Goal: Information Seeking & Learning: Check status

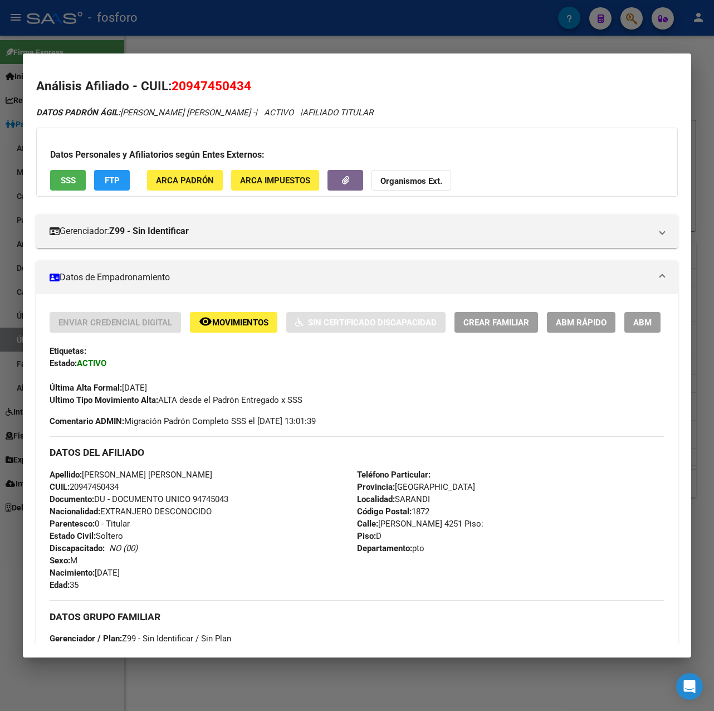
scroll to position [829, 0]
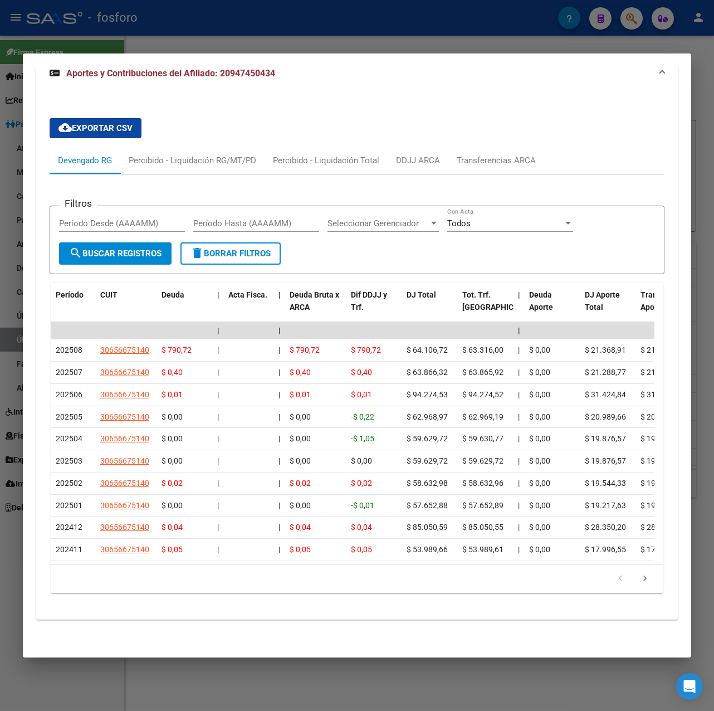
click at [447, 22] on div at bounding box center [357, 355] width 714 height 711
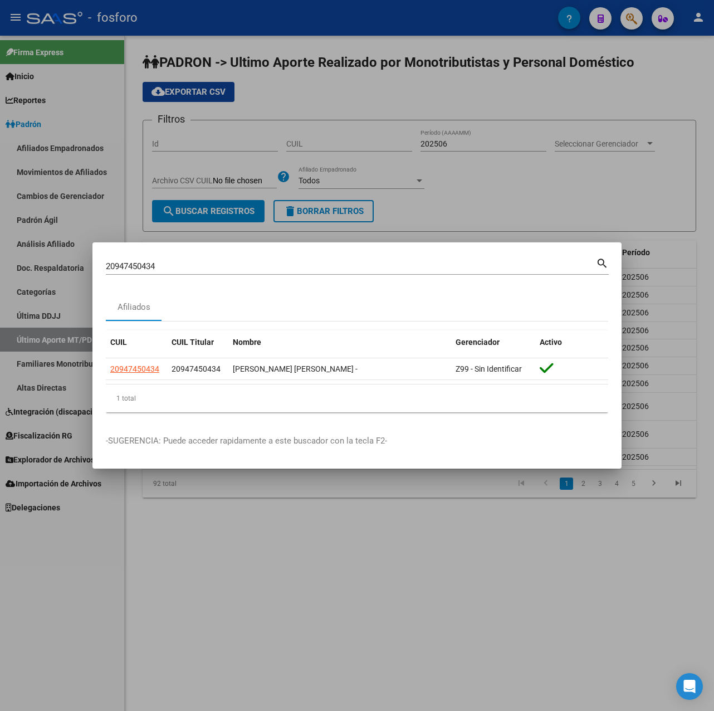
click at [475, 216] on div at bounding box center [357, 355] width 714 height 711
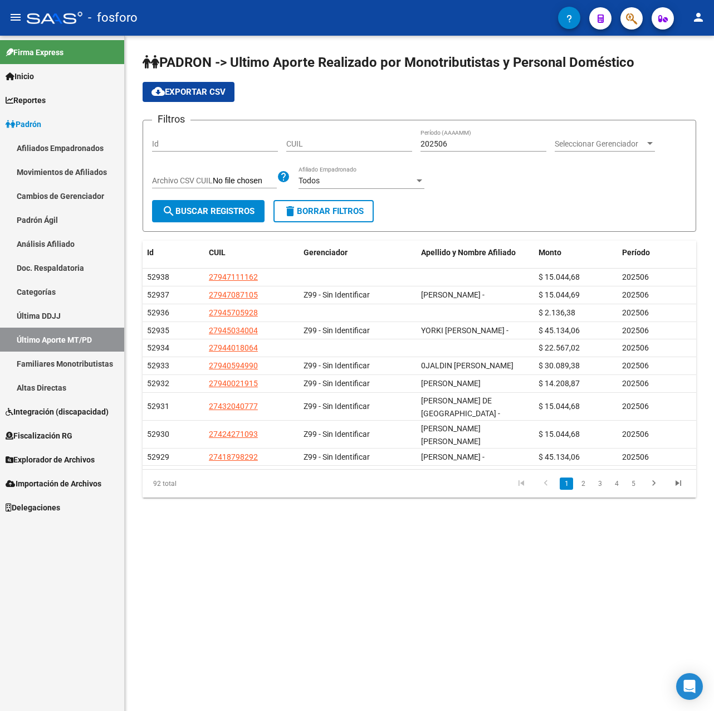
click at [444, 141] on input "202506" at bounding box center [483, 143] width 126 height 9
drag, startPoint x: 443, startPoint y: 145, endPoint x: 450, endPoint y: 146, distance: 7.3
click at [450, 146] on input "202506" at bounding box center [483, 143] width 126 height 9
type input "202505"
click at [233, 214] on span "search Buscar Registros" at bounding box center [208, 211] width 92 height 10
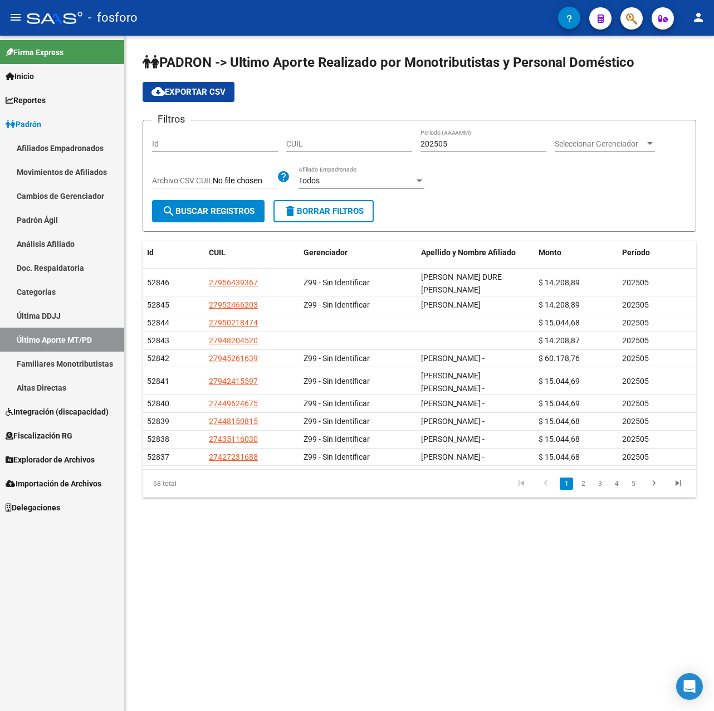
click at [210, 91] on span "cloud_download Exportar CSV" at bounding box center [188, 92] width 74 height 10
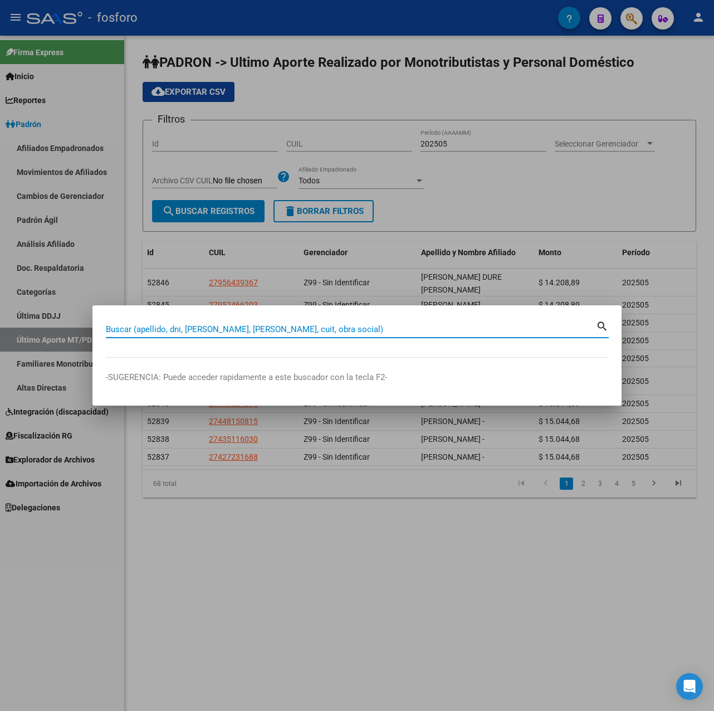
paste input "27297046239"
type input "27297046239"
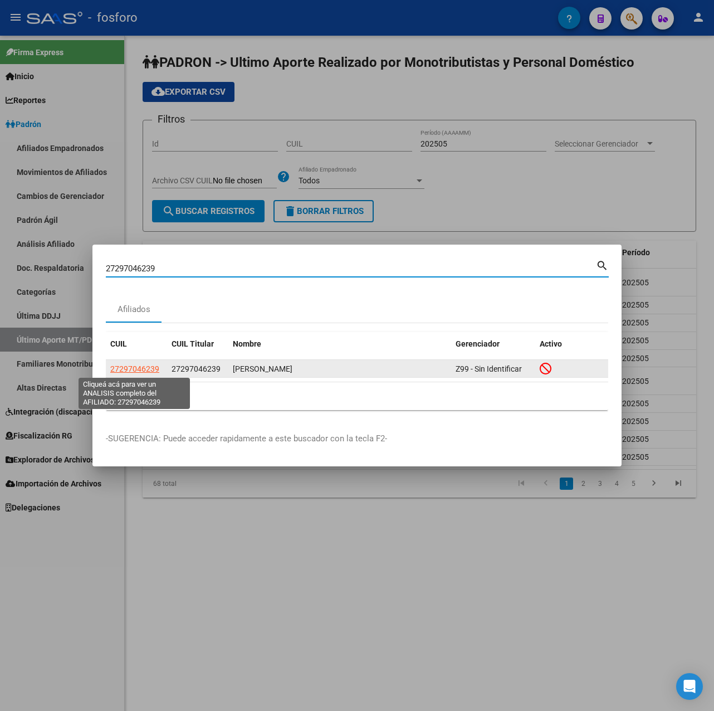
click at [144, 369] on span "27297046239" at bounding box center [134, 368] width 49 height 9
type textarea "27297046239"
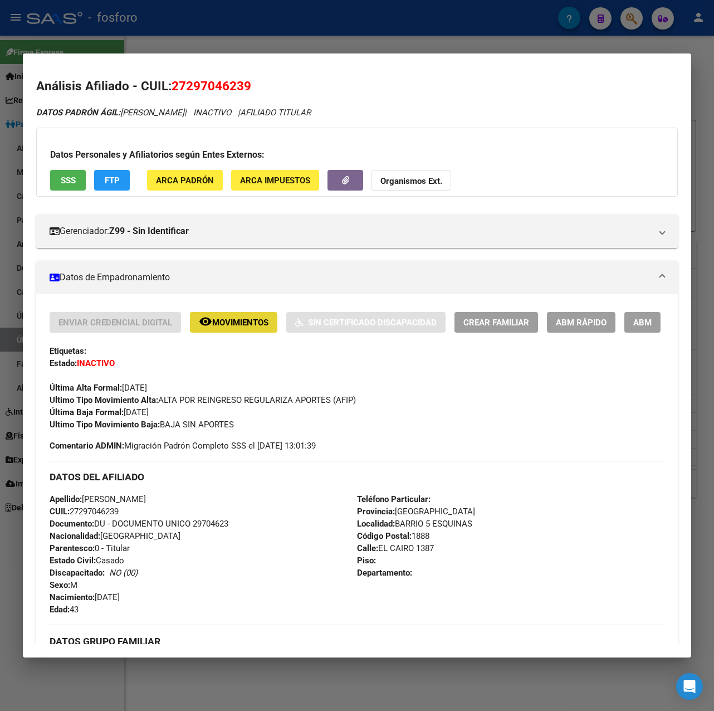
click at [234, 322] on span "Movimientos" at bounding box center [240, 322] width 56 height 10
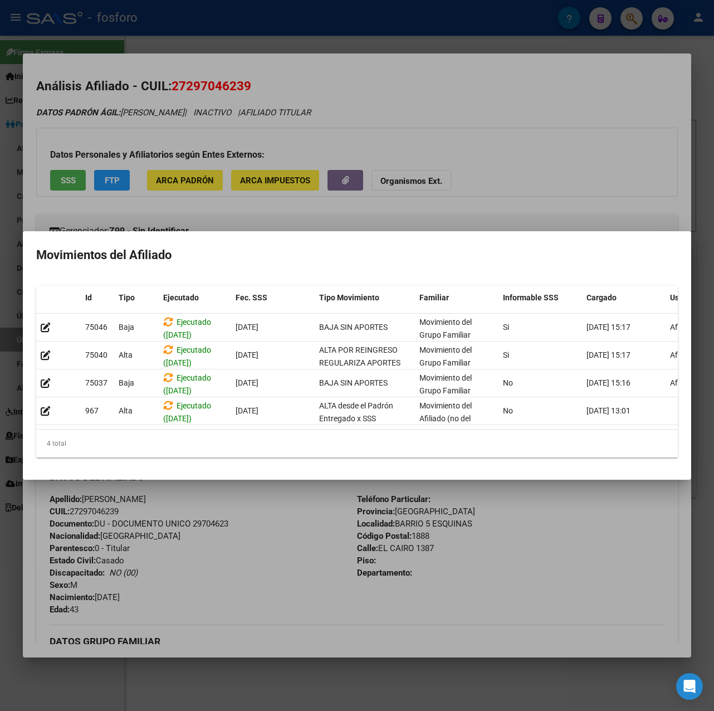
click at [353, 657] on div at bounding box center [357, 355] width 714 height 711
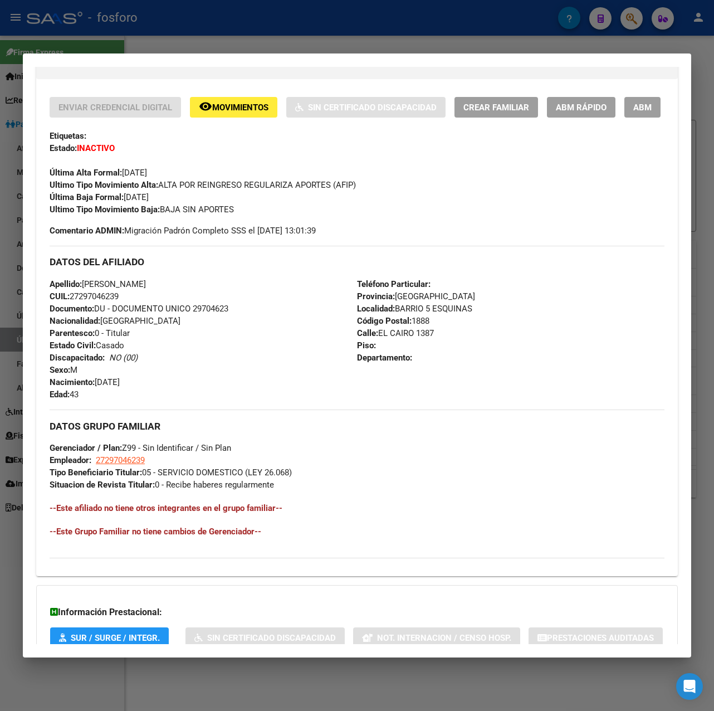
scroll to position [351, 0]
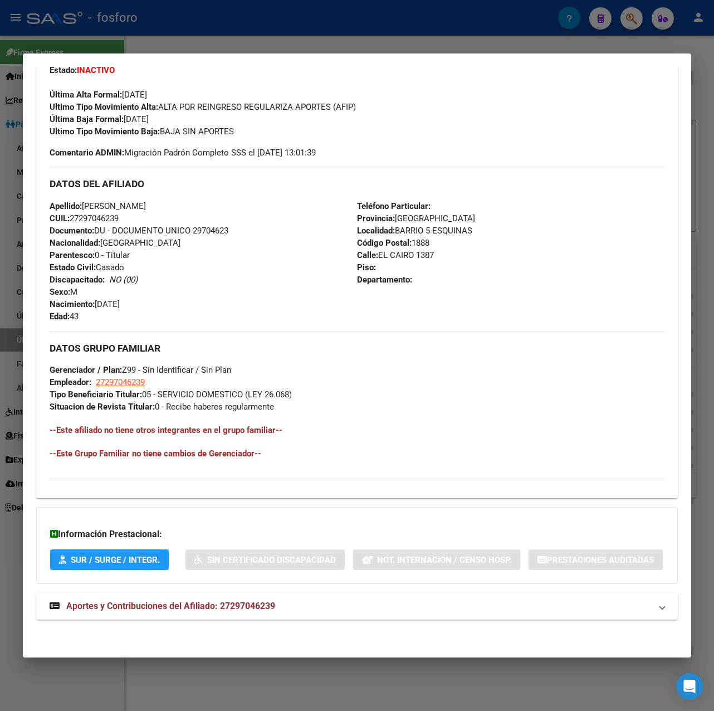
click at [235, 600] on span "Aportes y Contribuciones del Afiliado: 27297046239" at bounding box center [170, 605] width 209 height 11
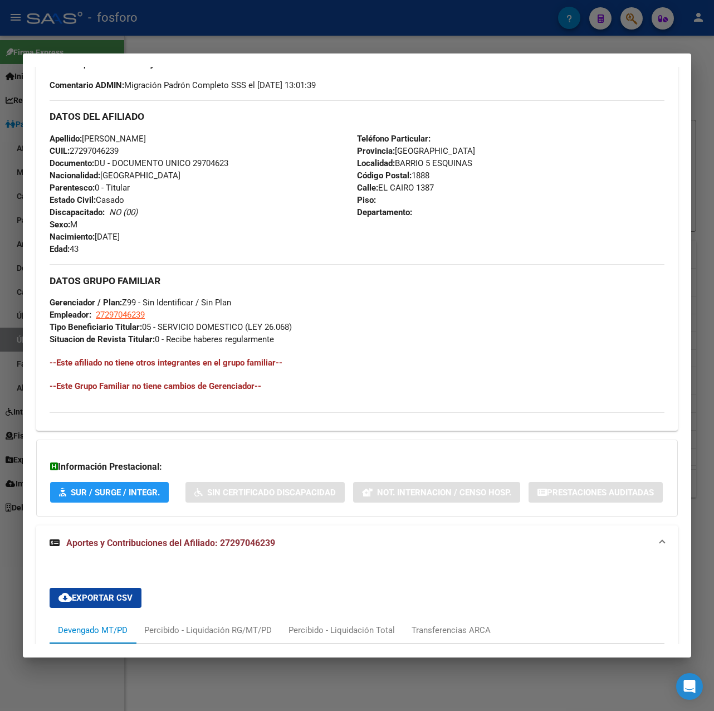
scroll to position [0, 0]
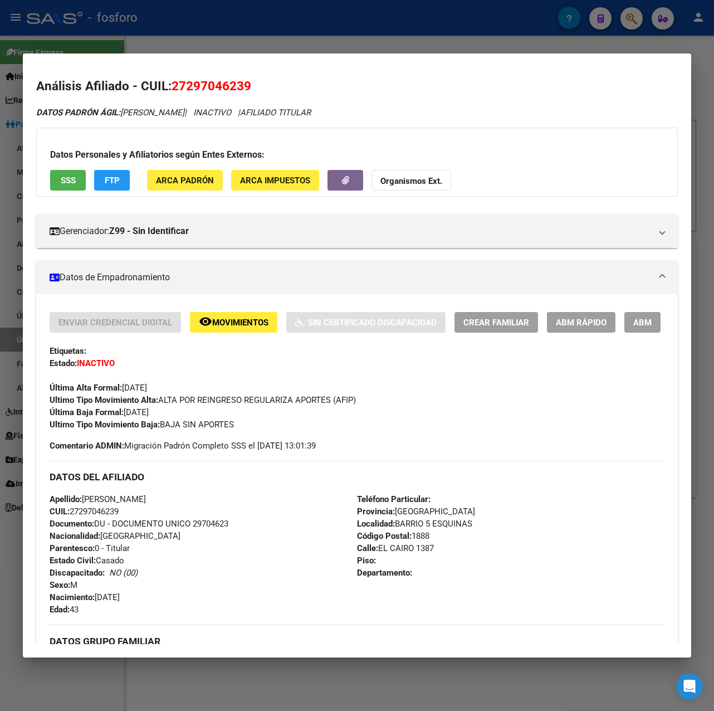
click at [232, 322] on span "Movimientos" at bounding box center [240, 322] width 56 height 10
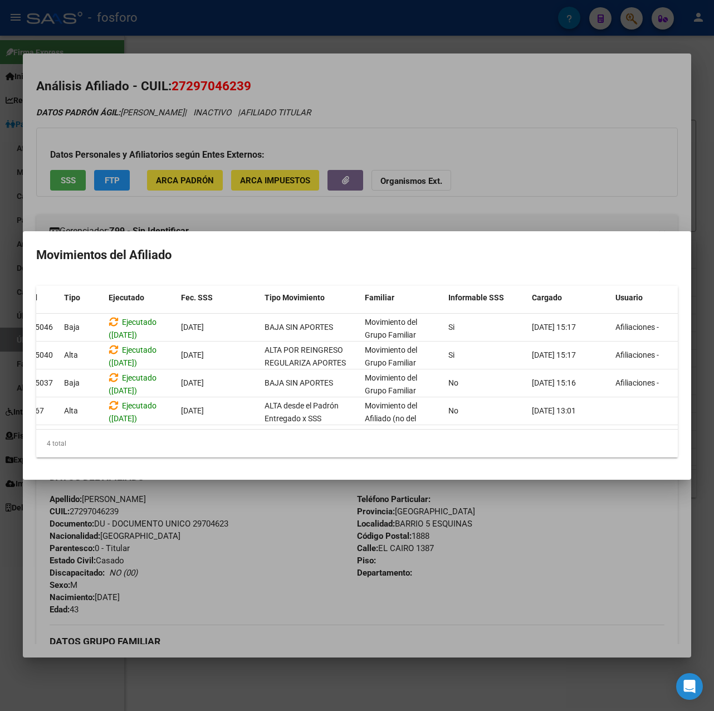
scroll to position [0, 71]
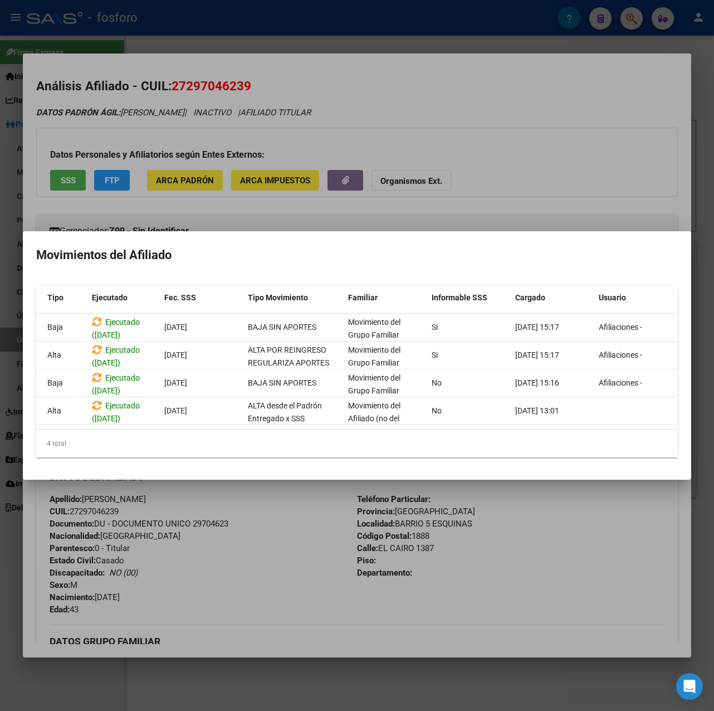
click at [496, 29] on div at bounding box center [357, 355] width 714 height 711
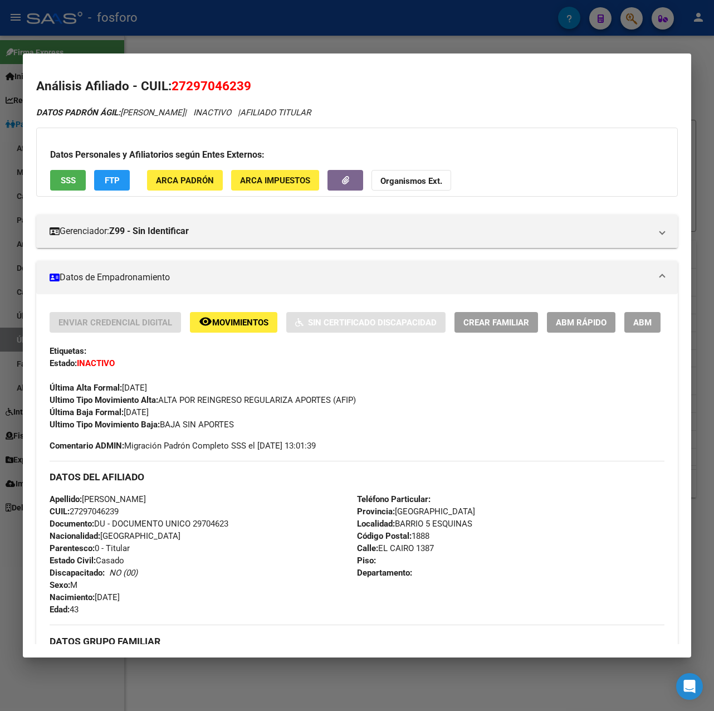
click at [496, 29] on div at bounding box center [357, 355] width 714 height 711
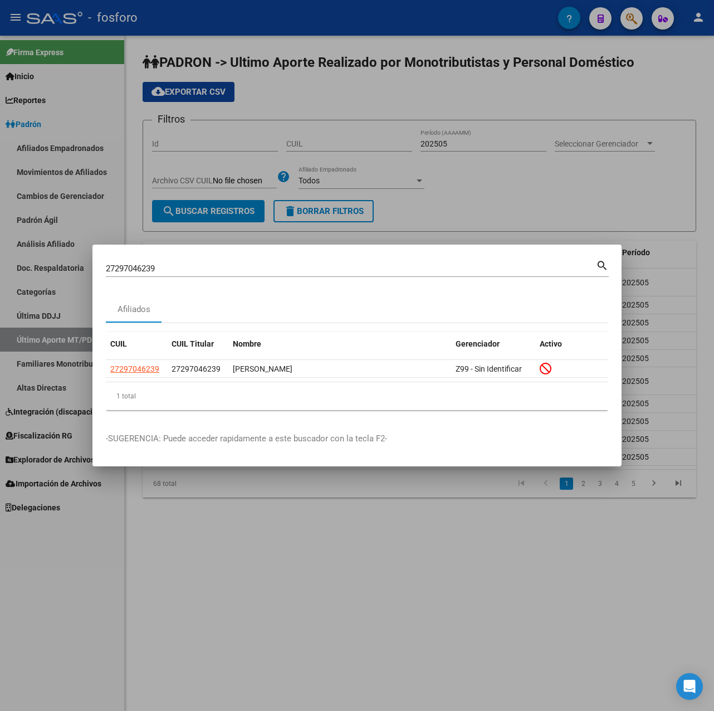
click at [346, 550] on div at bounding box center [357, 355] width 714 height 711
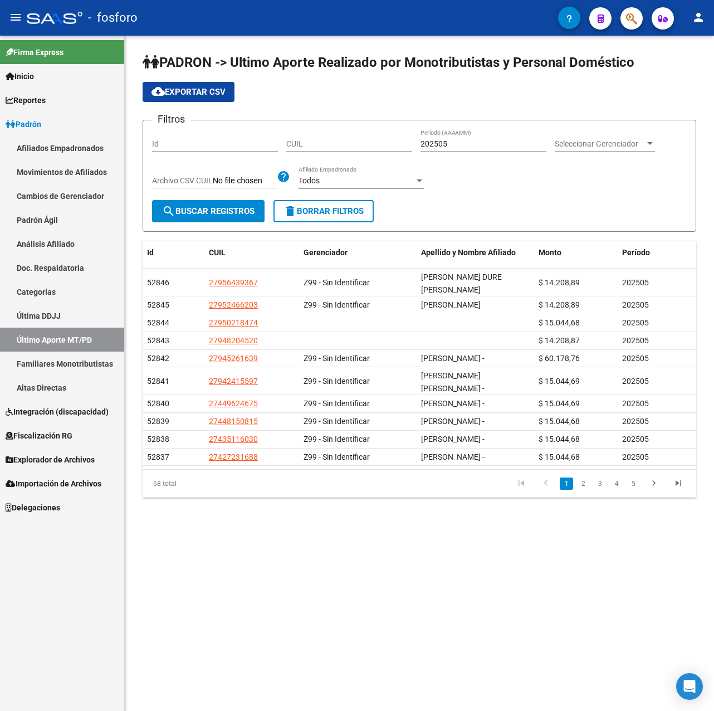
drag, startPoint x: 239, startPoint y: 589, endPoint x: 279, endPoint y: 164, distance: 426.8
click at [239, 589] on mat-sidenav-content "PADRON -> Ultimo Aporte Realizado por Monotributistas y Personal Doméstico clou…" at bounding box center [419, 373] width 589 height 675
click at [337, 562] on mat-sidenav-content "PADRON -> Ultimo Aporte Realizado por Monotributistas y Personal Doméstico clou…" at bounding box center [419, 373] width 589 height 675
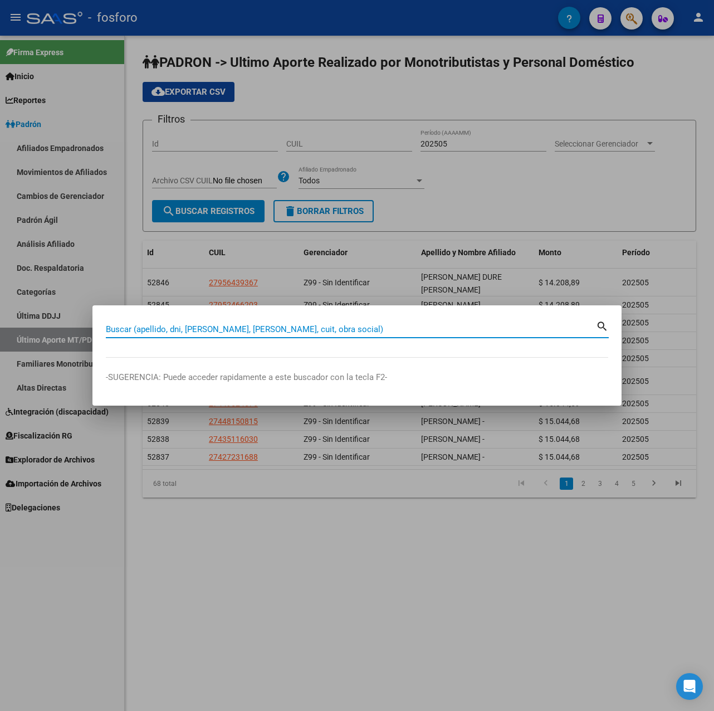
click at [305, 606] on div at bounding box center [357, 355] width 714 height 711
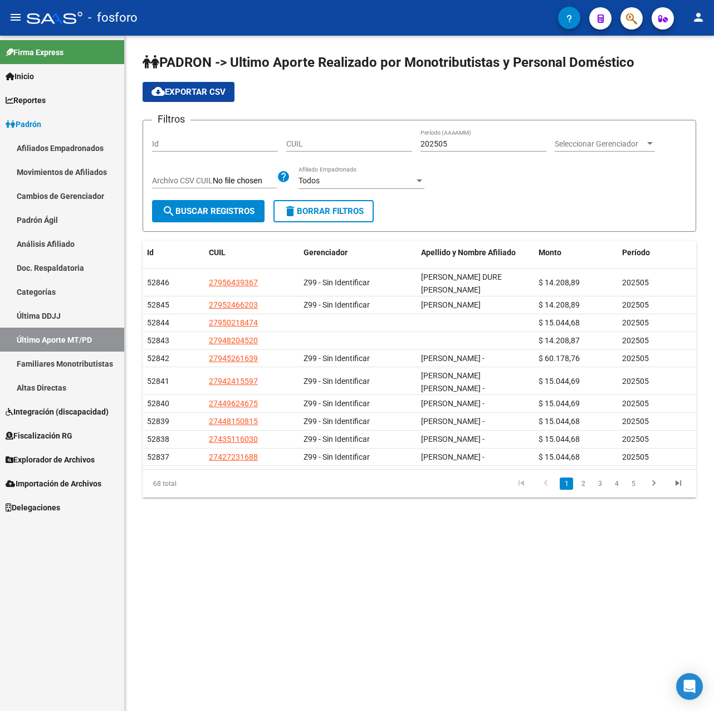
click at [23, 125] on span "Padrón" at bounding box center [24, 124] width 36 height 12
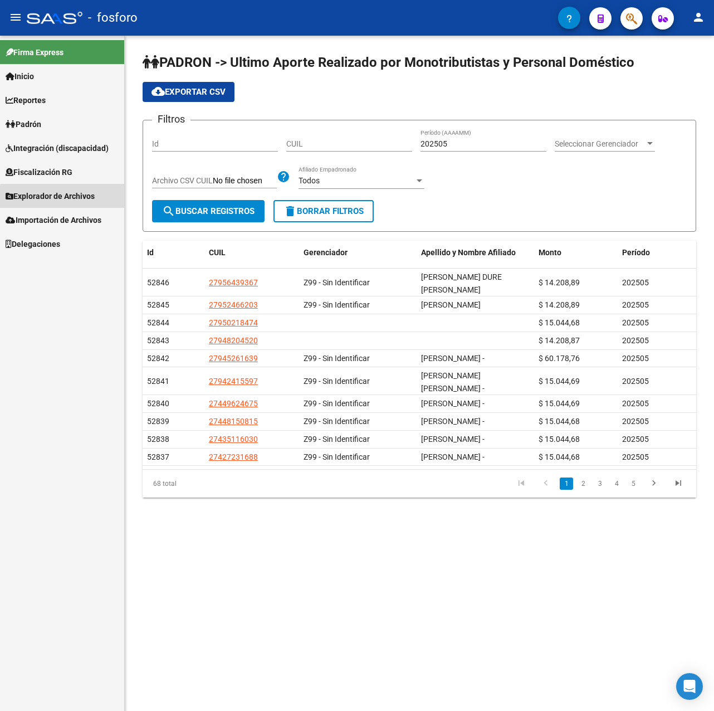
click at [68, 198] on span "Explorador de Archivos" at bounding box center [50, 196] width 89 height 12
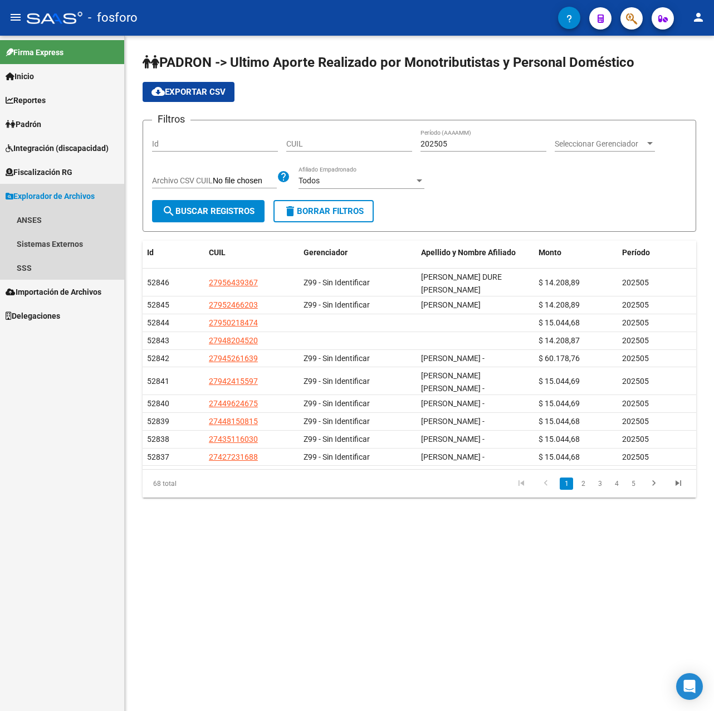
click at [68, 198] on span "Explorador de Archivos" at bounding box center [50, 196] width 89 height 12
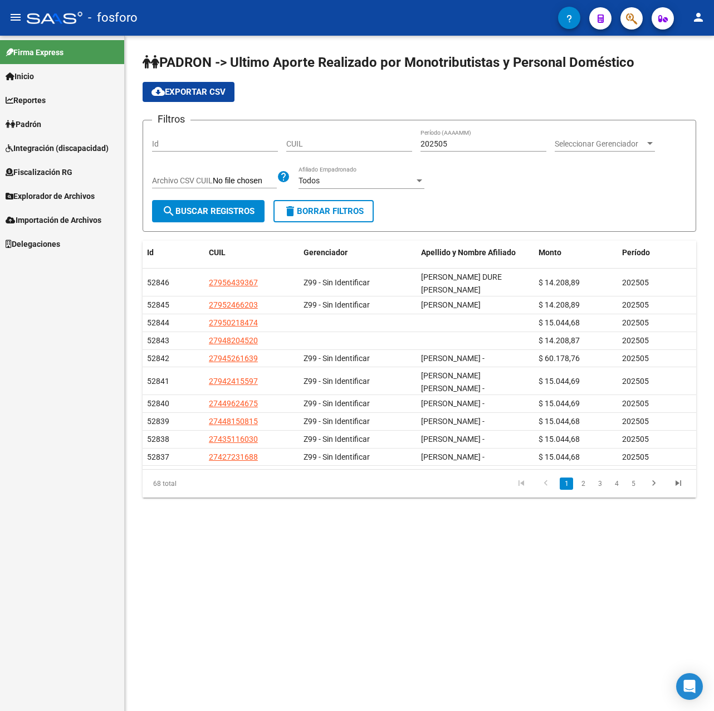
click at [41, 118] on span "Padrón" at bounding box center [24, 124] width 36 height 12
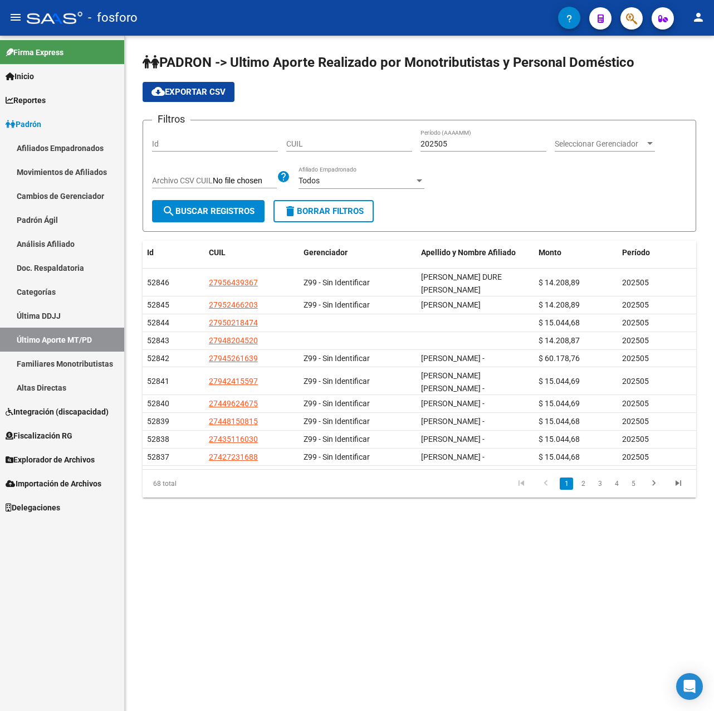
click at [81, 172] on link "Movimientos de Afiliados" at bounding box center [62, 172] width 124 height 24
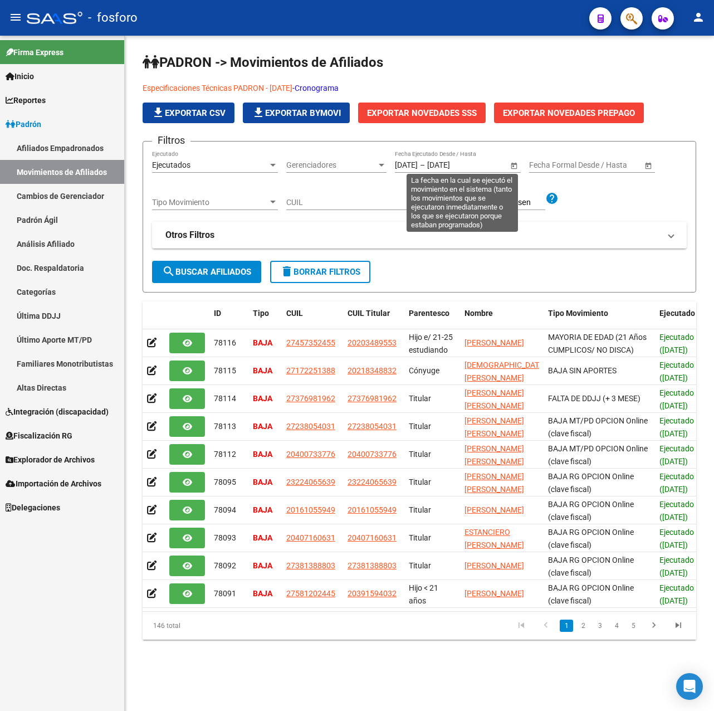
click at [515, 163] on span "Open calendar" at bounding box center [514, 165] width 27 height 27
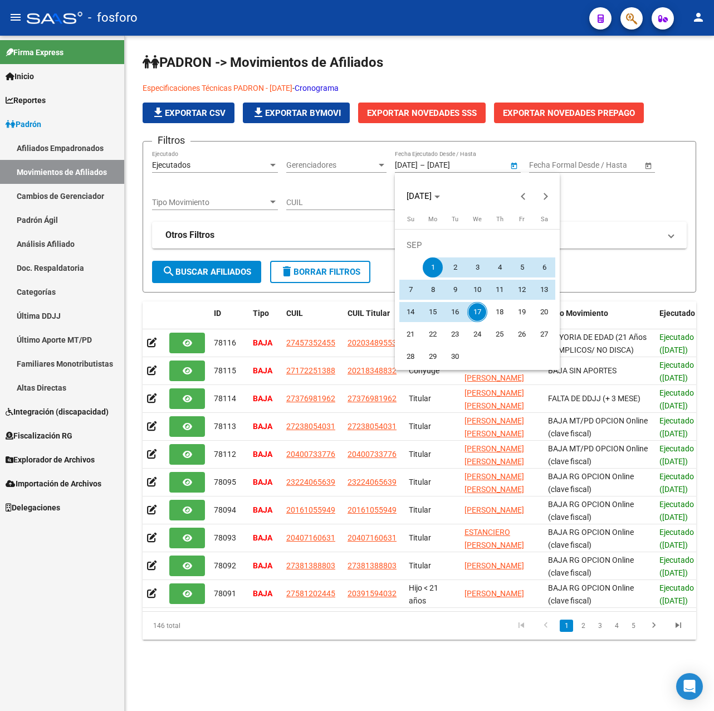
click at [515, 163] on div at bounding box center [357, 355] width 714 height 711
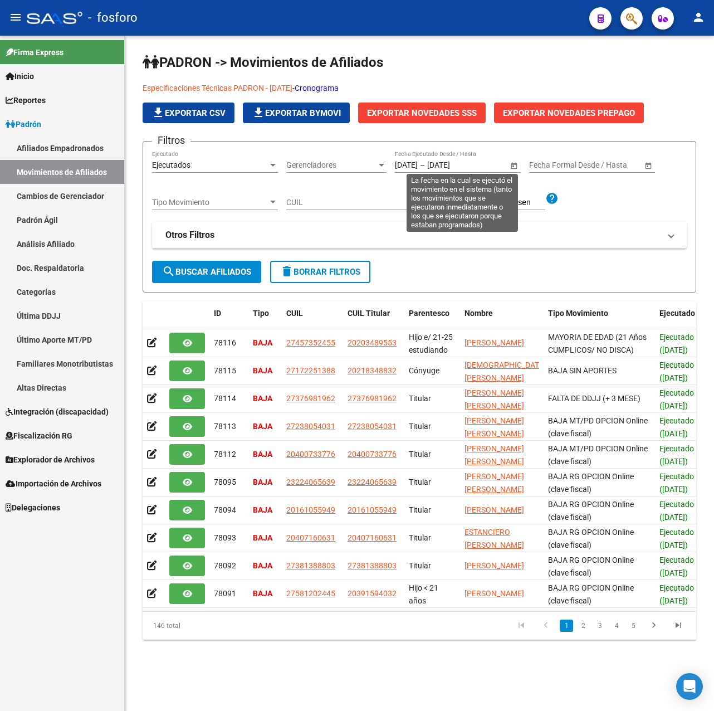
click at [515, 163] on span "Open calendar" at bounding box center [514, 165] width 27 height 27
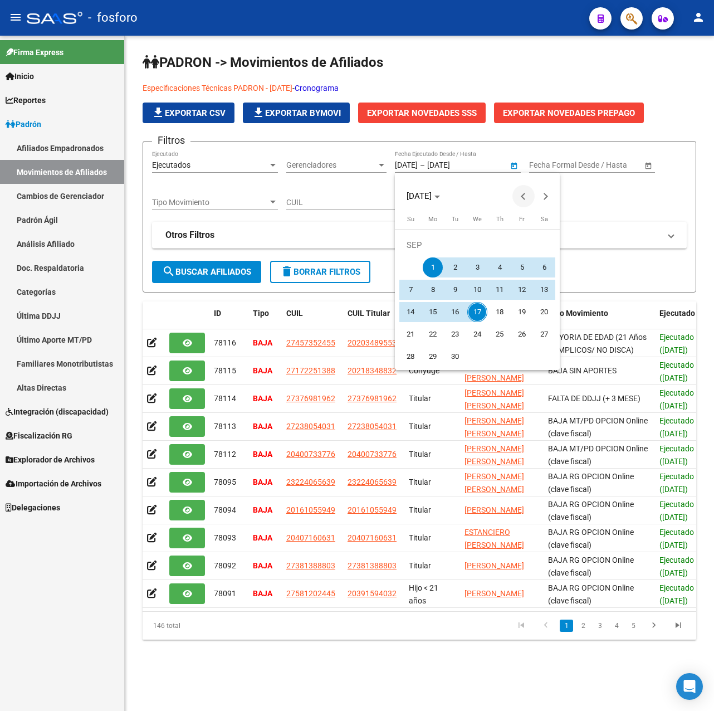
click at [519, 194] on span "Previous month" at bounding box center [523, 196] width 22 height 22
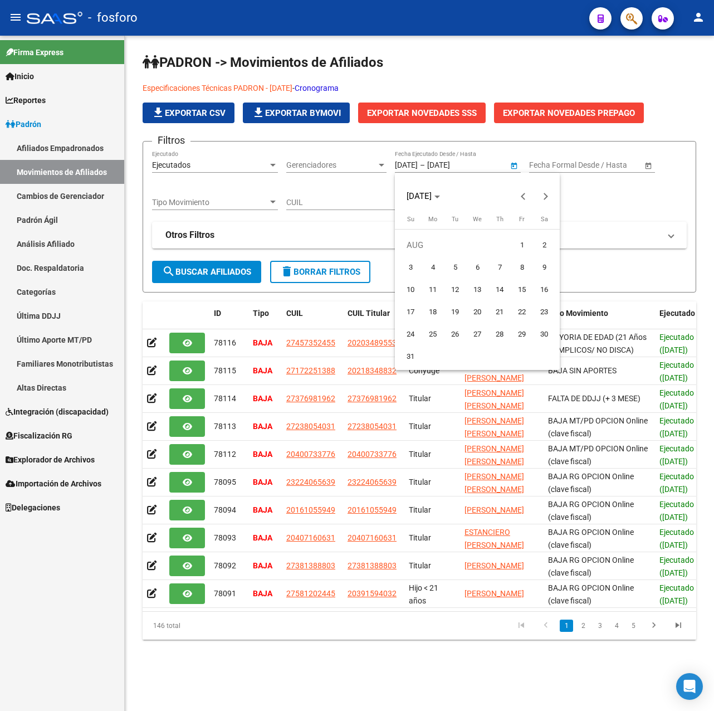
click at [520, 288] on span "15" at bounding box center [522, 290] width 20 height 20
type input "[DATE]"
click at [539, 197] on span "Next month" at bounding box center [546, 196] width 22 height 22
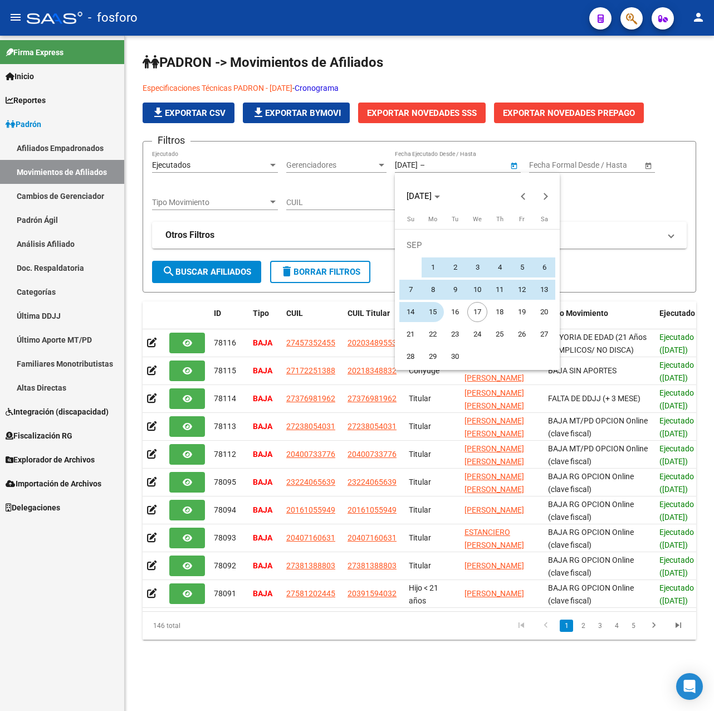
click at [438, 311] on span "15" at bounding box center [433, 312] width 20 height 20
type input "[DATE]"
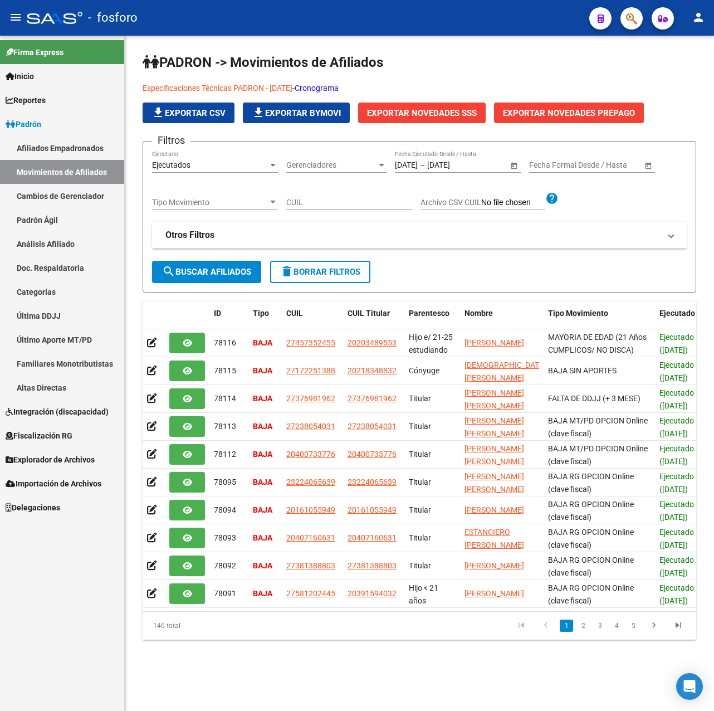
click at [567, 221] on div "Filtros Ejecutados Ejecutado Gerenciadores Gerenciadores [DATE] [DATE] – [DATE]…" at bounding box center [419, 205] width 535 height 110
click at [334, 203] on input "CUIL" at bounding box center [349, 202] width 126 height 9
paste input "27297046239"
type input "27297046239"
click at [246, 270] on span "search Buscar Afiliados" at bounding box center [206, 272] width 89 height 10
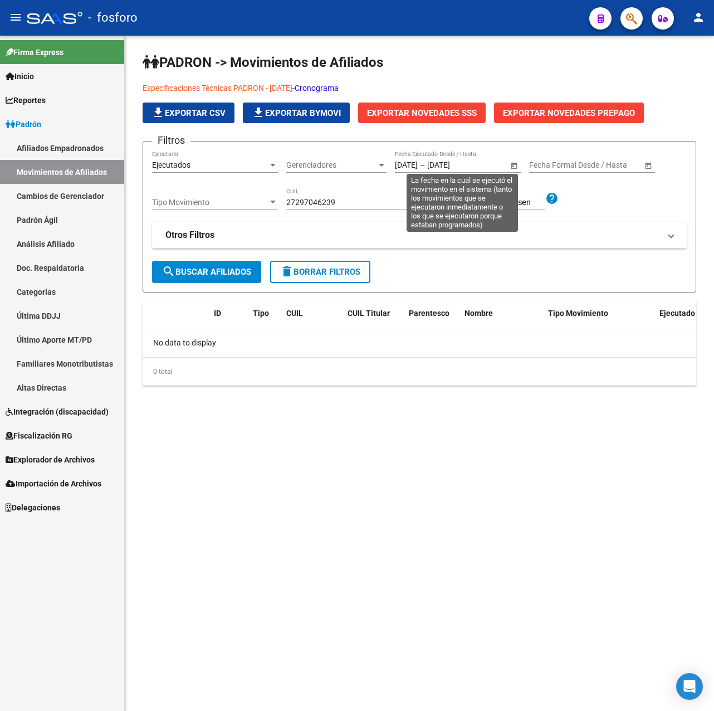
click at [512, 166] on span "Open calendar" at bounding box center [514, 165] width 27 height 27
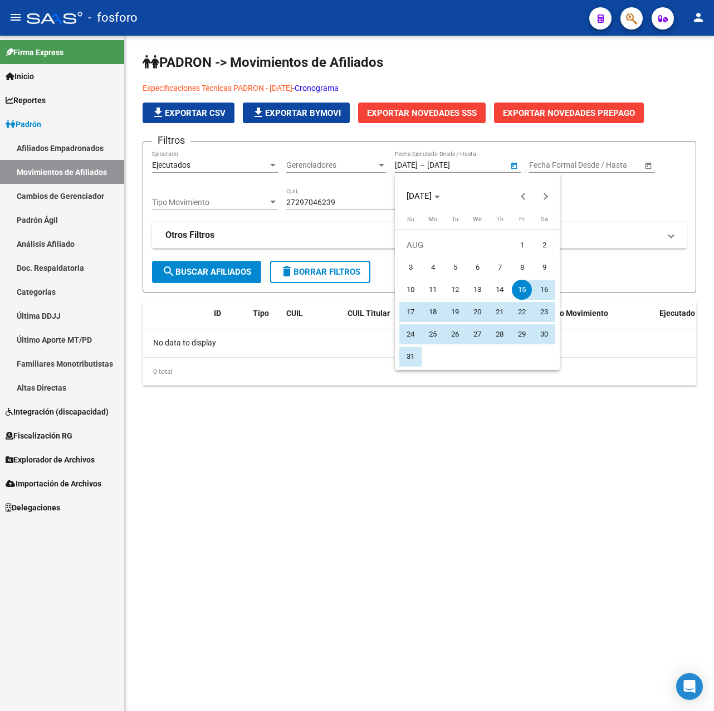
click at [62, 435] on div at bounding box center [357, 355] width 714 height 711
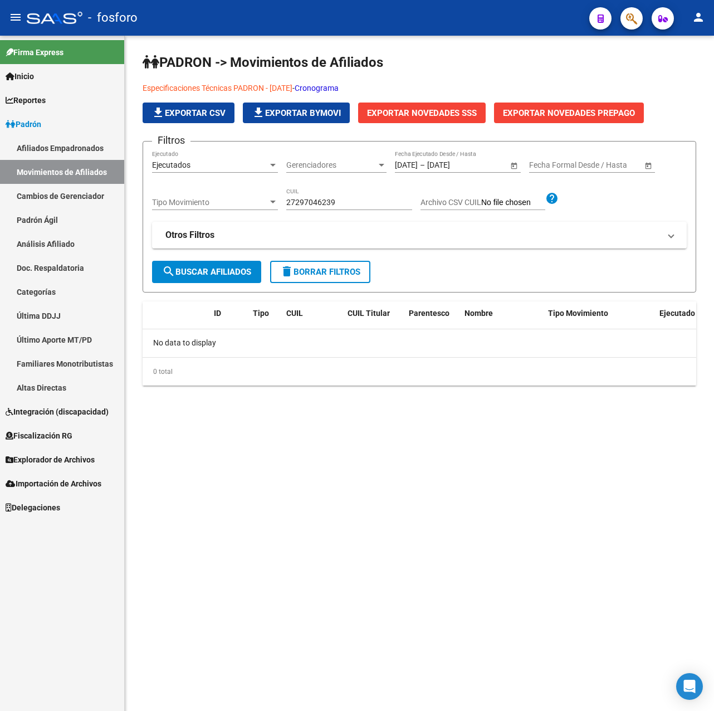
click at [67, 467] on link "Explorador de Archivos" at bounding box center [62, 459] width 124 height 24
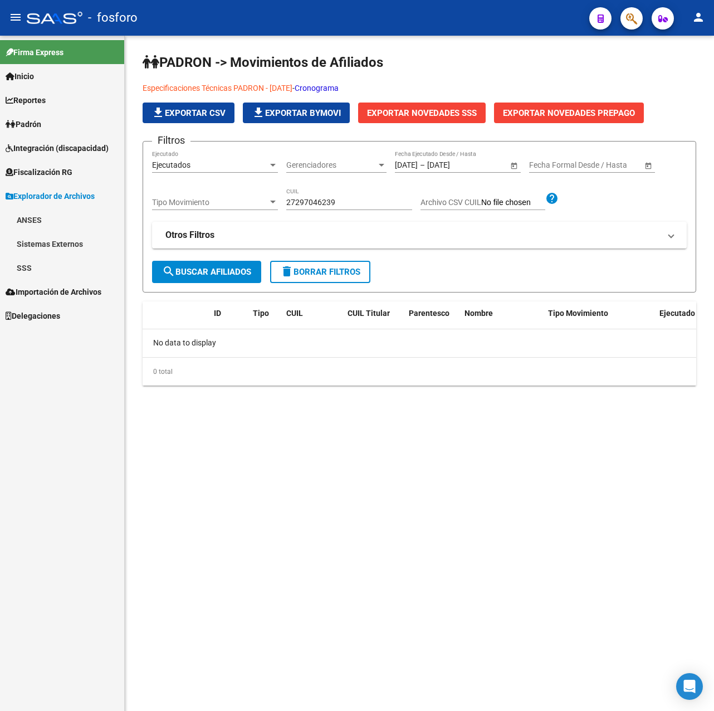
click at [79, 198] on span "Explorador de Archivos" at bounding box center [50, 196] width 89 height 12
click at [74, 195] on span "Explorador de Archivos" at bounding box center [50, 196] width 89 height 12
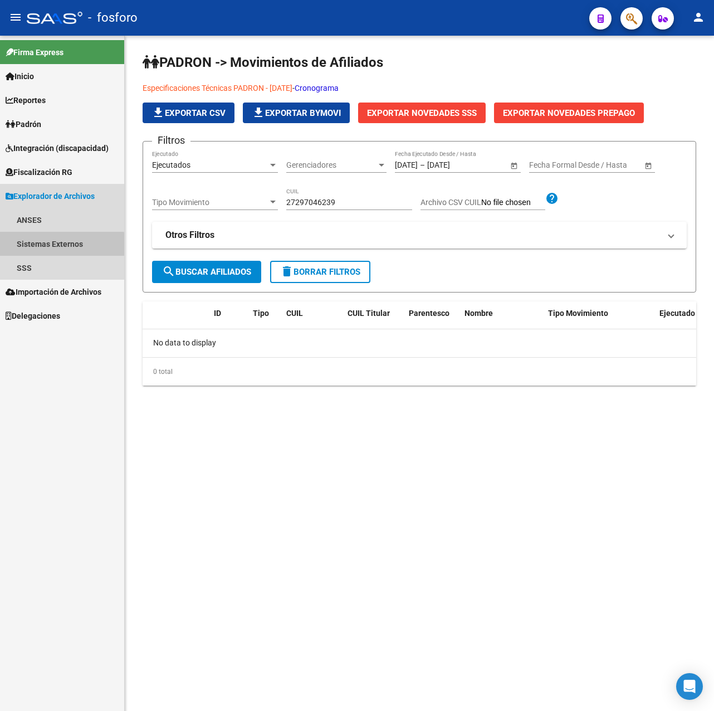
click at [41, 249] on link "Sistemas Externos" at bounding box center [62, 244] width 124 height 24
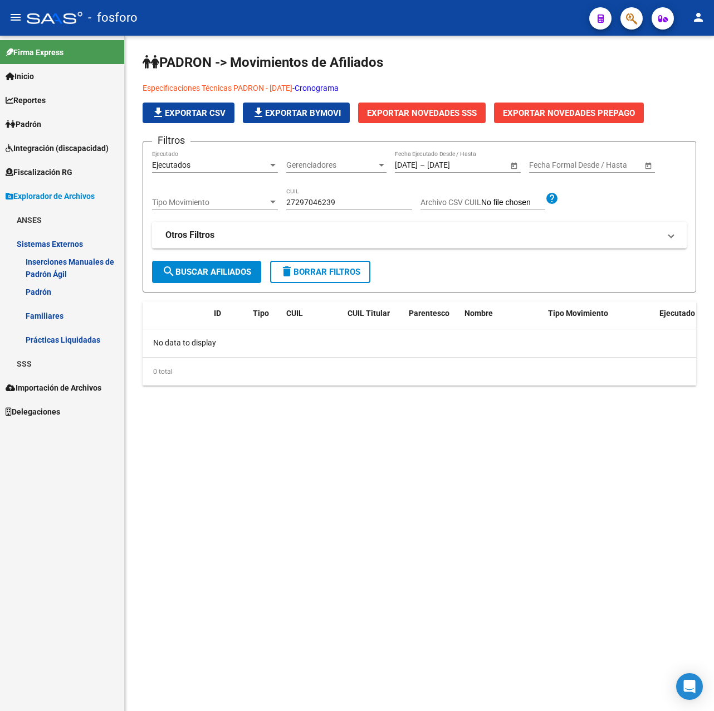
click at [42, 246] on link "Sistemas Externos" at bounding box center [62, 244] width 124 height 24
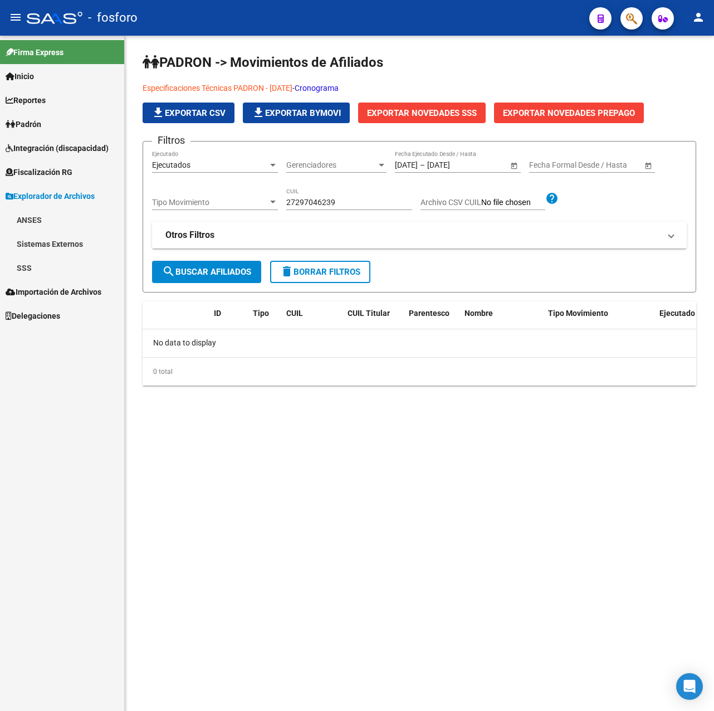
click at [31, 272] on link "SSS" at bounding box center [62, 268] width 124 height 24
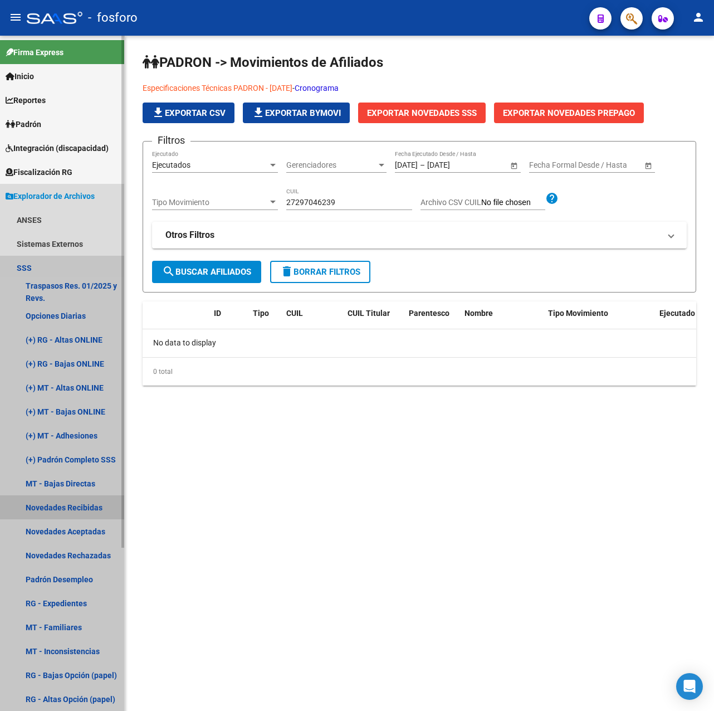
click at [79, 511] on link "Novedades Recibidas" at bounding box center [62, 507] width 124 height 24
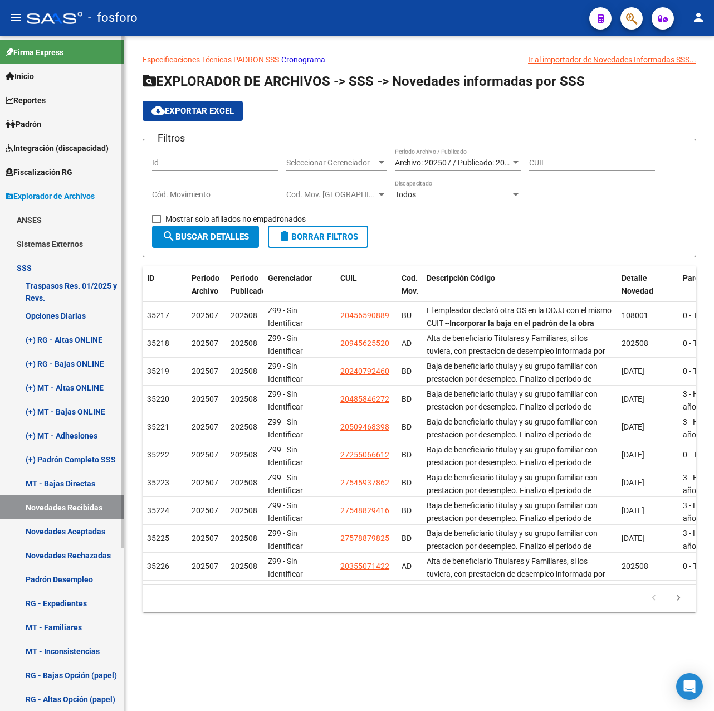
click at [86, 554] on link "Novedades Rechazadas" at bounding box center [62, 555] width 124 height 24
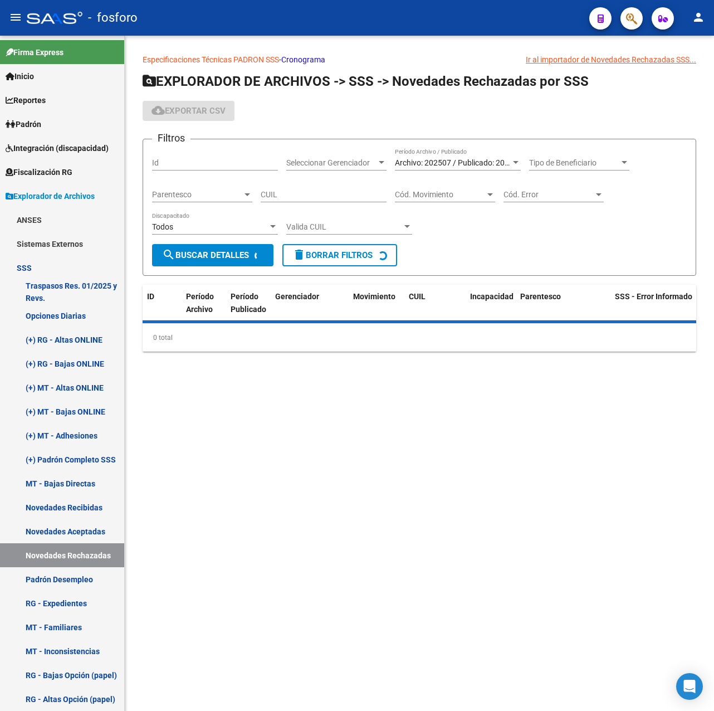
click at [429, 167] on div "Archivo: 202507 / Publicado: 202508" at bounding box center [453, 162] width 116 height 9
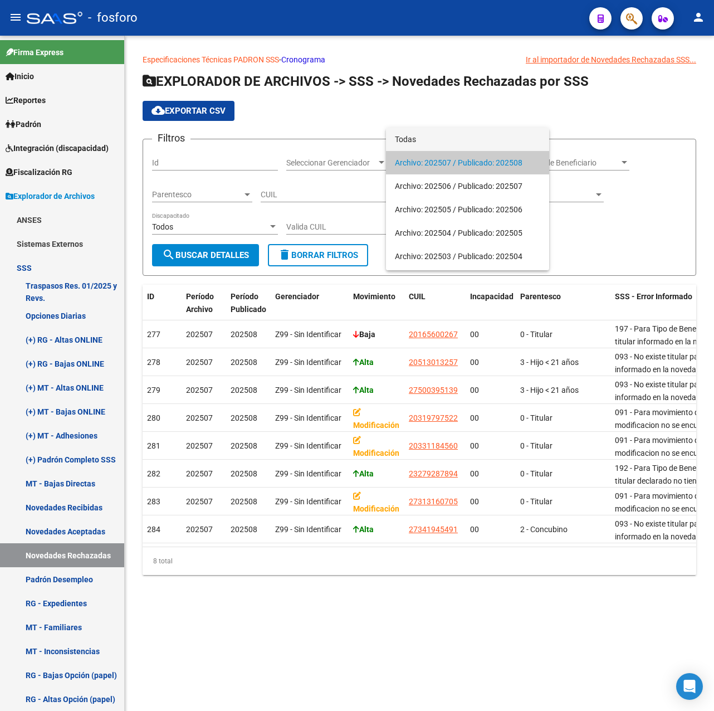
click at [413, 134] on span "Todas" at bounding box center [467, 139] width 145 height 23
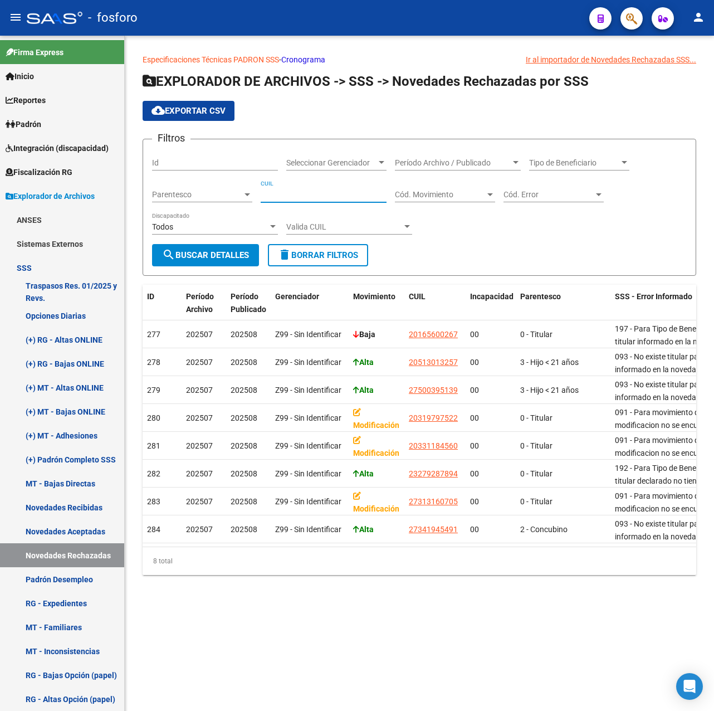
click at [312, 191] on input "CUIL" at bounding box center [324, 194] width 126 height 9
paste input "27-29704623-9"
type input "27-29704623-9"
click at [219, 247] on button "search Buscar Detalles" at bounding box center [205, 255] width 107 height 22
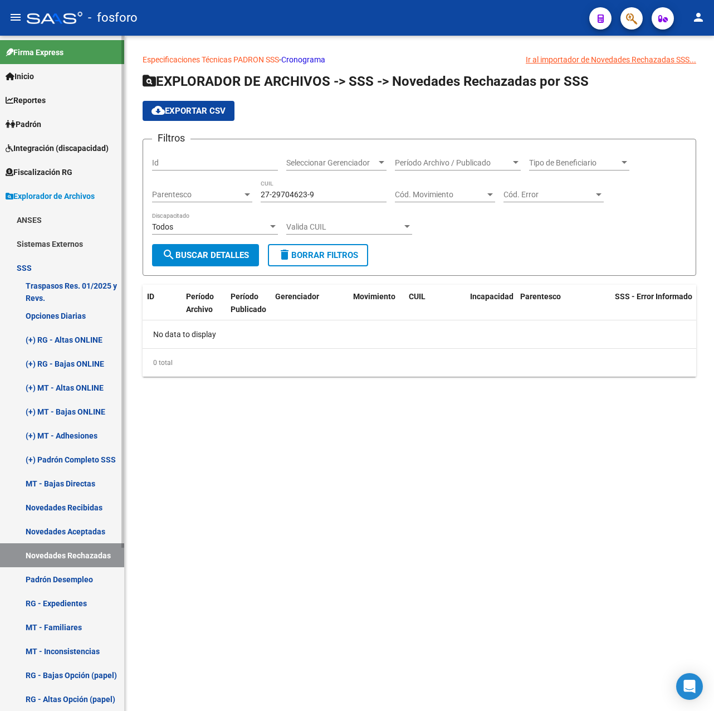
click at [89, 536] on link "Novedades Aceptadas" at bounding box center [62, 531] width 124 height 24
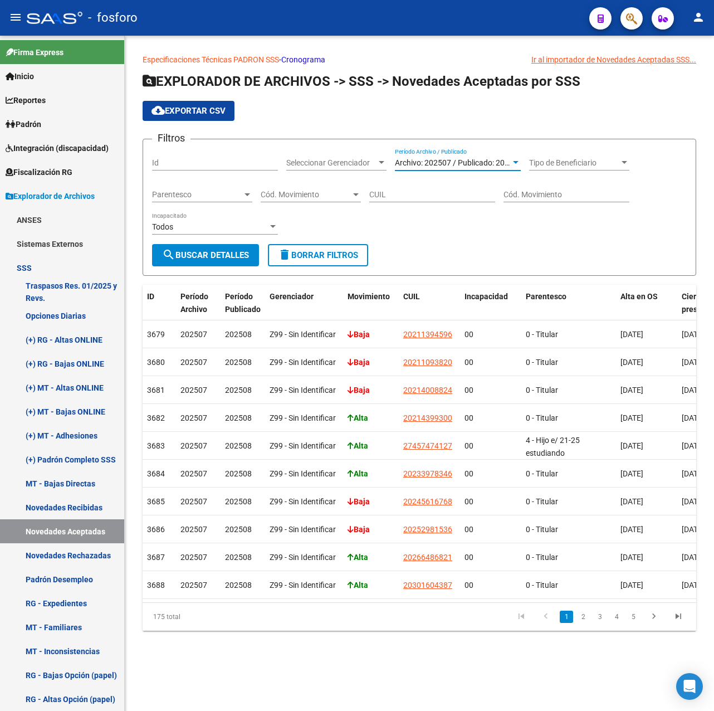
click at [444, 160] on span "Archivo: 202507 / Publicado: 202508" at bounding box center [459, 162] width 128 height 9
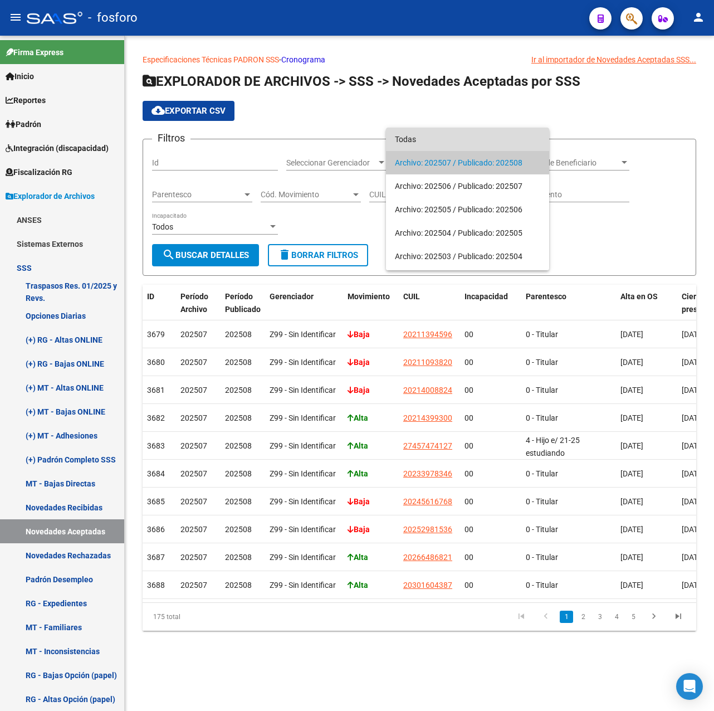
click at [412, 137] on span "Todas" at bounding box center [467, 139] width 145 height 23
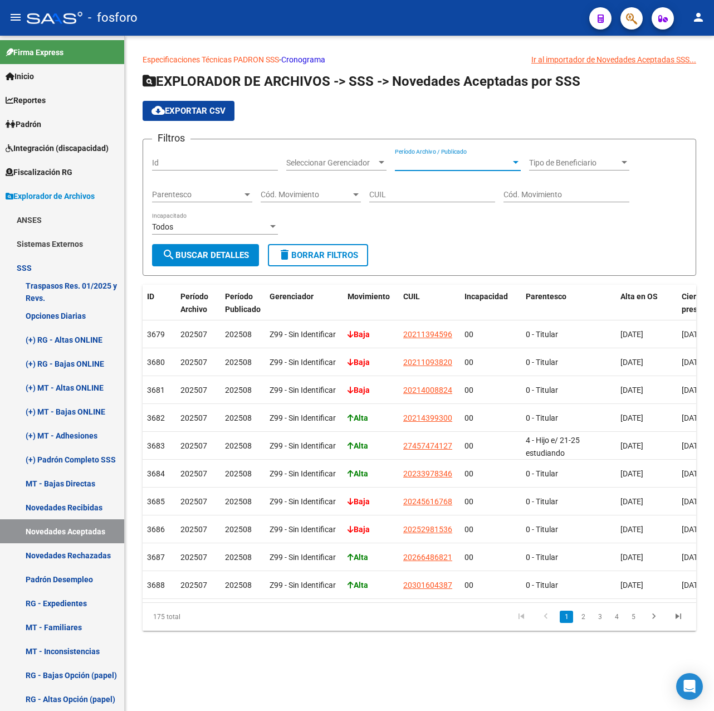
click at [415, 196] on input "CUIL" at bounding box center [432, 194] width 126 height 9
paste input "27-29704623-9"
type input "27-29704623-9"
click at [237, 256] on span "search Buscar Detalles" at bounding box center [205, 255] width 87 height 10
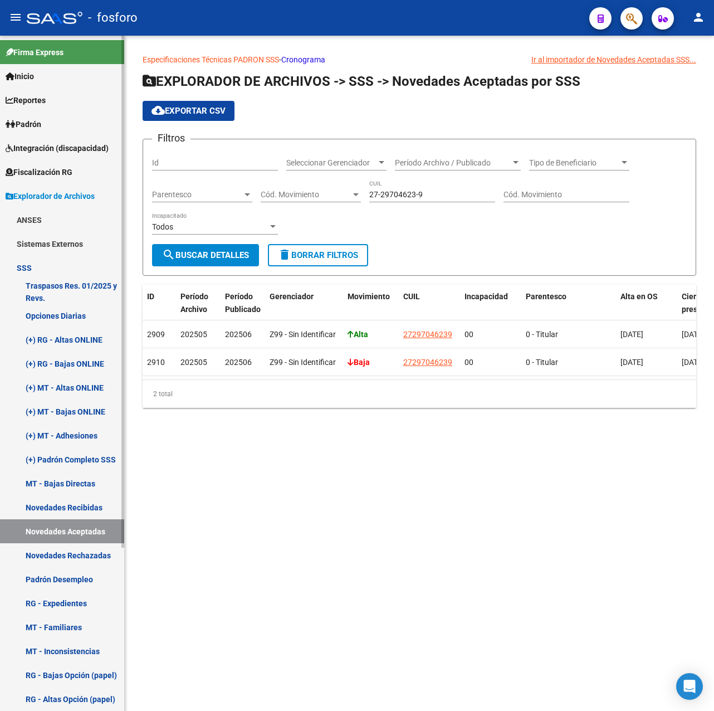
click at [96, 507] on link "Novedades Recibidas" at bounding box center [62, 507] width 124 height 24
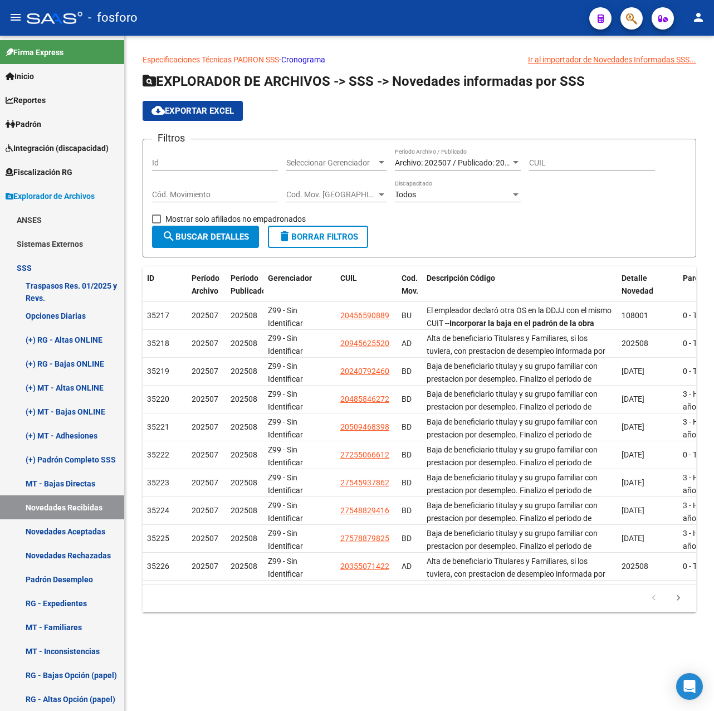
click at [470, 159] on span "Archivo: 202507 / Publicado: 202508" at bounding box center [459, 162] width 128 height 9
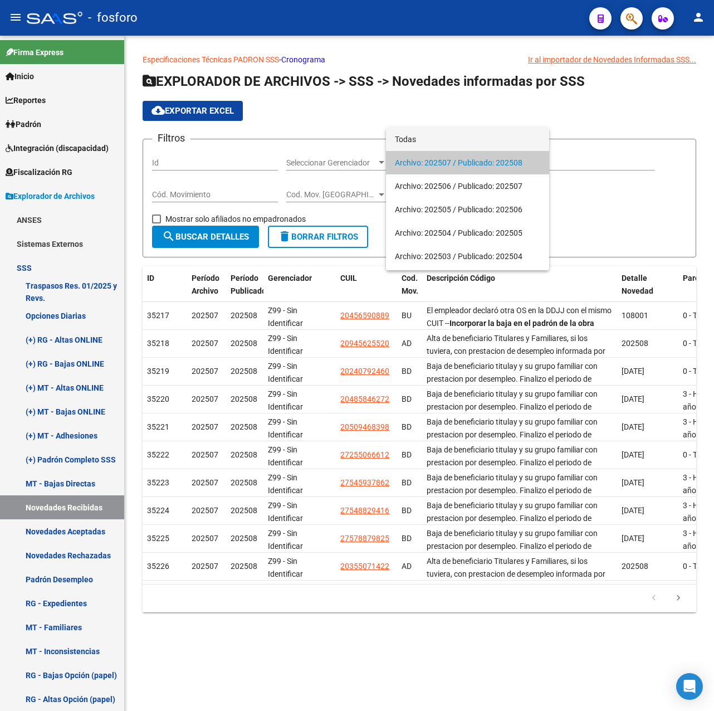
click at [421, 137] on span "Todas" at bounding box center [467, 139] width 145 height 23
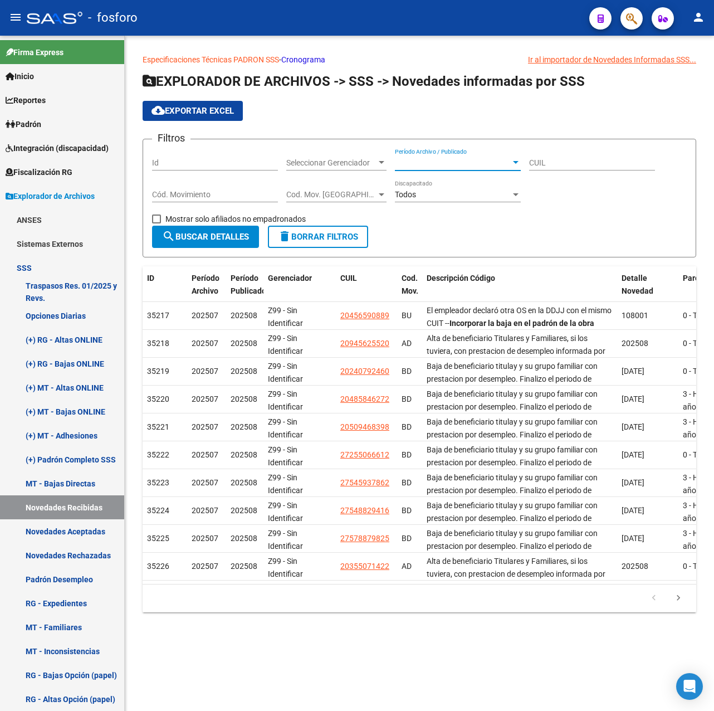
click at [546, 160] on input "CUIL" at bounding box center [592, 162] width 126 height 9
paste input "27-29704623-9"
type input "27-29704623-9"
click at [221, 236] on span "search Buscar Detalles" at bounding box center [205, 237] width 87 height 10
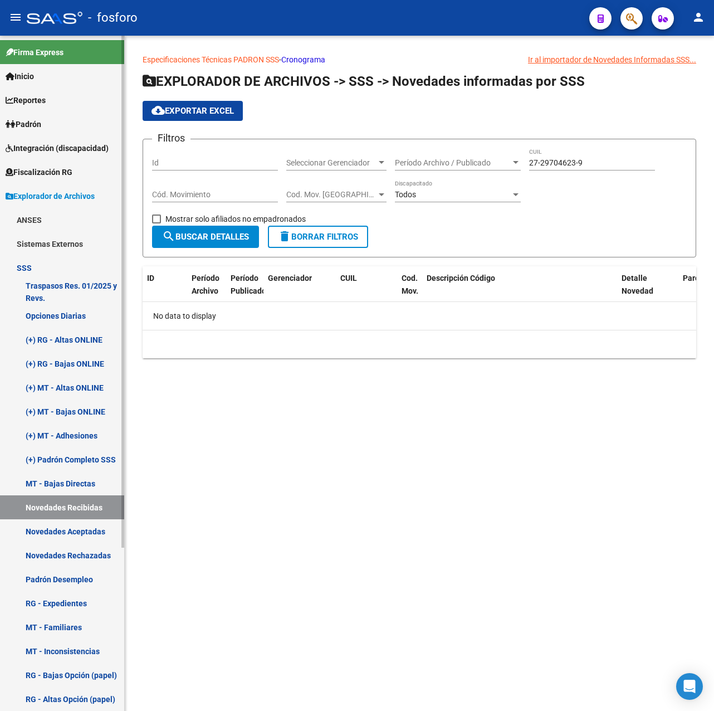
click at [86, 532] on link "Novedades Aceptadas" at bounding box center [62, 531] width 124 height 24
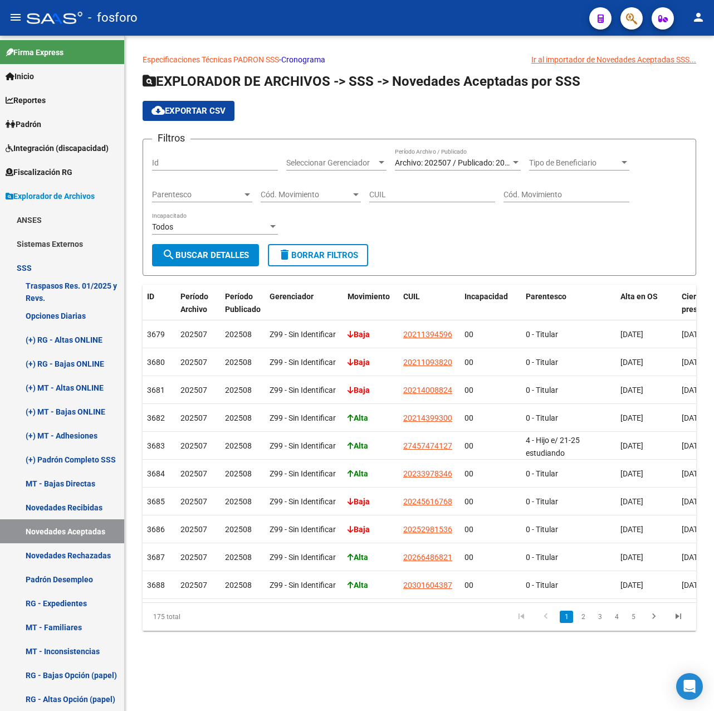
click at [450, 170] on div "Archivo: 202507 / Publicado: 202508 Período Archivo / Publicado" at bounding box center [458, 159] width 126 height 22
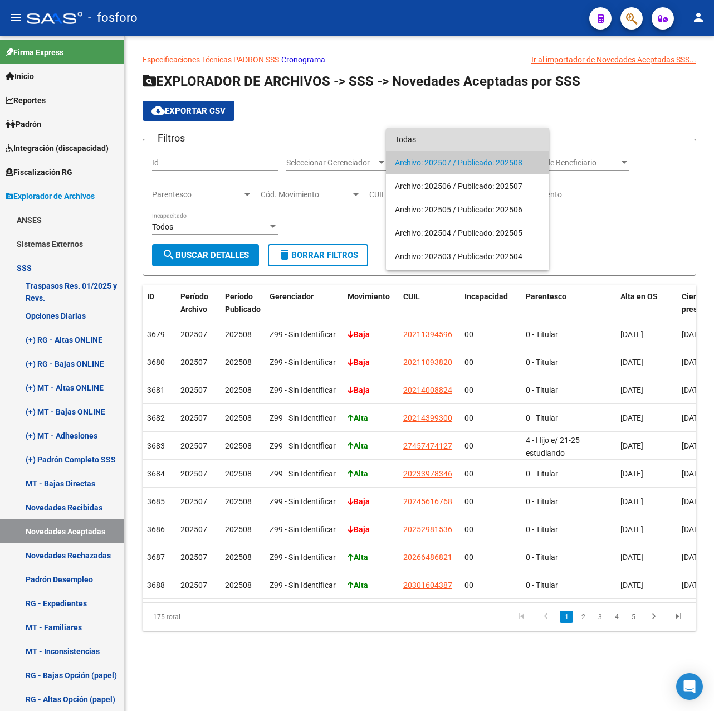
click at [425, 147] on span "Todas" at bounding box center [467, 139] width 145 height 23
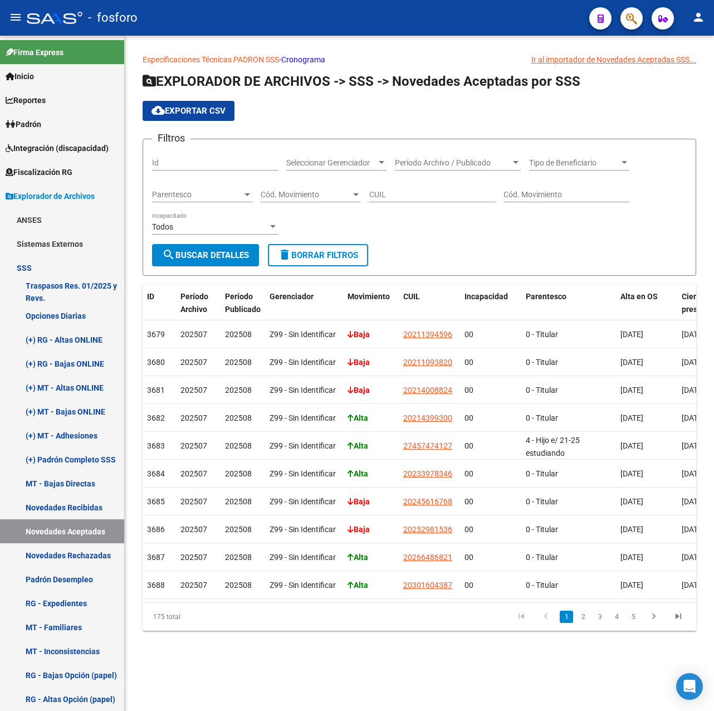
click at [417, 185] on div "CUIL" at bounding box center [432, 191] width 126 height 22
click at [419, 190] on input "CUIL" at bounding box center [432, 194] width 126 height 9
paste input "27-29704623-9"
type input "27-29704623-9"
click at [232, 251] on span "search Buscar Detalles" at bounding box center [205, 255] width 87 height 10
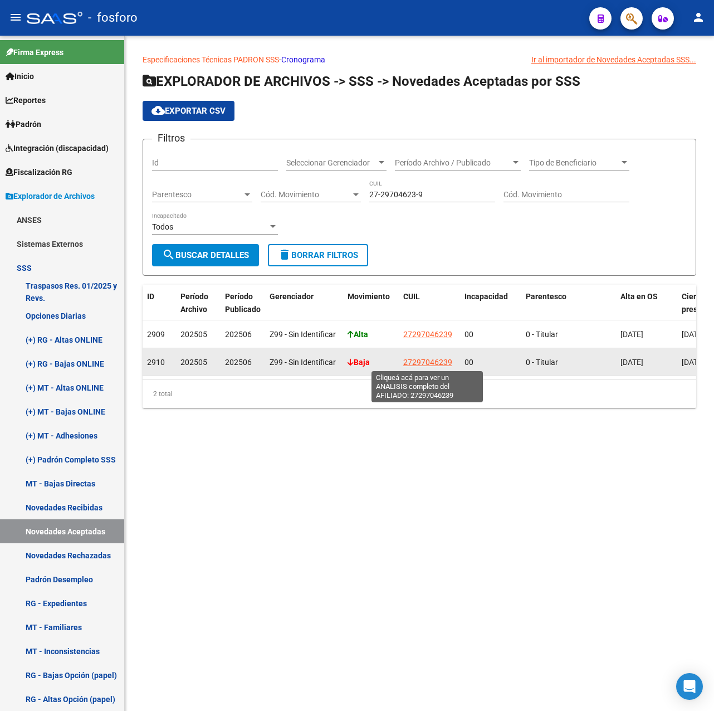
click at [418, 365] on span "27297046239" at bounding box center [427, 361] width 49 height 9
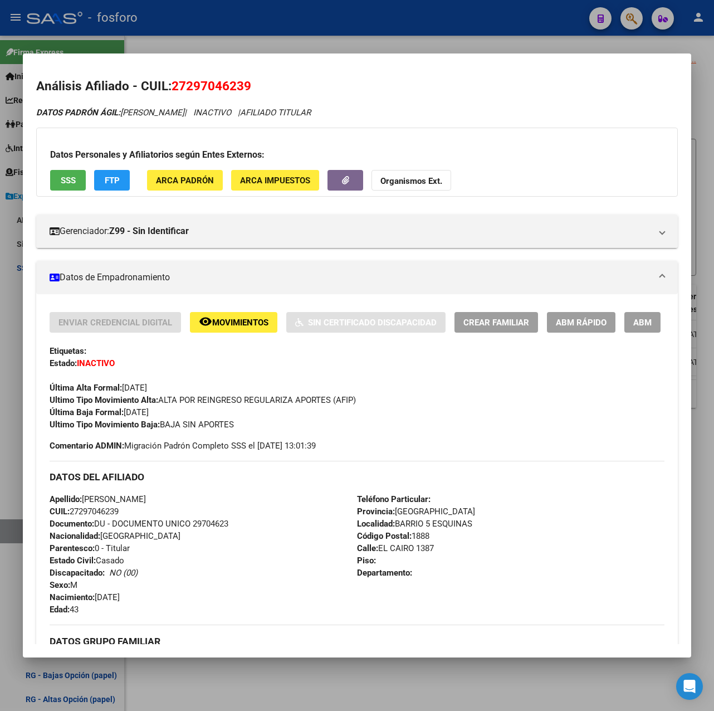
click at [579, 324] on span "ABM Rápido" at bounding box center [581, 322] width 51 height 10
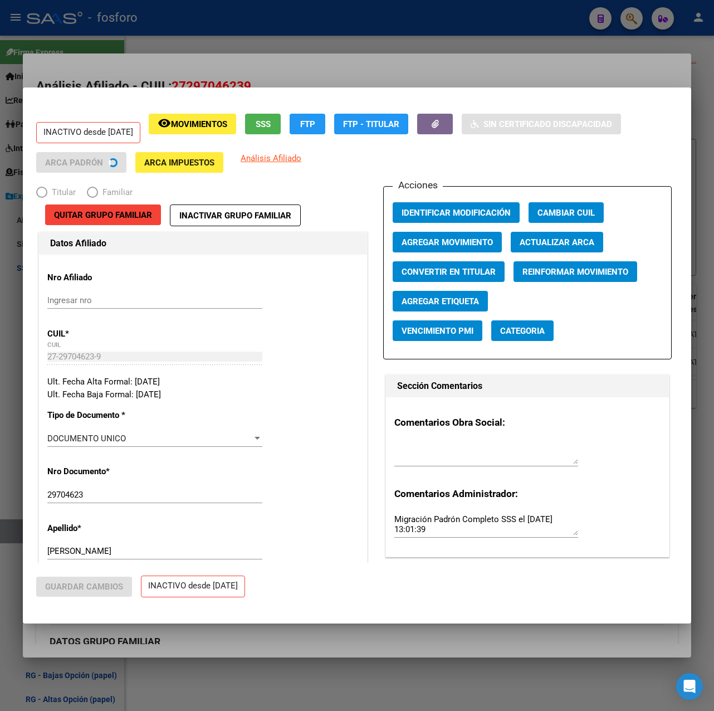
radio input "true"
type input "27-29704623-9"
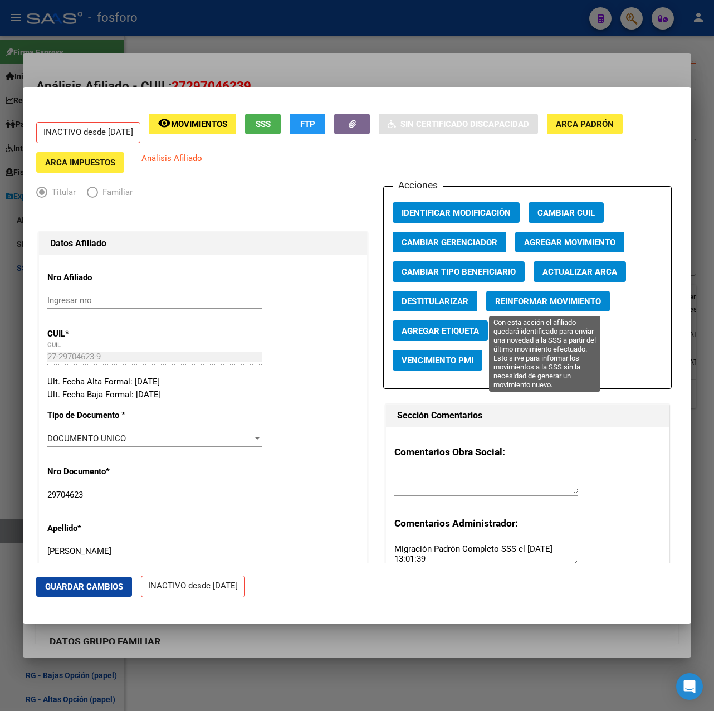
click at [562, 302] on span "Reinformar Movimiento" at bounding box center [548, 301] width 106 height 10
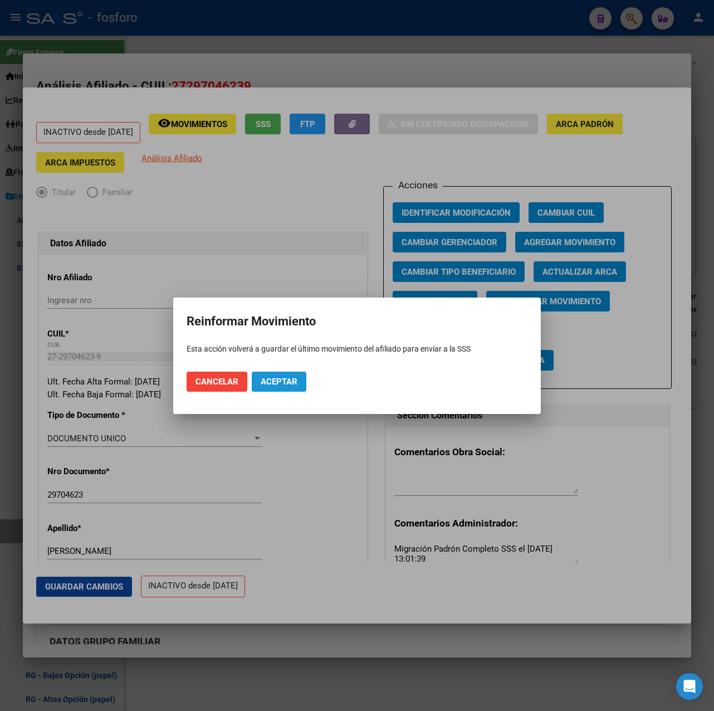
click at [286, 380] on span "Aceptar" at bounding box center [279, 381] width 37 height 10
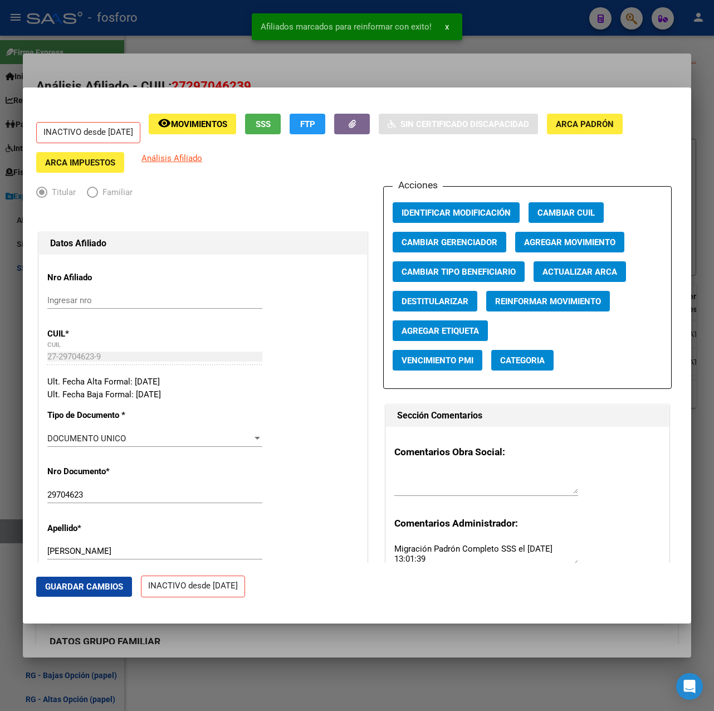
click at [463, 78] on div at bounding box center [357, 355] width 714 height 711
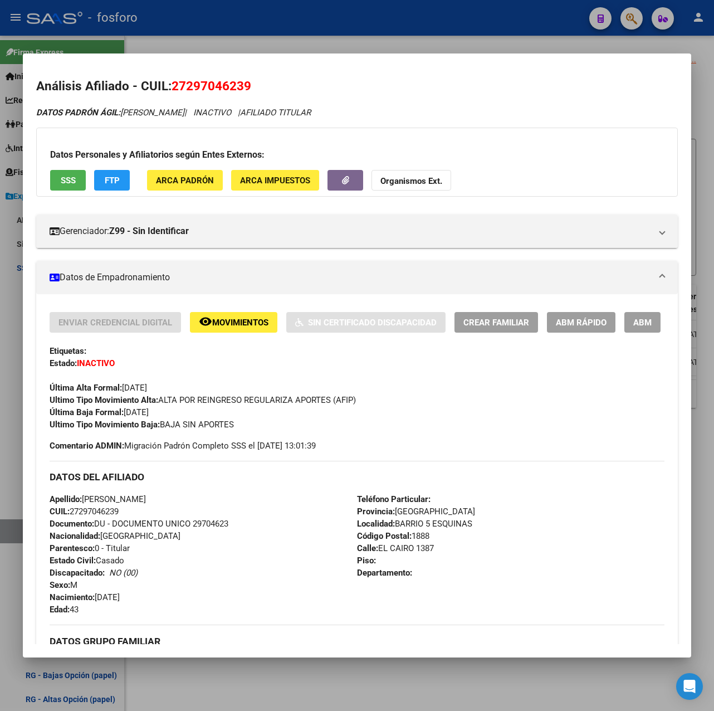
click at [490, 35] on div at bounding box center [357, 355] width 714 height 711
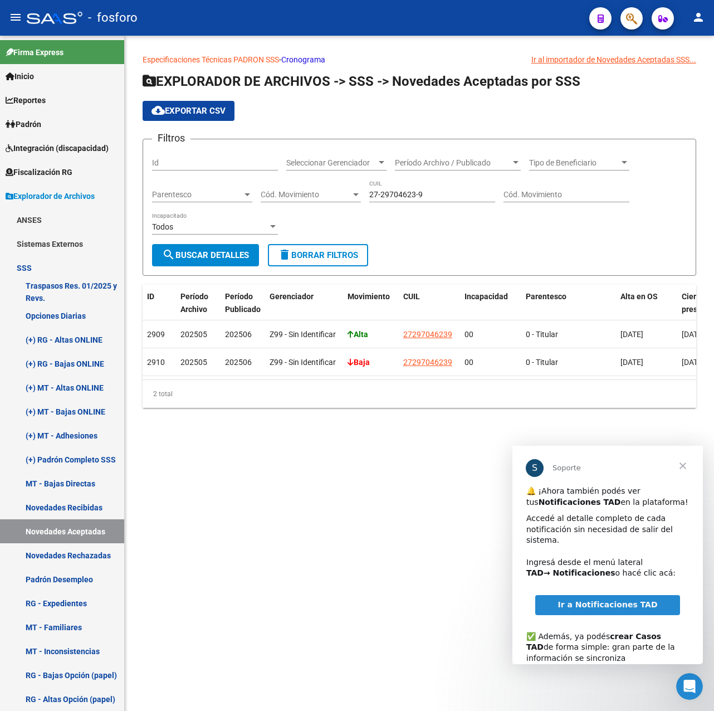
click at [275, 518] on mat-sidenav-content "Especificaciones Técnicas PADRON SSS - Cronograma Ir al importador [PERSON_NAME…" at bounding box center [419, 373] width 589 height 675
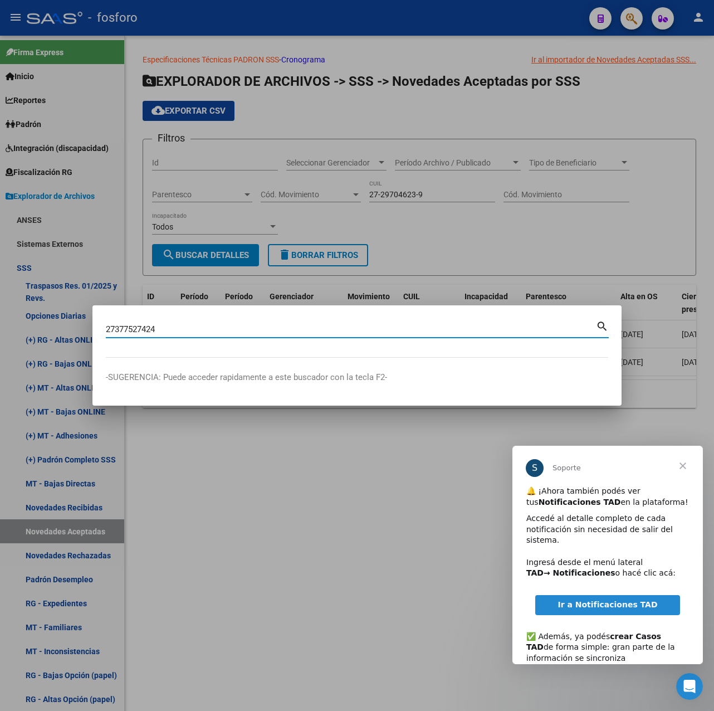
type input "27377527424"
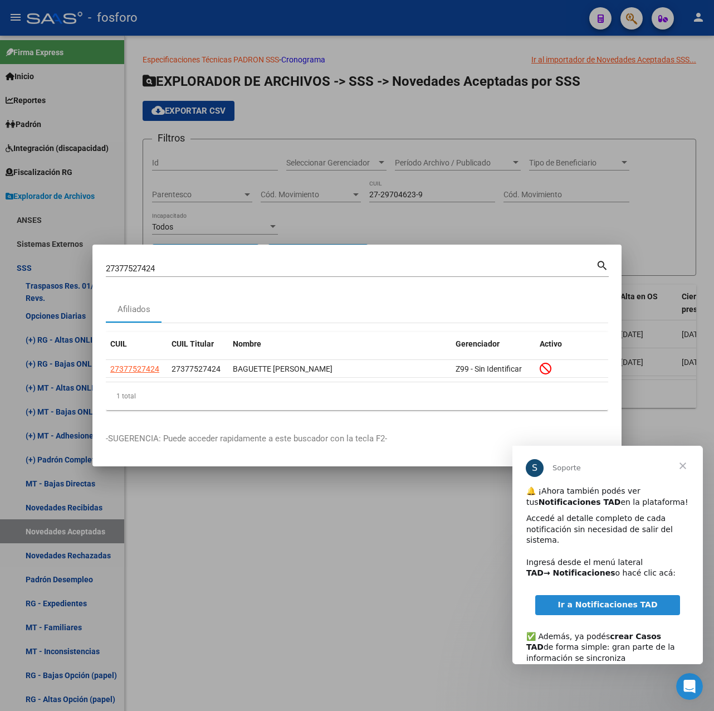
click at [685, 468] on span "Cerrar" at bounding box center [683, 465] width 40 height 40
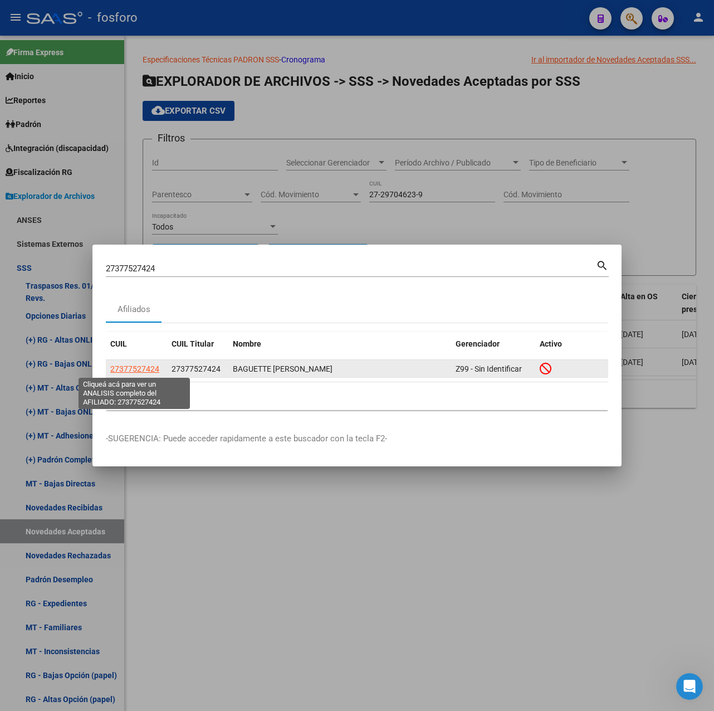
click at [133, 369] on span "27377527424" at bounding box center [134, 368] width 49 height 9
type textarea "27377527424"
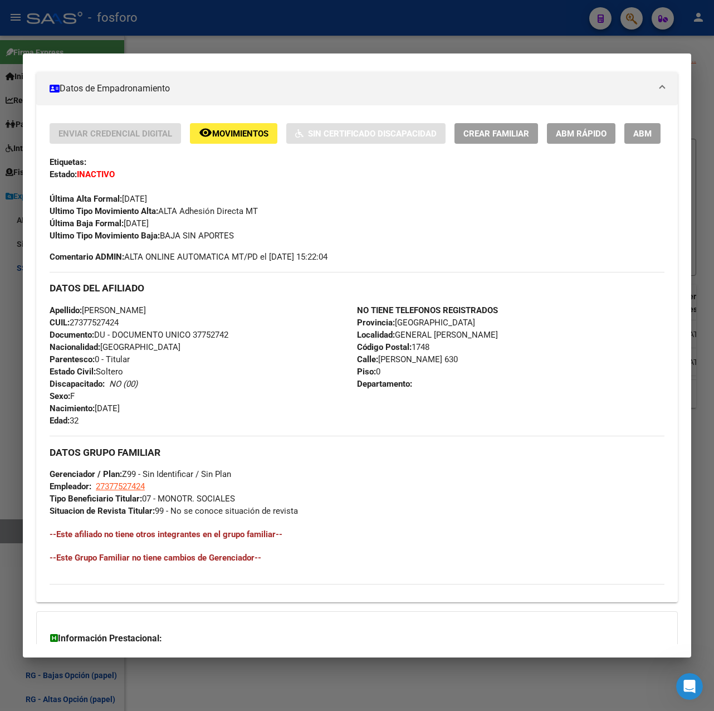
scroll to position [351, 0]
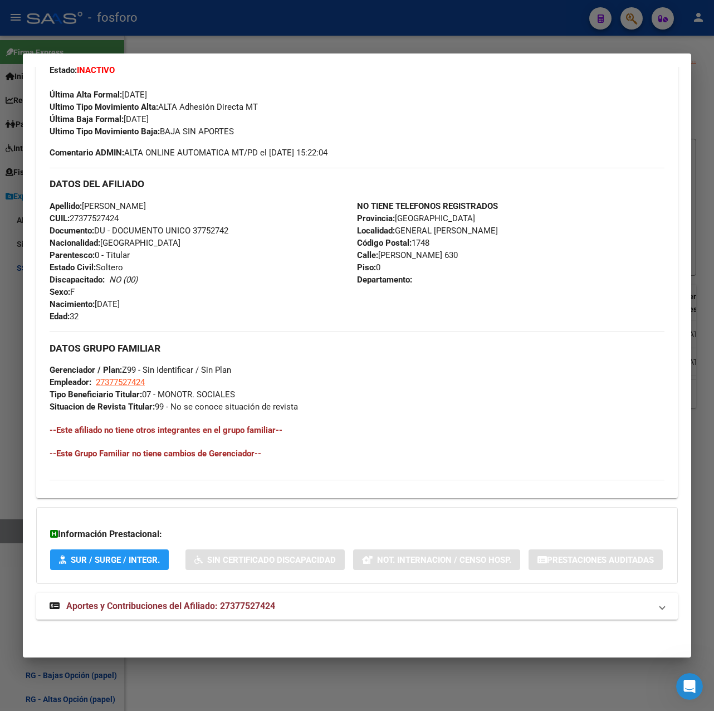
click at [224, 608] on span "Aportes y Contribuciones del Afiliado: 27377527424" at bounding box center [170, 605] width 209 height 11
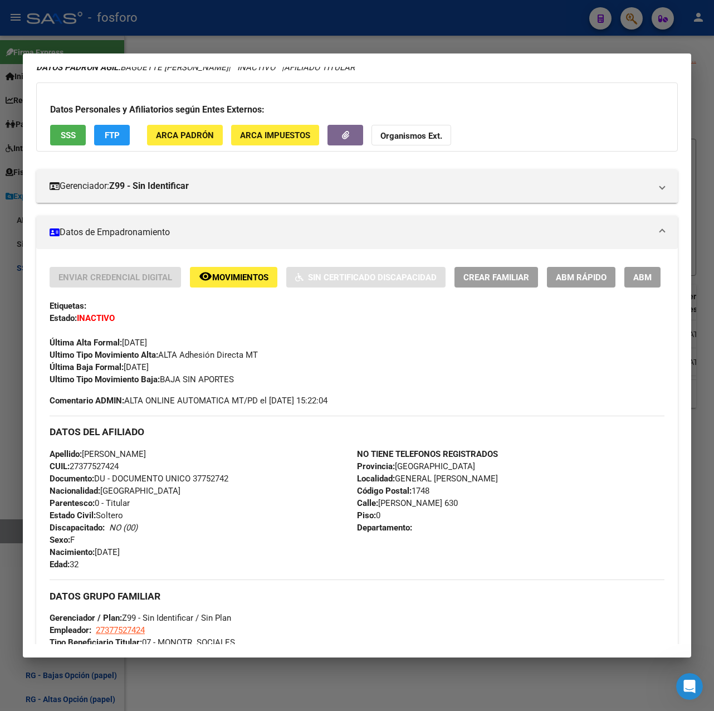
scroll to position [0, 0]
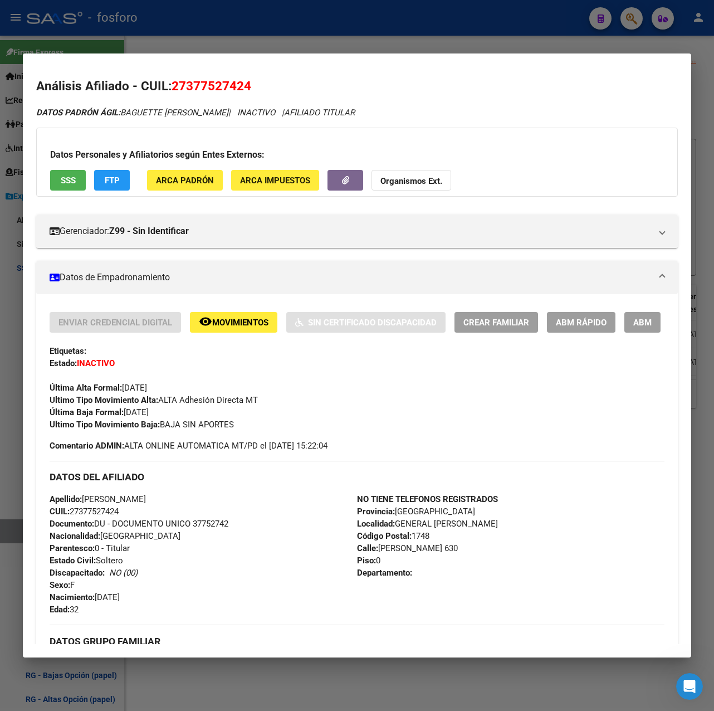
click at [477, 33] on div at bounding box center [357, 355] width 714 height 711
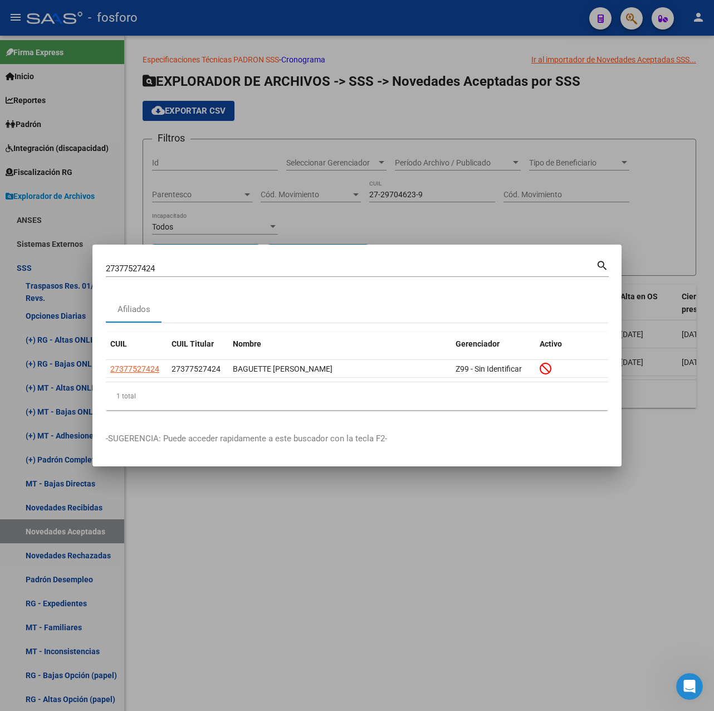
click at [288, 537] on div at bounding box center [357, 355] width 714 height 711
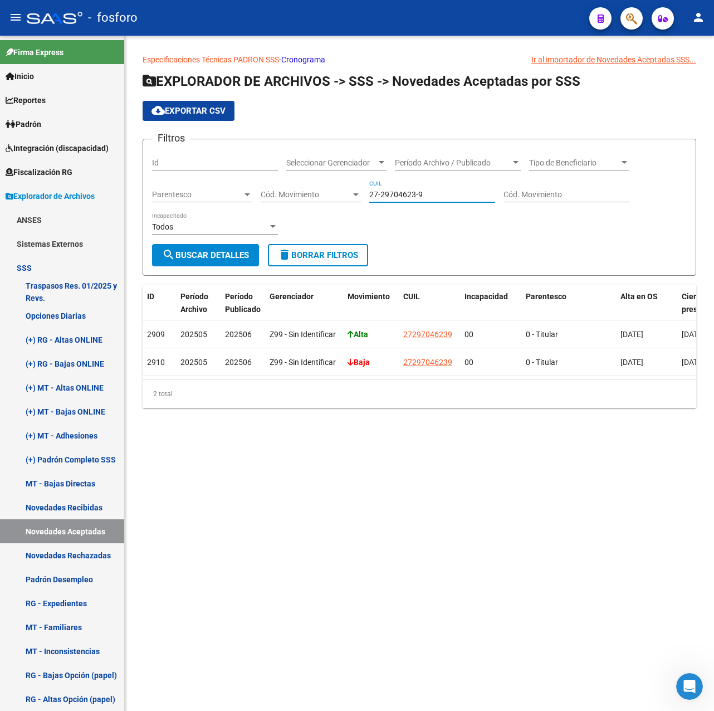
drag, startPoint x: 388, startPoint y: 197, endPoint x: 355, endPoint y: 198, distance: 33.5
click at [355, 198] on div "Filtros Id Seleccionar Gerenciador Seleccionar Gerenciador Período Archivo / Pu…" at bounding box center [419, 196] width 535 height 96
paste input "37752742-4"
type input "27-37752742-4"
click at [186, 256] on span "search Buscar Detalles" at bounding box center [205, 255] width 87 height 10
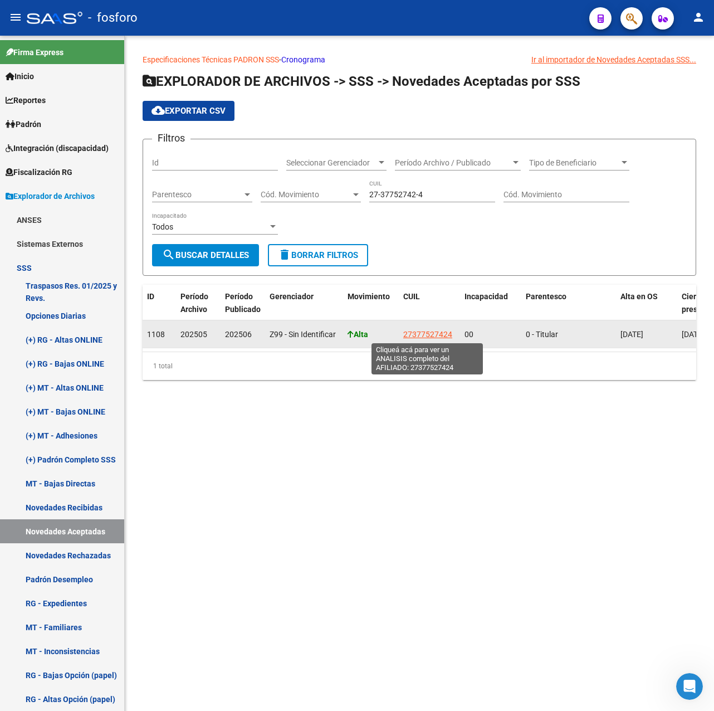
click at [431, 334] on span "27377527424" at bounding box center [427, 334] width 49 height 9
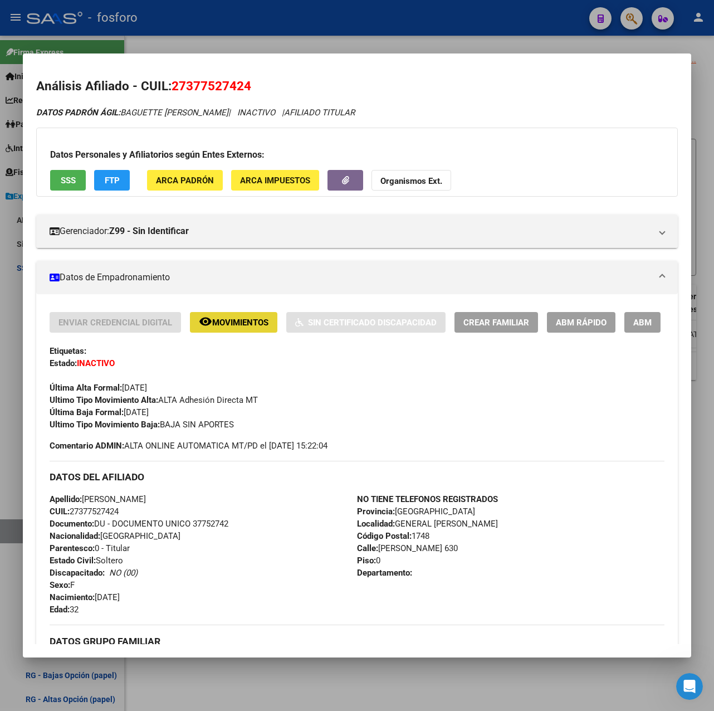
click at [241, 321] on span "Movimientos" at bounding box center [240, 322] width 56 height 10
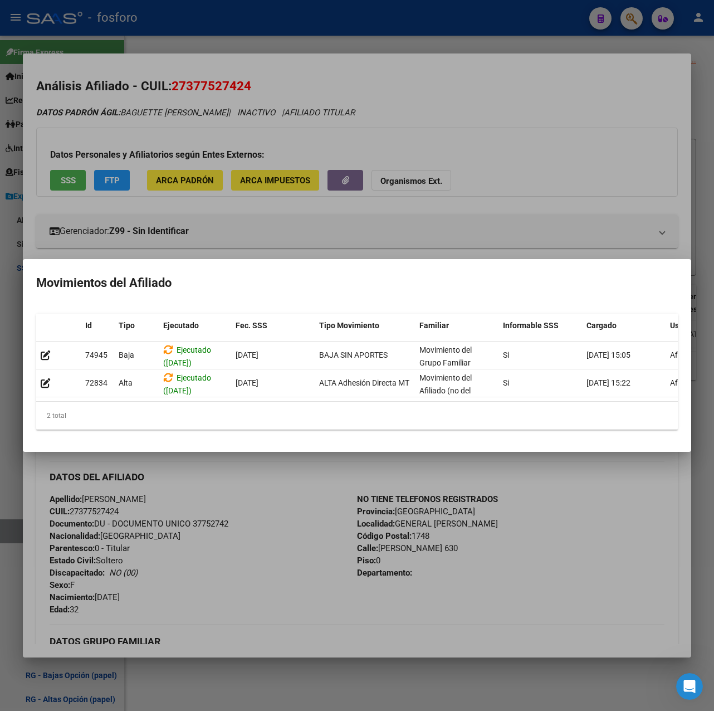
click at [391, 464] on div at bounding box center [357, 355] width 714 height 711
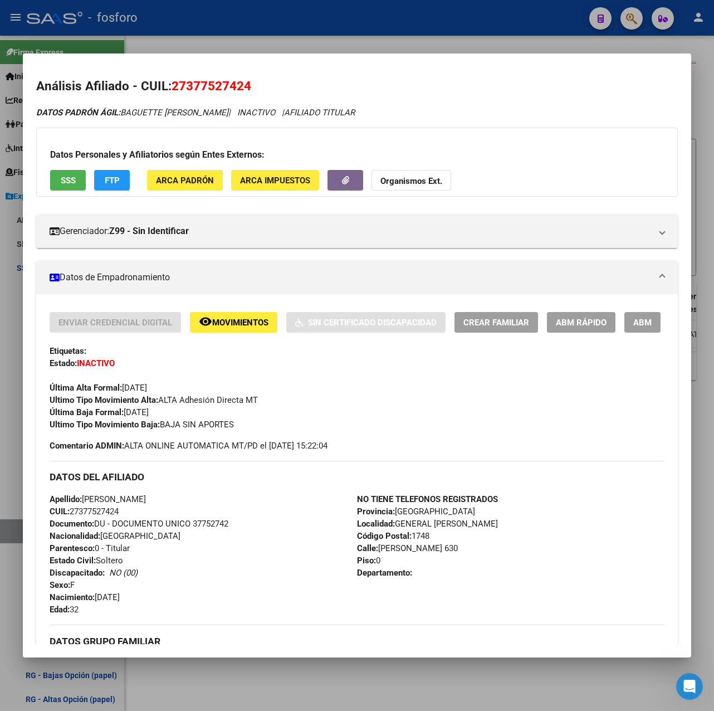
click at [572, 323] on span "ABM Rápido" at bounding box center [581, 322] width 51 height 10
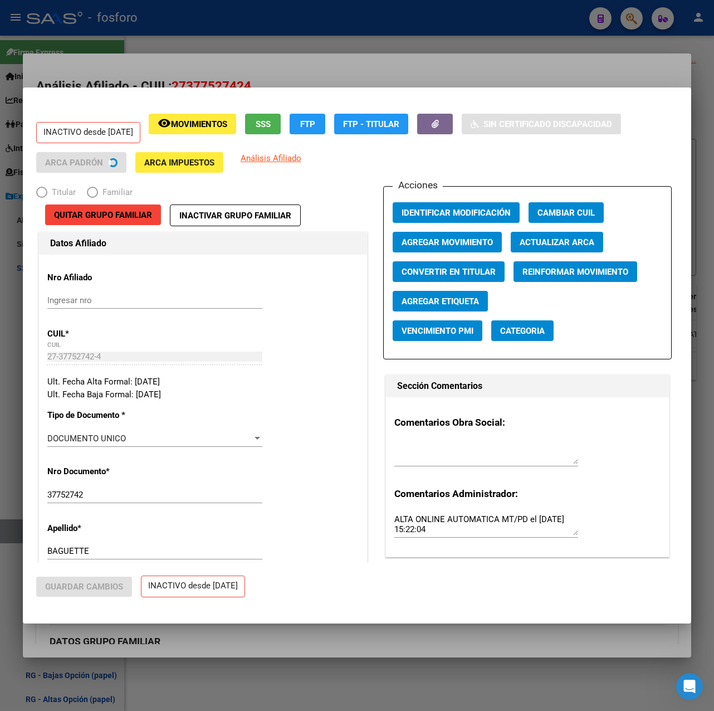
radio input "true"
type input "27-37752742-4"
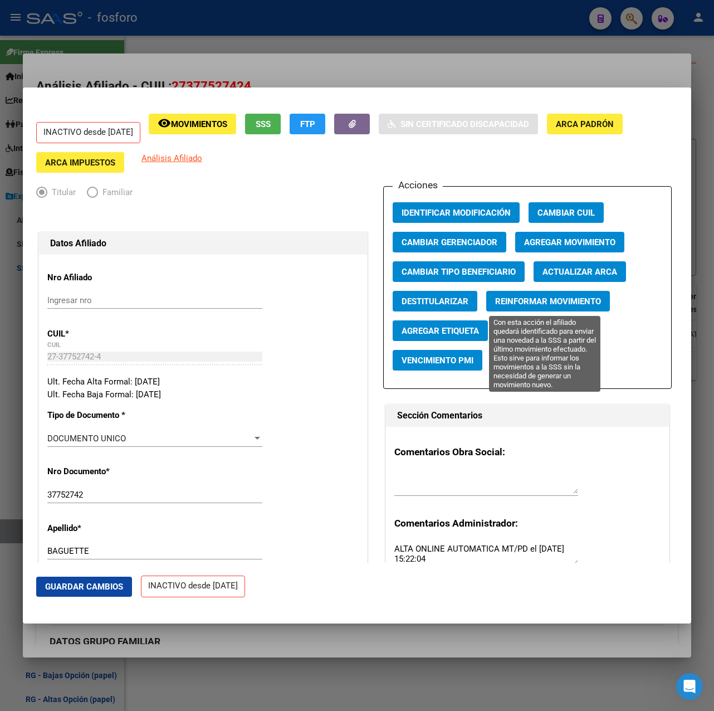
click at [532, 301] on span "Reinformar Movimiento" at bounding box center [548, 301] width 106 height 10
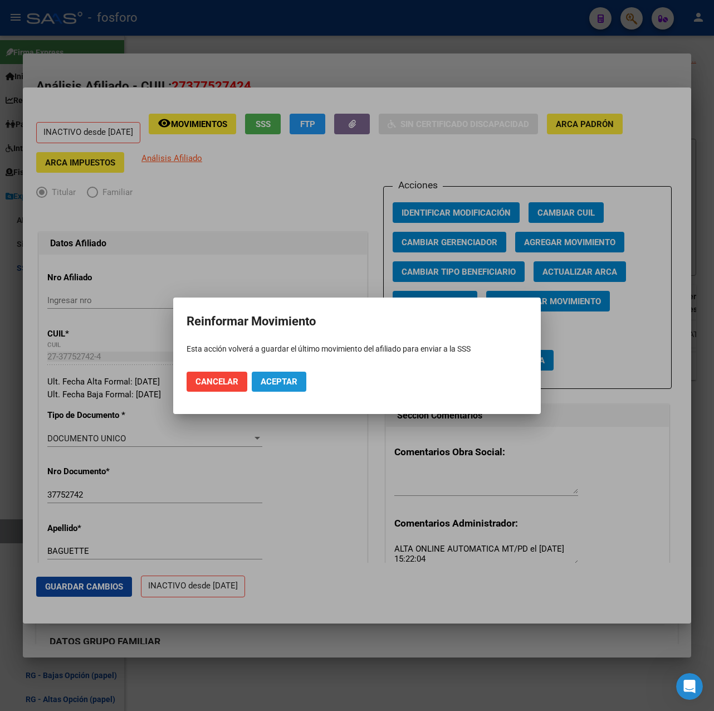
click at [281, 384] on span "Aceptar" at bounding box center [279, 381] width 37 height 10
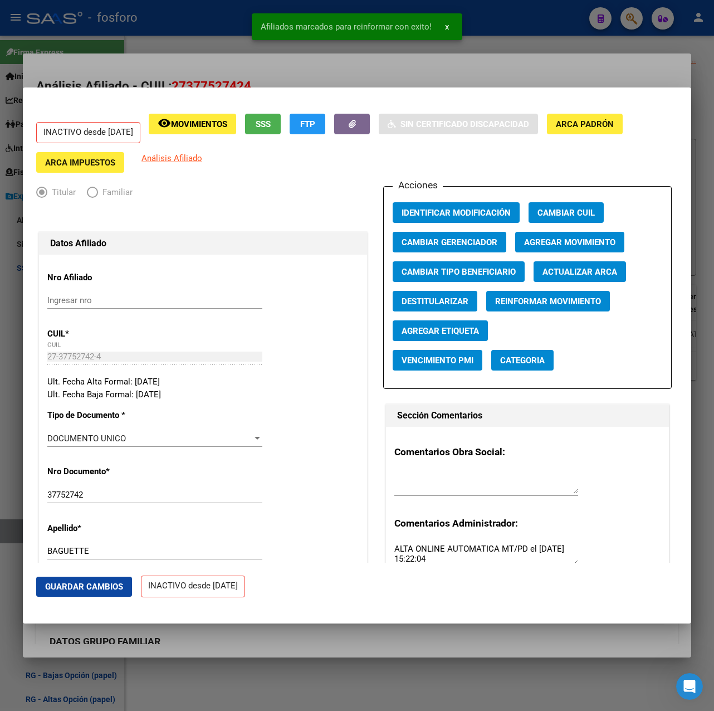
click at [416, 65] on div at bounding box center [357, 355] width 714 height 711
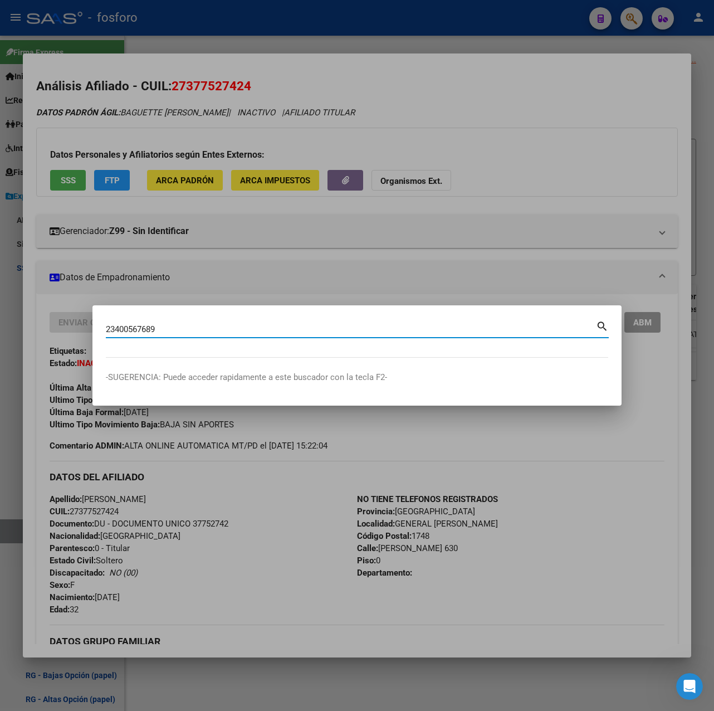
type input "23400567689"
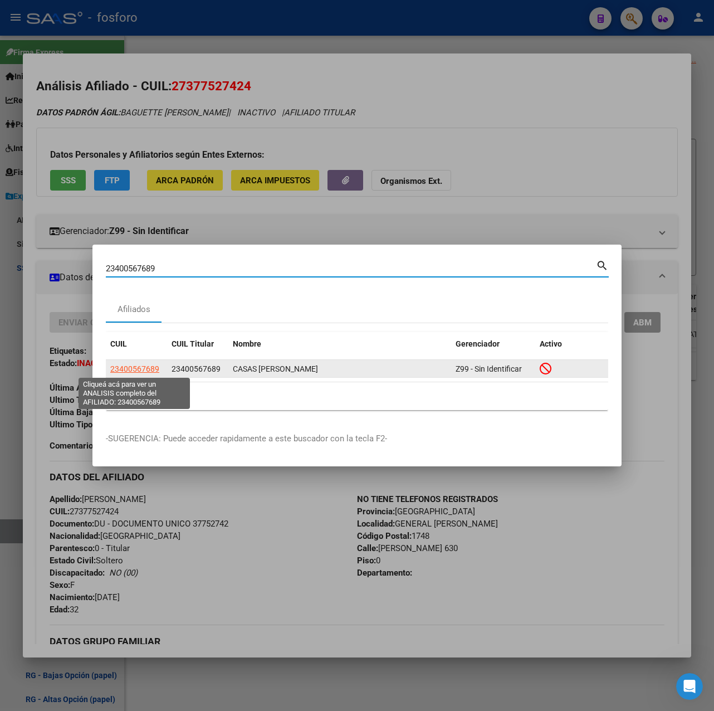
click at [140, 366] on span "23400567689" at bounding box center [134, 368] width 49 height 9
type textarea "23400567689"
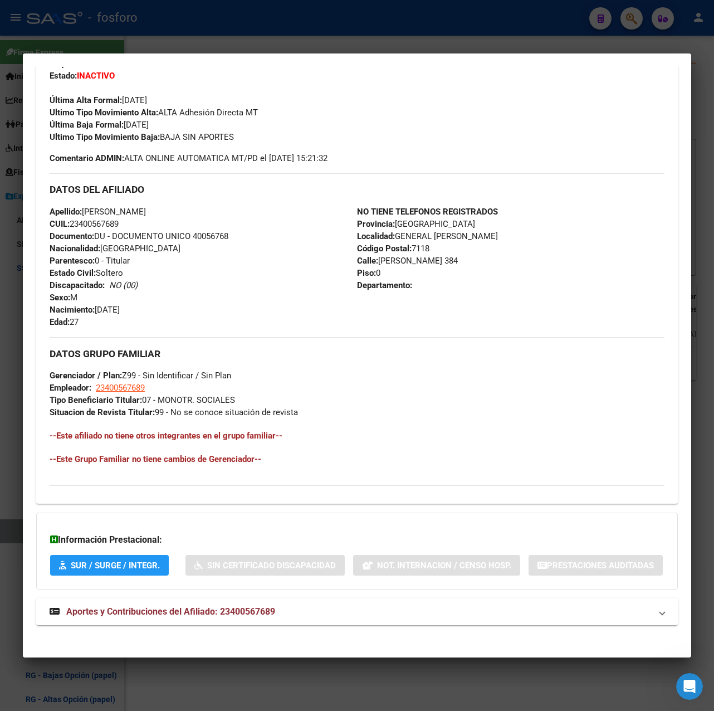
scroll to position [351, 0]
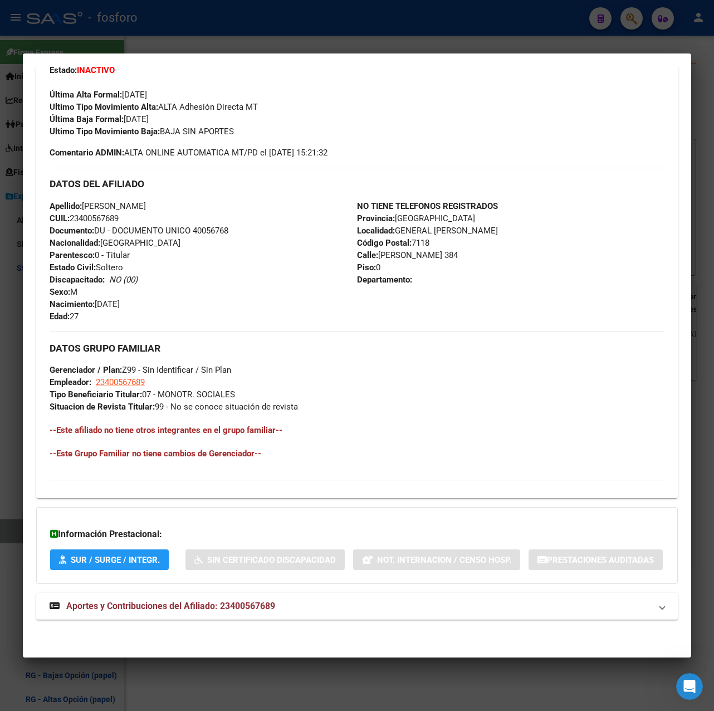
click at [297, 591] on div "DATOS PADRÓN ÁGIL: CASAS [PERSON_NAME] | INACTIVO | AFILIADO TITULAR Datos Pers…" at bounding box center [356, 222] width 641 height 819
click at [295, 604] on mat-panel-title "Aportes y Contribuciones del Afiliado: 23400567689" at bounding box center [350, 605] width 601 height 13
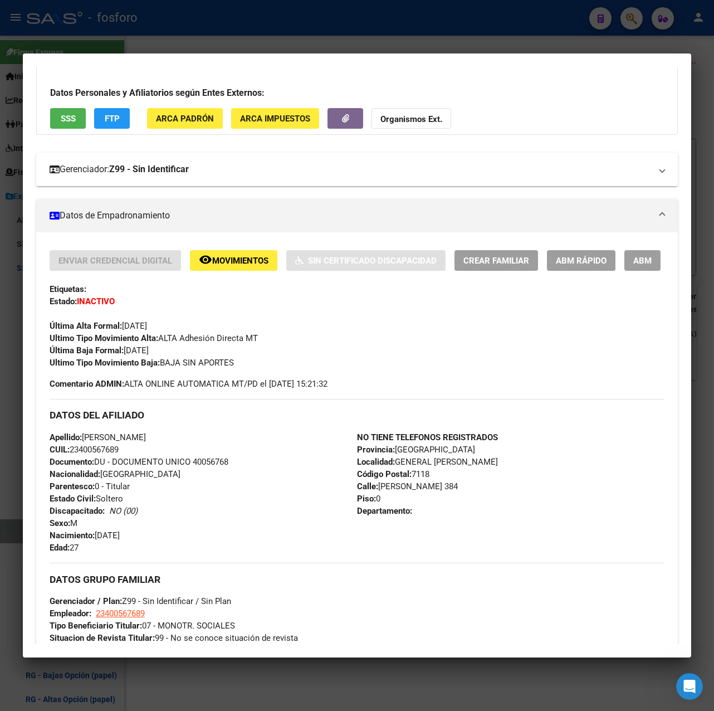
scroll to position [0, 0]
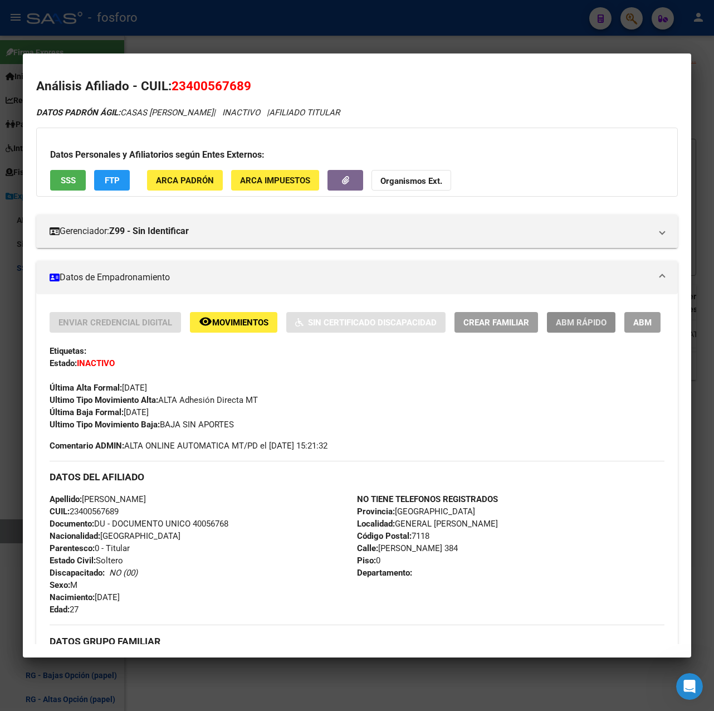
click at [577, 326] on span "ABM Rápido" at bounding box center [581, 322] width 51 height 10
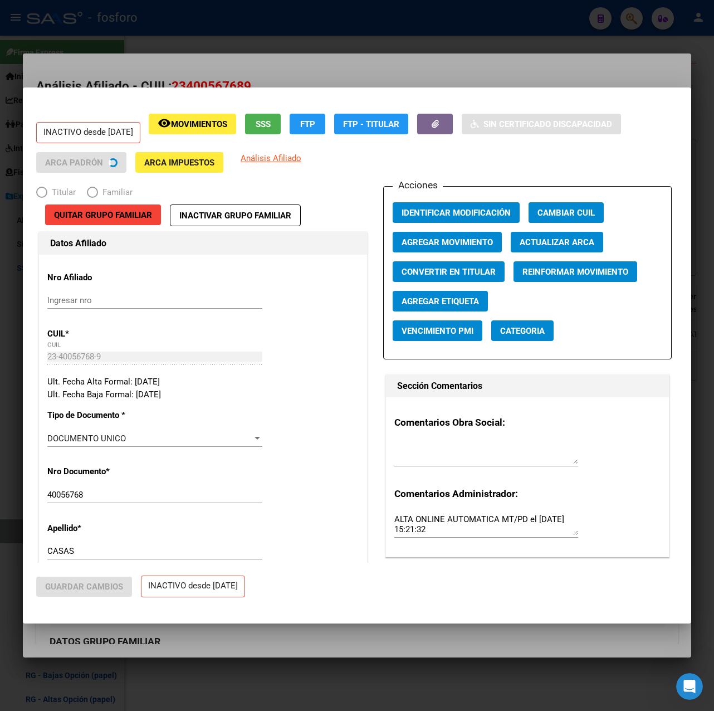
radio input "true"
type input "23-40056768-9"
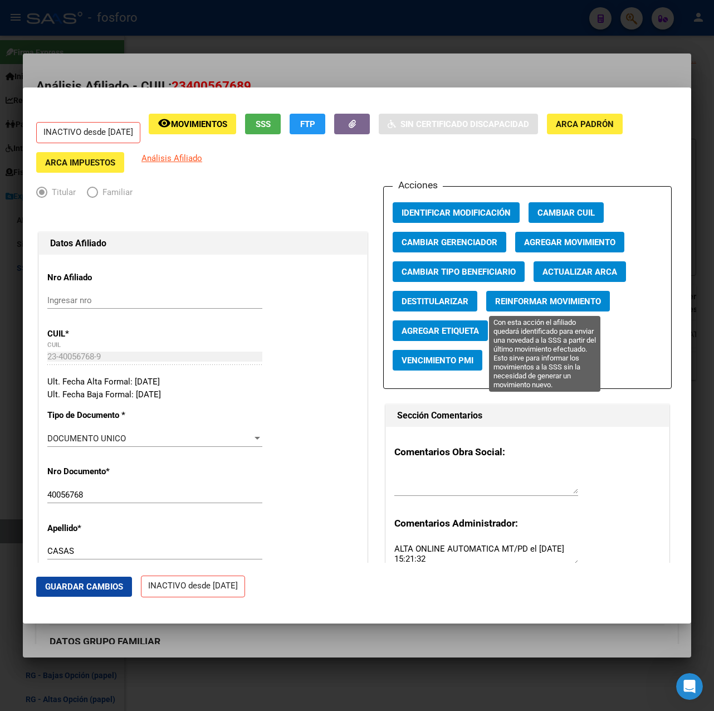
click at [517, 303] on span "Reinformar Movimiento" at bounding box center [548, 301] width 106 height 10
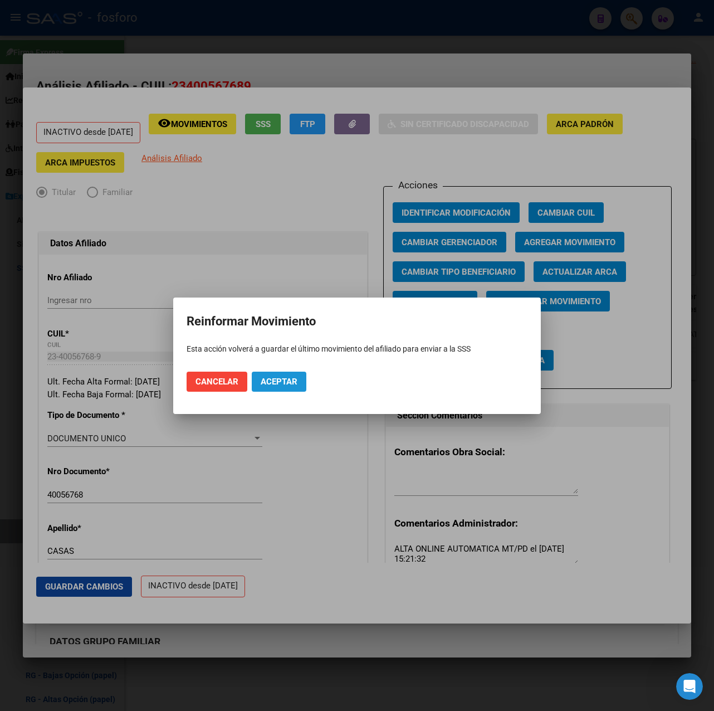
click at [297, 384] on span "Aceptar" at bounding box center [279, 381] width 37 height 10
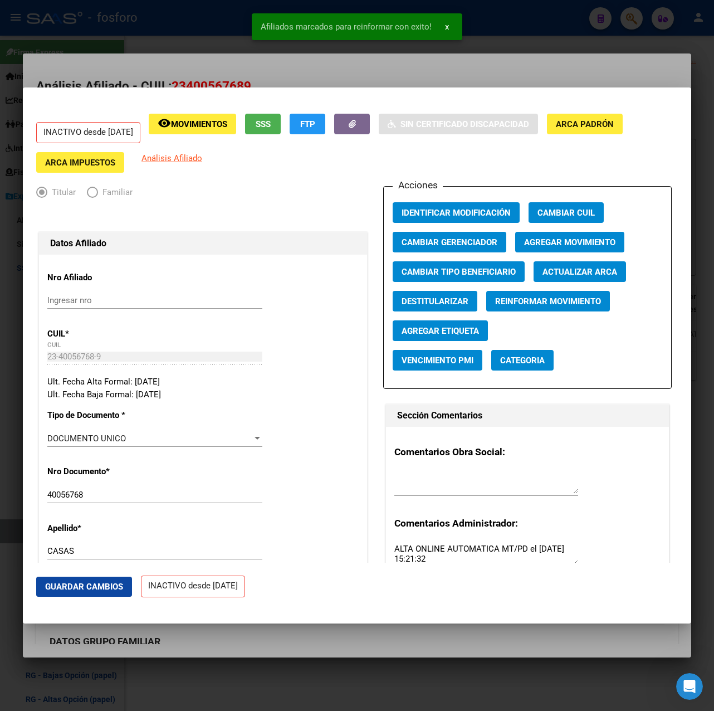
click at [347, 70] on div at bounding box center [357, 355] width 714 height 711
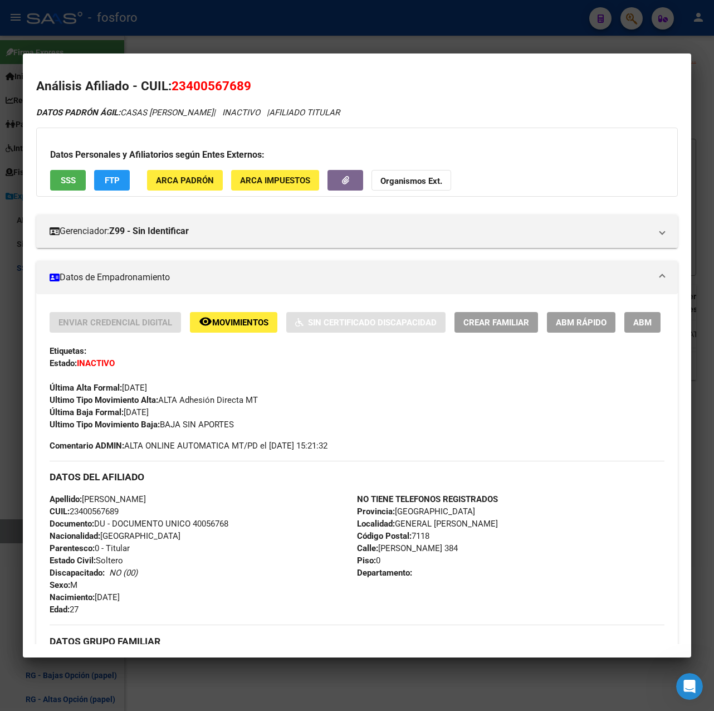
click at [364, 47] on div at bounding box center [357, 355] width 714 height 711
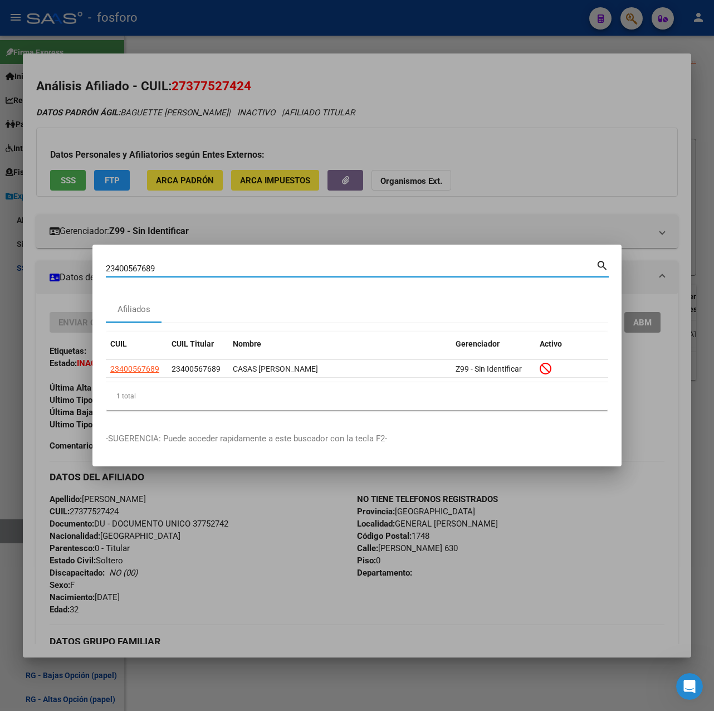
drag, startPoint x: 52, startPoint y: 266, endPoint x: -3, endPoint y: 266, distance: 54.6
click at [0, 266] on html "menu - fosforo person Firma Express Inicio Calendario SSS Instructivos Contacto…" at bounding box center [357, 355] width 714 height 711
paste input "7372323790"
type input "27372323790"
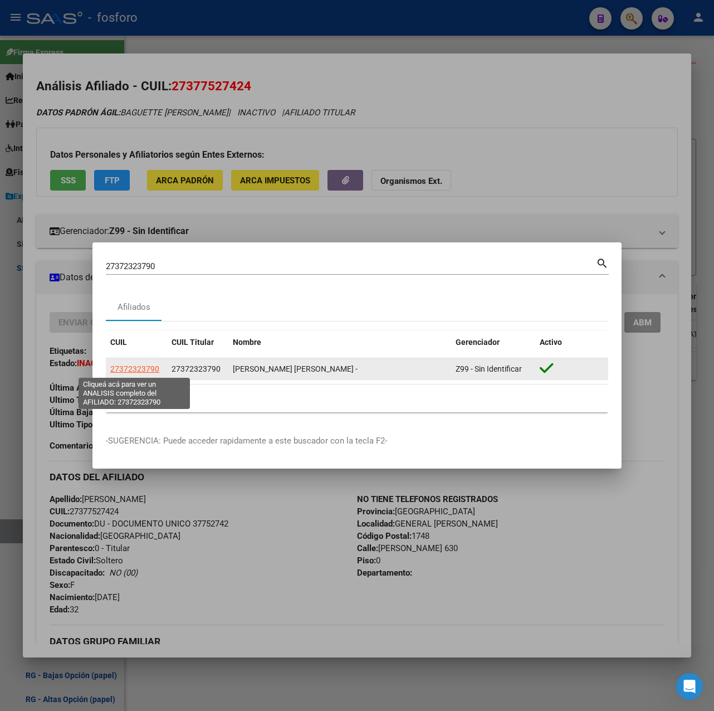
click at [136, 366] on span "27372323790" at bounding box center [134, 368] width 49 height 9
type textarea "27372323790"
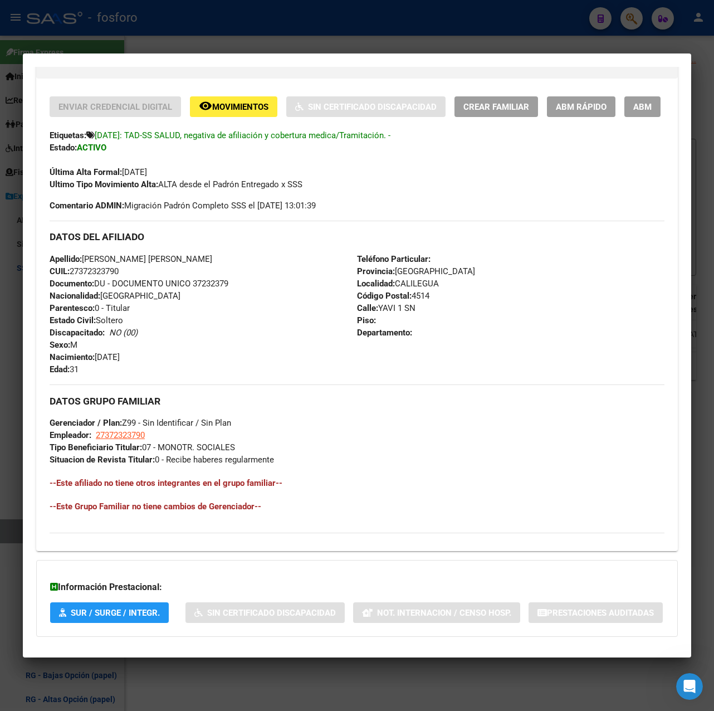
scroll to position [327, 0]
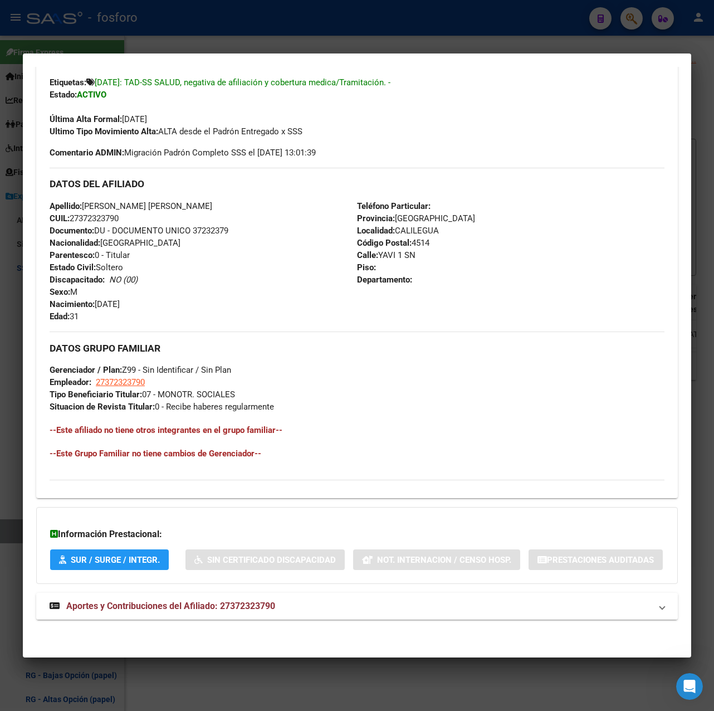
click at [226, 603] on span "Aportes y Contribuciones del Afiliado: 27372323790" at bounding box center [170, 605] width 209 height 11
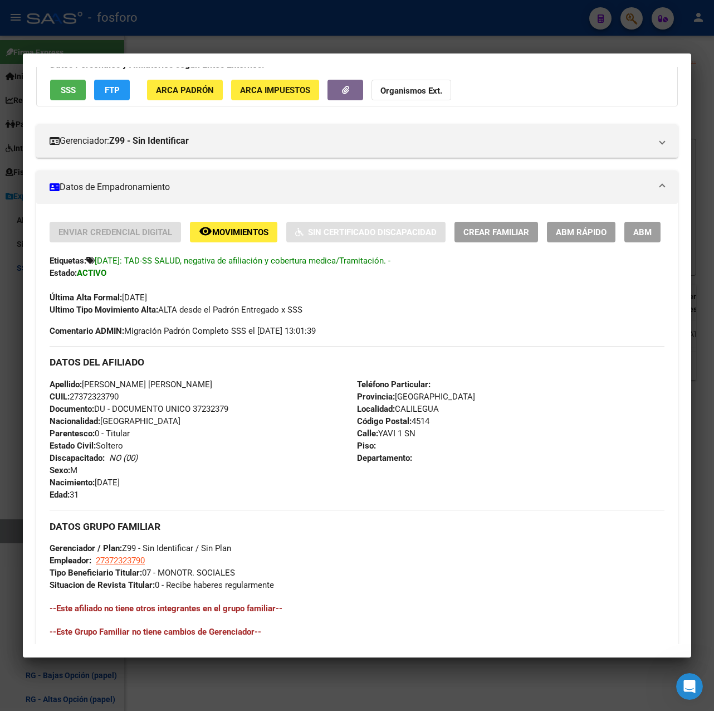
scroll to position [0, 0]
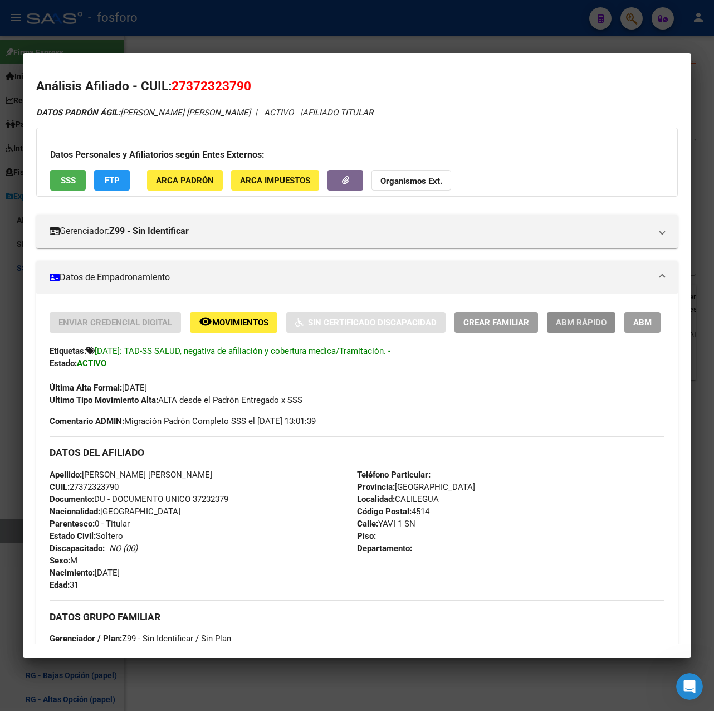
click at [598, 322] on span "ABM Rápido" at bounding box center [581, 322] width 51 height 10
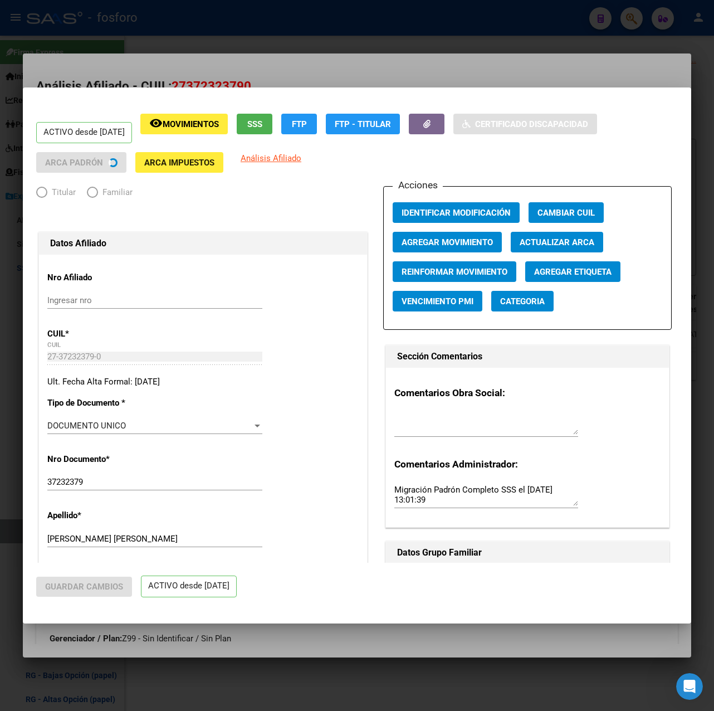
radio input "true"
type input "27-37232379-0"
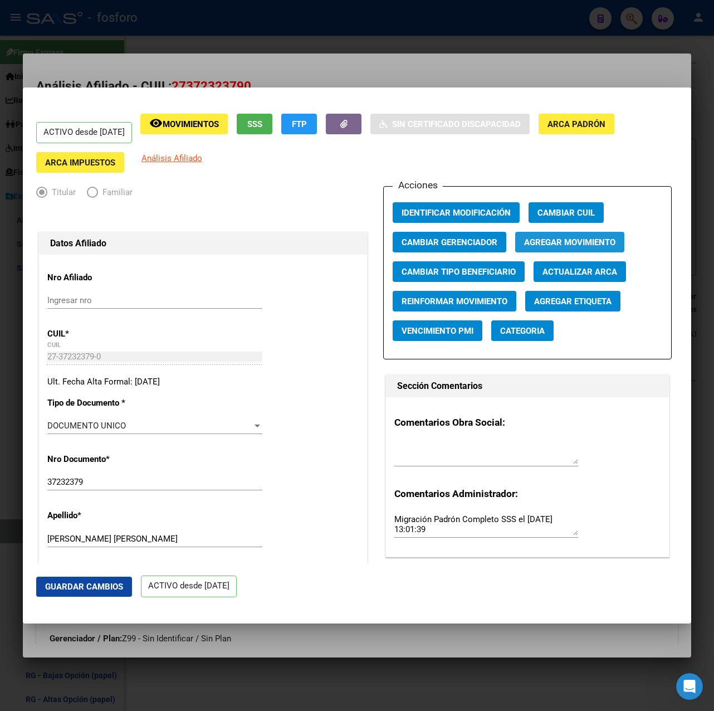
click at [551, 238] on span "Agregar Movimiento" at bounding box center [569, 242] width 91 height 10
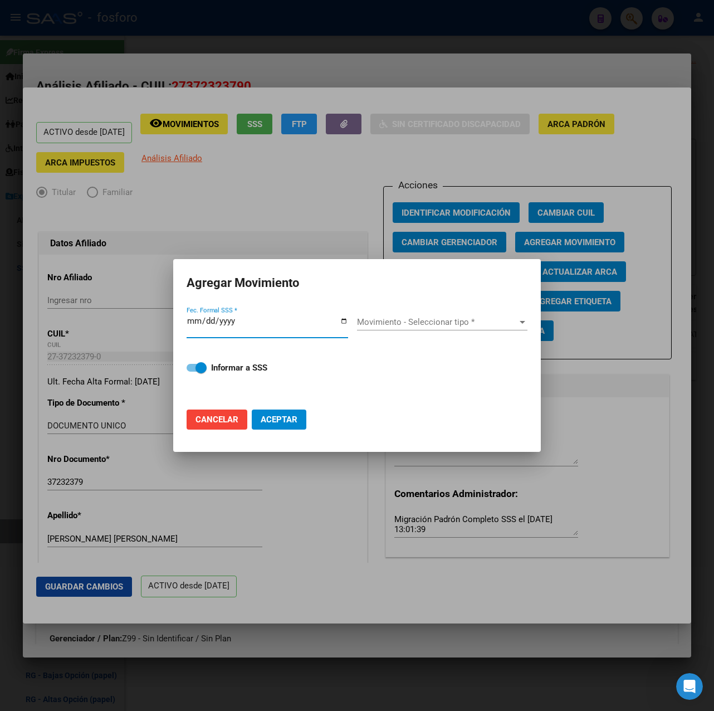
click at [202, 319] on input "Fec. Formal SSS *" at bounding box center [267, 325] width 161 height 18
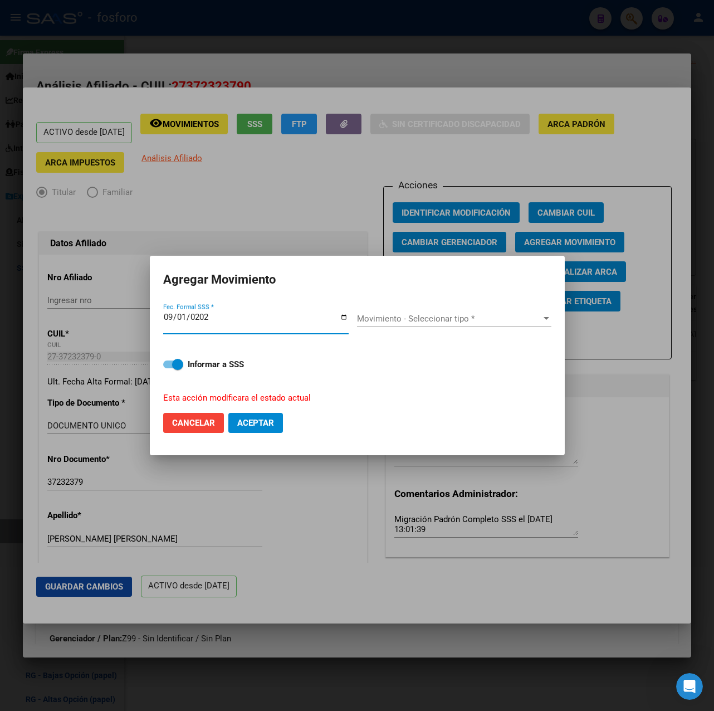
type input "[DATE]"
click at [388, 319] on span "Movimiento - Seleccionar tipo *" at bounding box center [449, 319] width 184 height 10
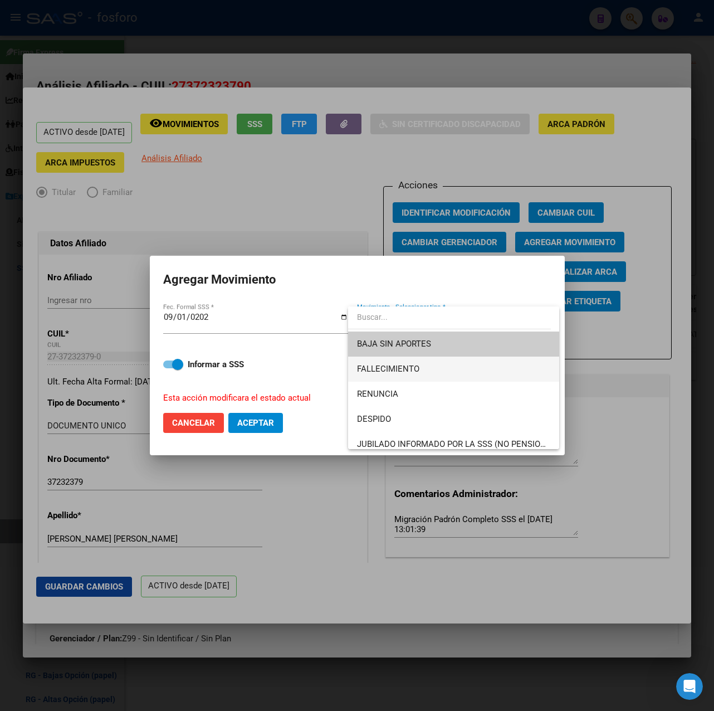
click at [403, 360] on span "FALLECIMIENTO" at bounding box center [453, 368] width 193 height 25
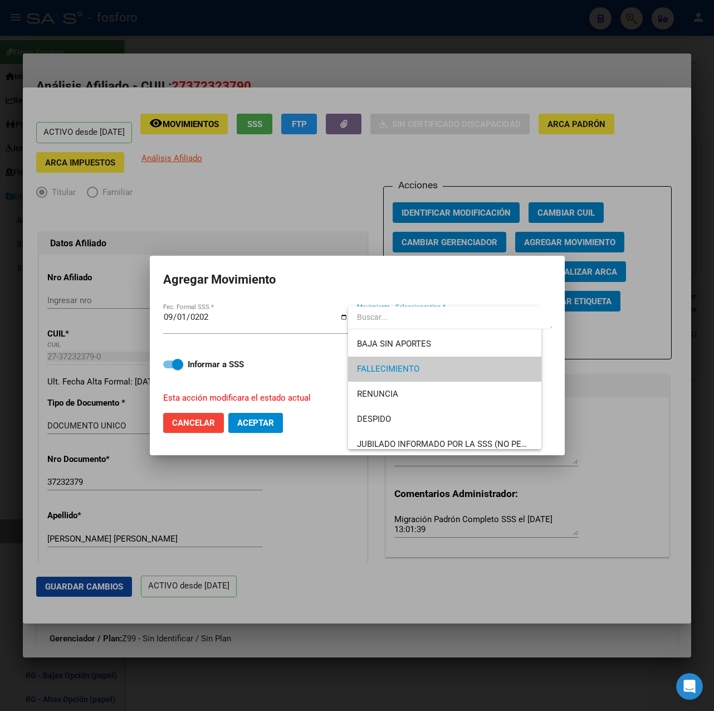
click at [403, 360] on label "Informar a SSS" at bounding box center [357, 363] width 388 height 13
click at [169, 368] on input "Informar a SSS" at bounding box center [168, 368] width 1 height 1
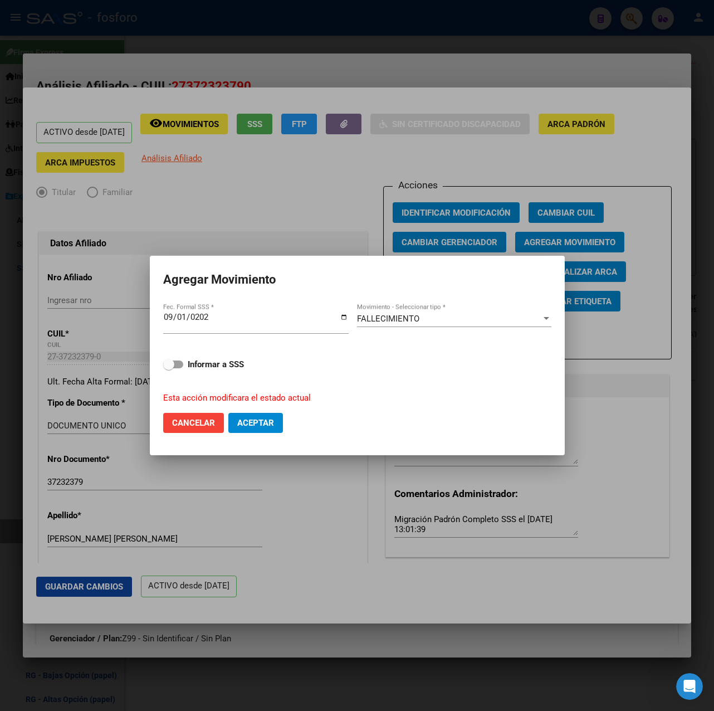
click at [411, 317] on span "FALLECIMIENTO" at bounding box center [388, 319] width 62 height 10
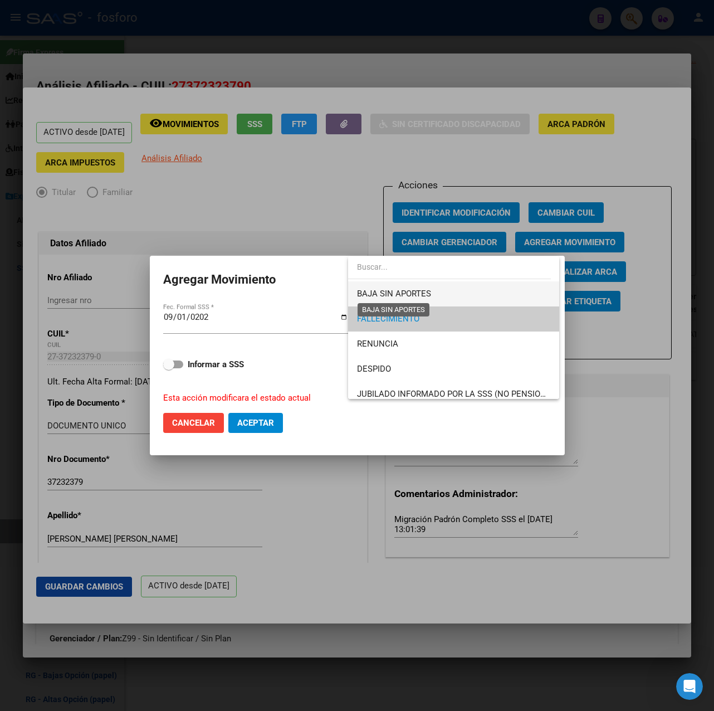
click at [399, 292] on span "BAJA SIN APORTES" at bounding box center [394, 293] width 74 height 10
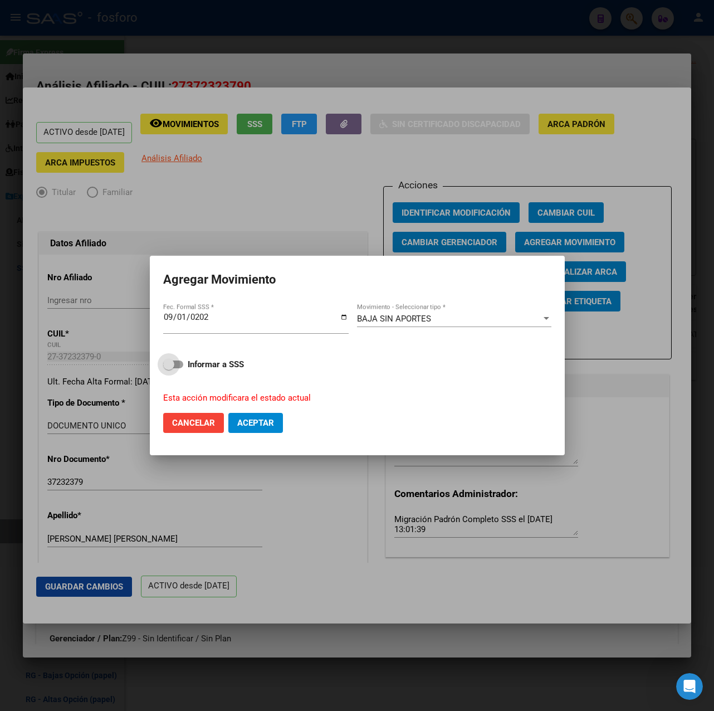
click at [175, 365] on span at bounding box center [173, 364] width 20 height 8
click at [169, 368] on input "Informar a SSS" at bounding box center [168, 368] width 1 height 1
click at [272, 423] on span "Aceptar" at bounding box center [255, 423] width 37 height 10
checkbox input "false"
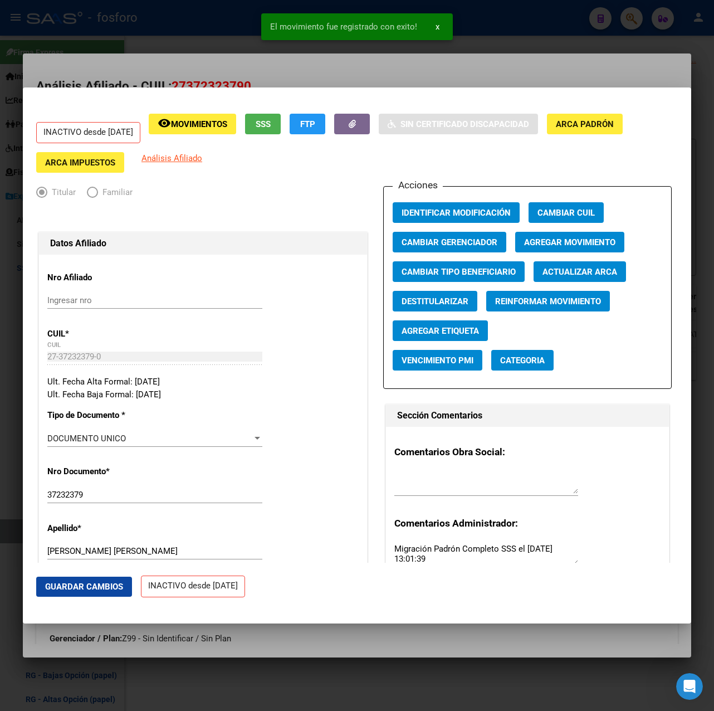
click at [514, 72] on div at bounding box center [357, 355] width 714 height 711
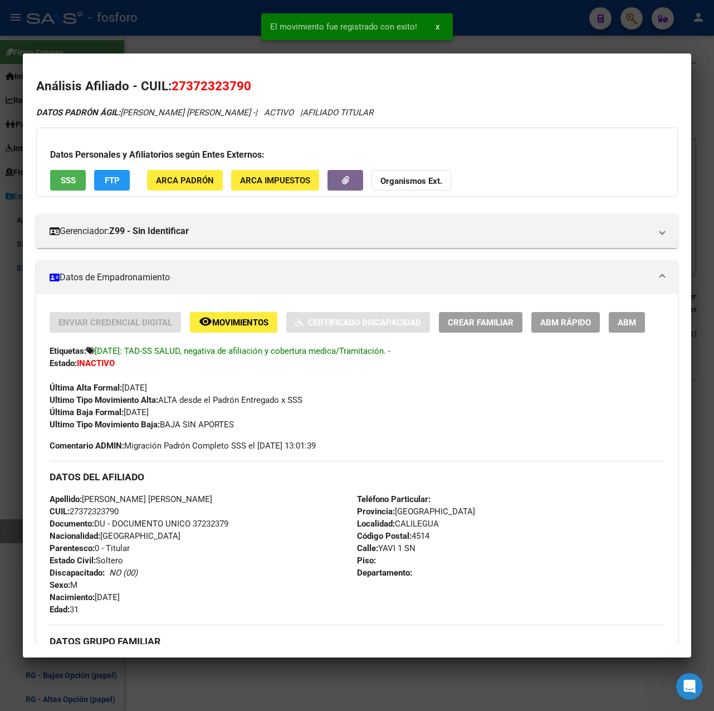
click at [528, 41] on div at bounding box center [357, 355] width 714 height 711
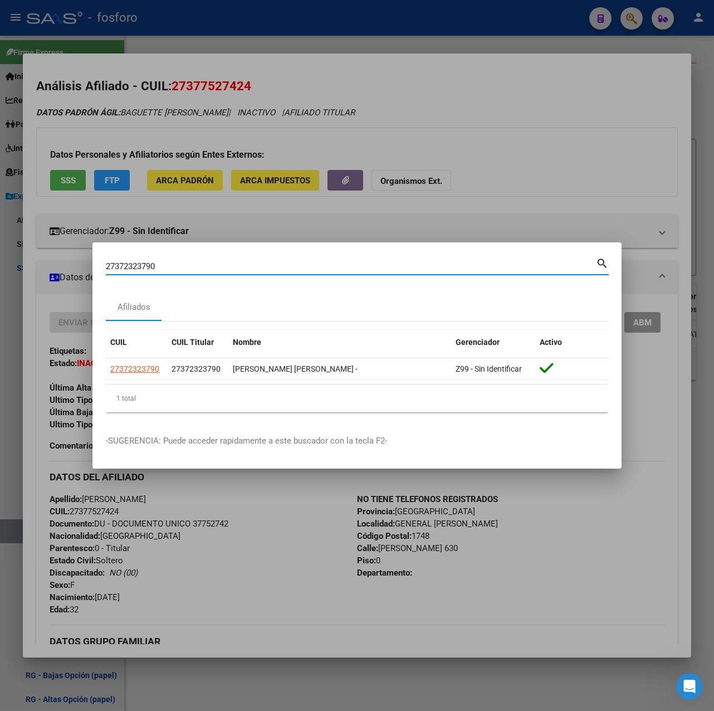
drag, startPoint x: 92, startPoint y: 270, endPoint x: 33, endPoint y: 277, distance: 58.9
click at [33, 277] on div "Análisis Afiliado - CUIL: 27377527424 DATOS PADRÓN ÁGIL: BAGUETTE [PERSON_NAME]…" at bounding box center [357, 355] width 714 height 711
paste input "50161681"
type input "27350161681"
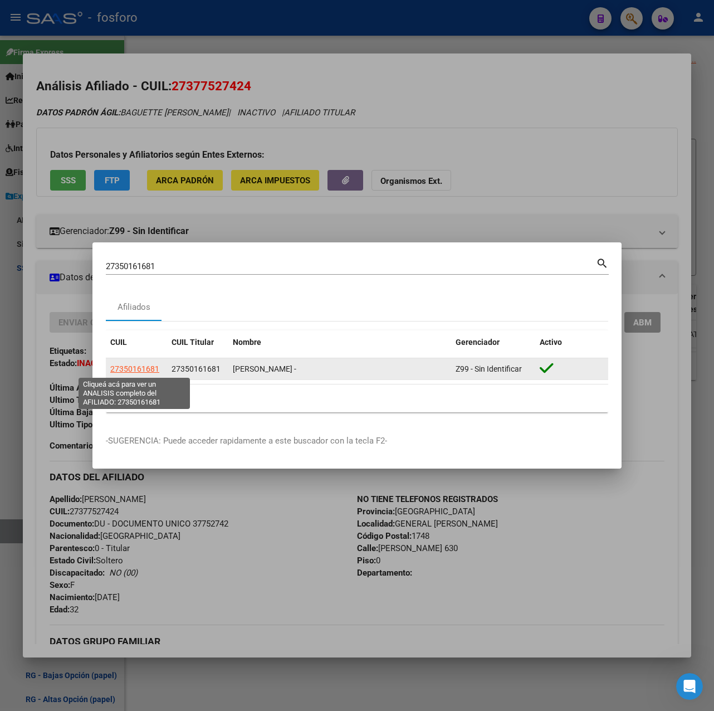
click at [135, 368] on span "27350161681" at bounding box center [134, 368] width 49 height 9
type textarea "27350161681"
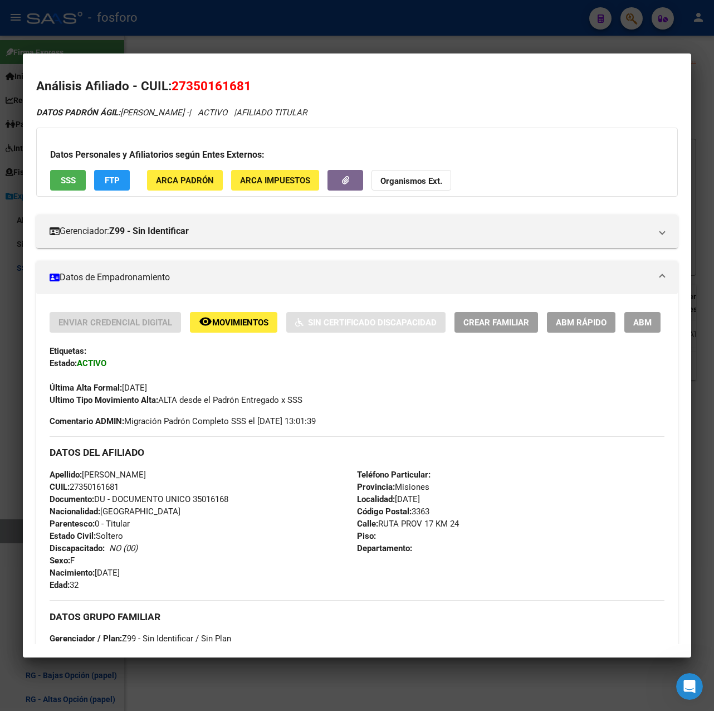
scroll to position [327, 0]
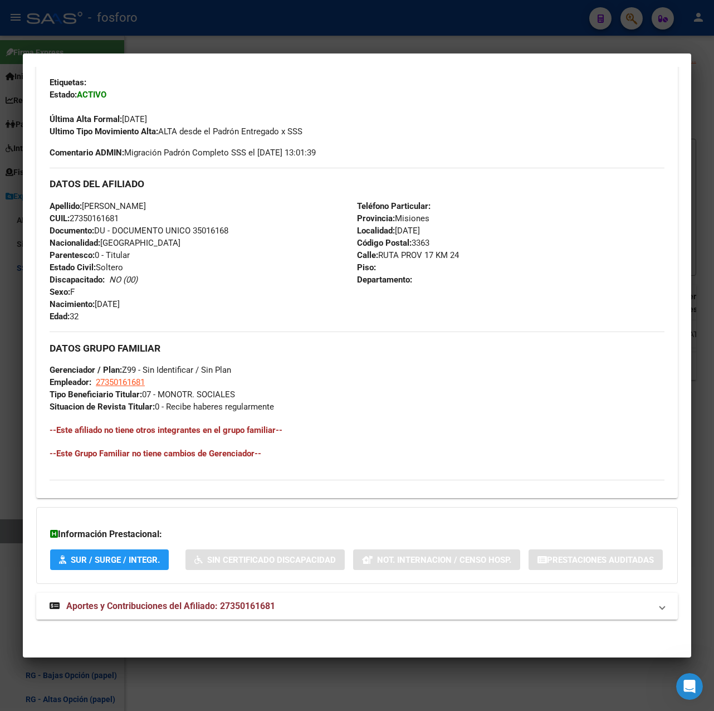
click at [227, 611] on strong "Aportes y Contribuciones del Afiliado: 27350161681" at bounding box center [163, 605] width 226 height 13
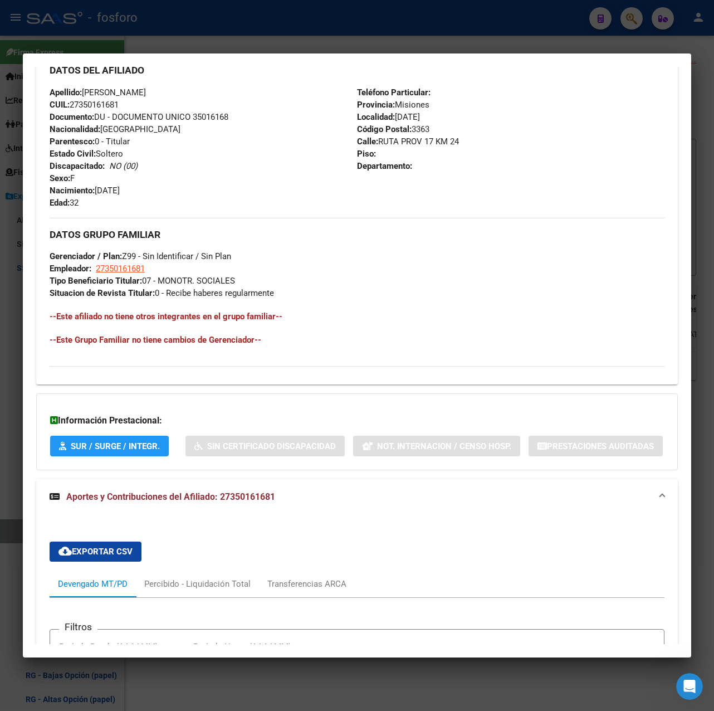
scroll to position [56, 0]
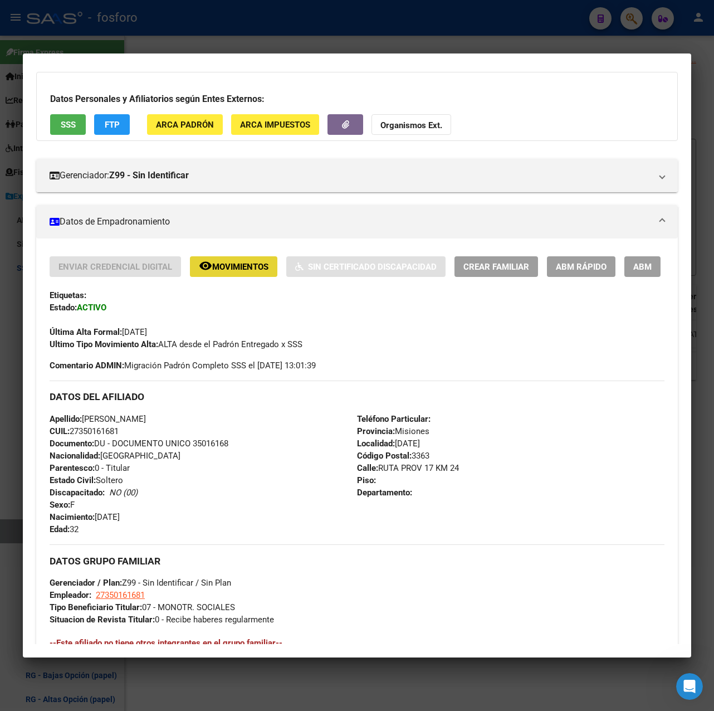
click at [249, 262] on span "Movimientos" at bounding box center [240, 267] width 56 height 10
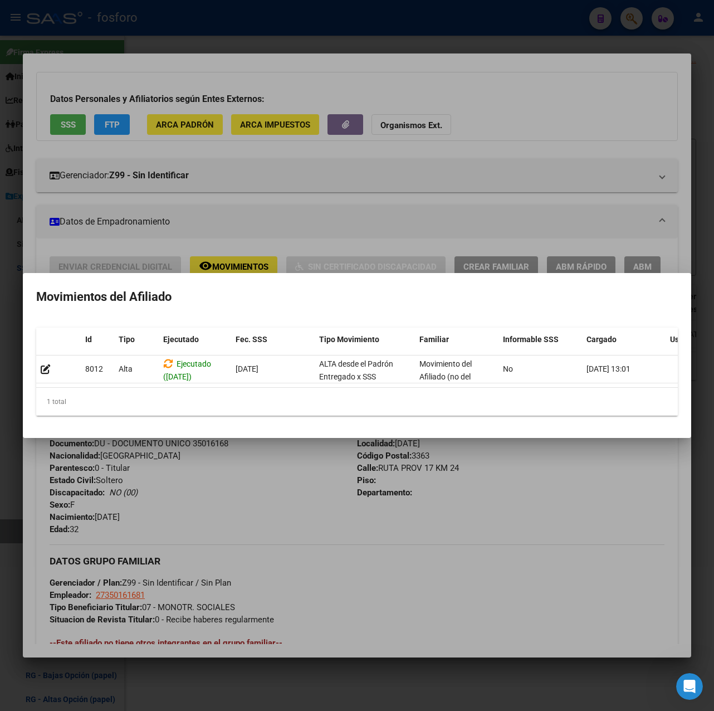
click at [321, 463] on div at bounding box center [357, 355] width 714 height 711
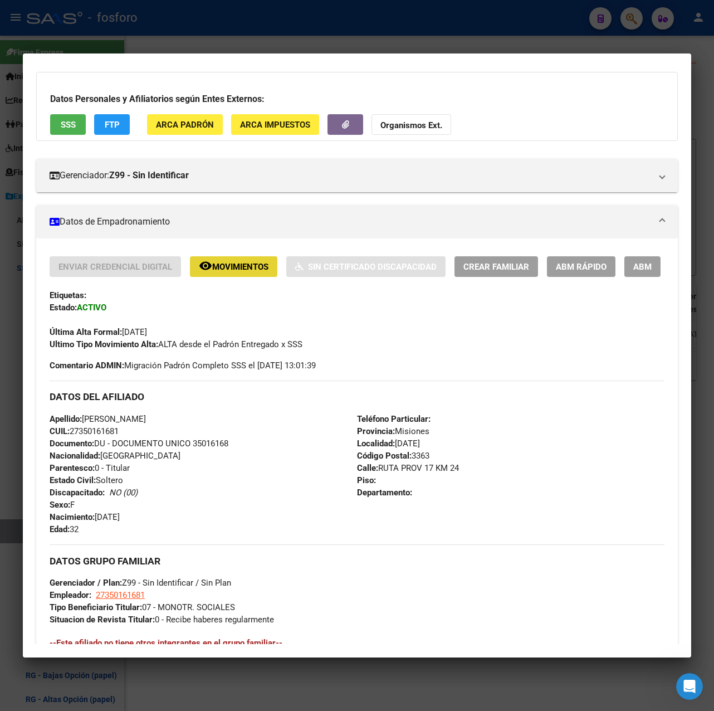
click at [262, 263] on span "Movimientos" at bounding box center [240, 267] width 56 height 10
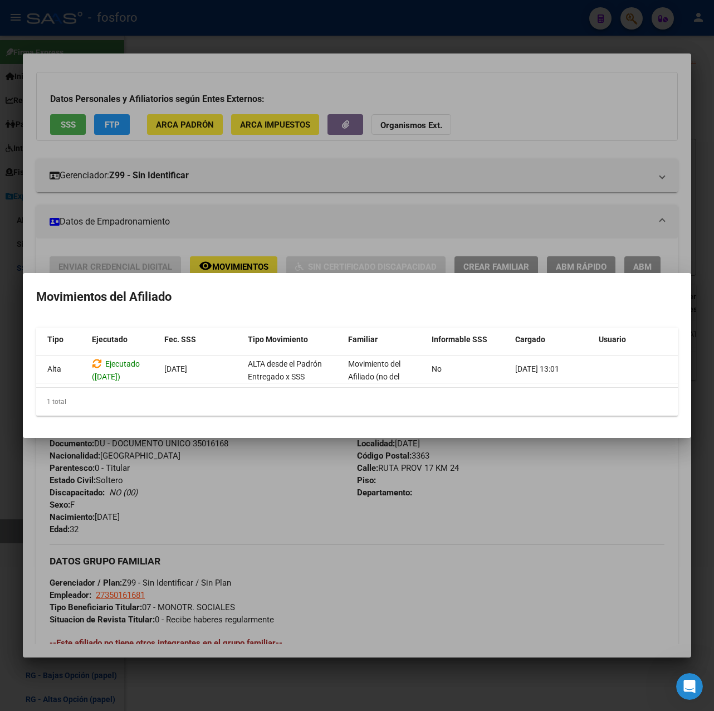
scroll to position [0, 0]
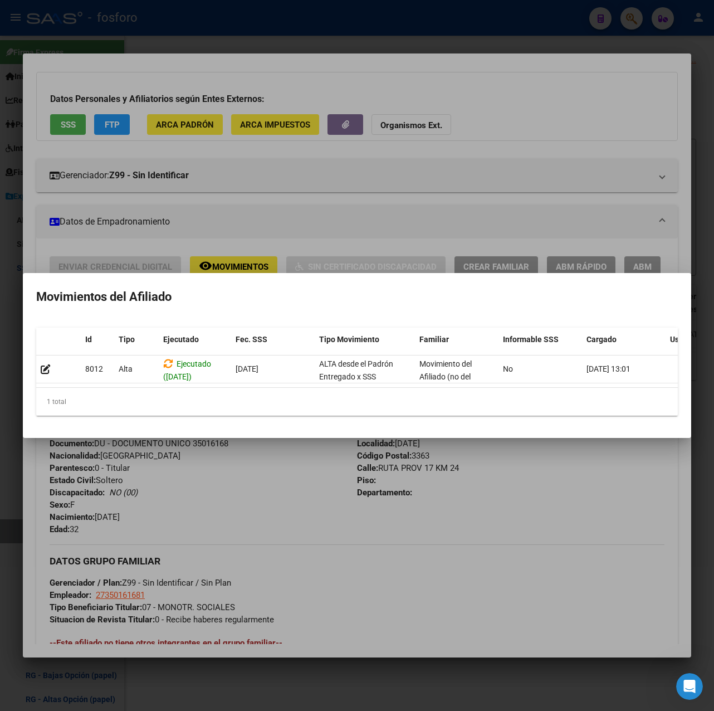
click at [263, 473] on div at bounding box center [357, 355] width 714 height 711
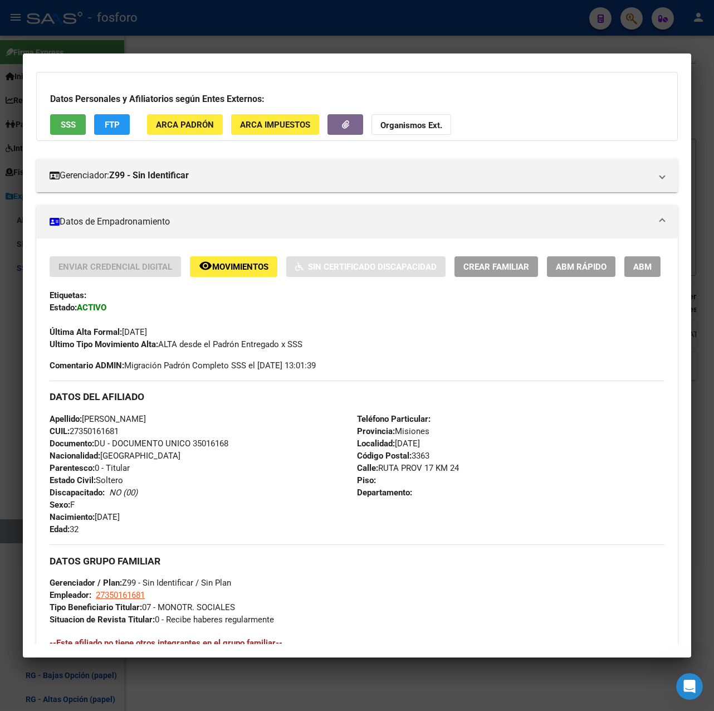
click at [386, 33] on div at bounding box center [357, 355] width 714 height 711
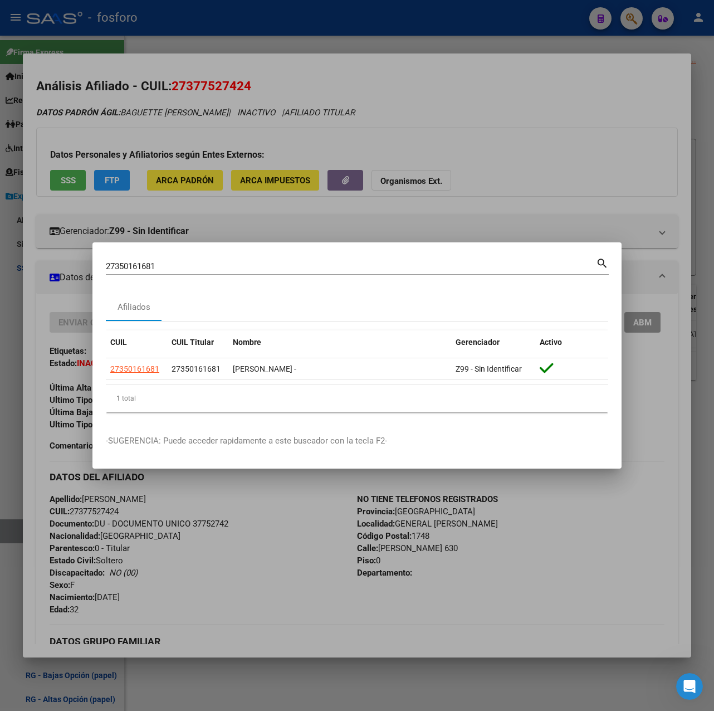
click at [373, 222] on div at bounding box center [357, 355] width 714 height 711
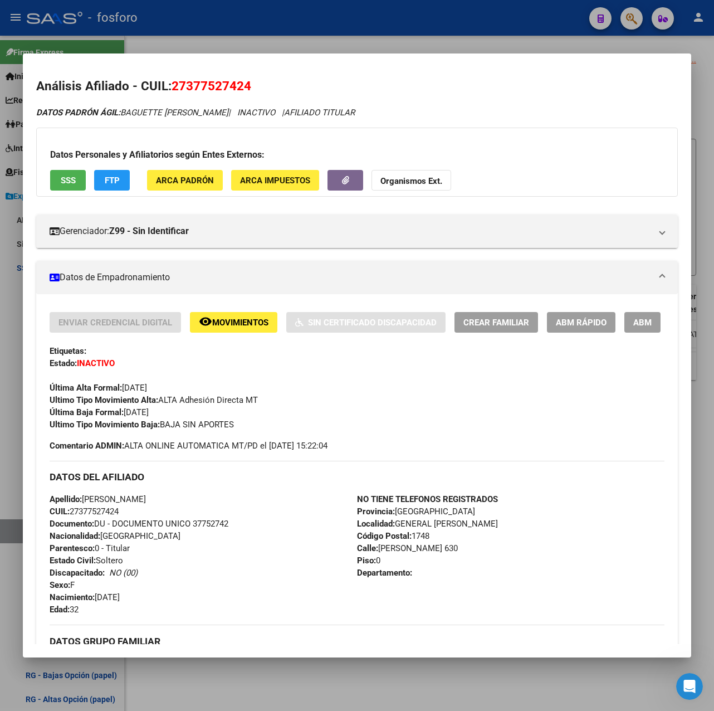
click at [395, 37] on div at bounding box center [357, 355] width 714 height 711
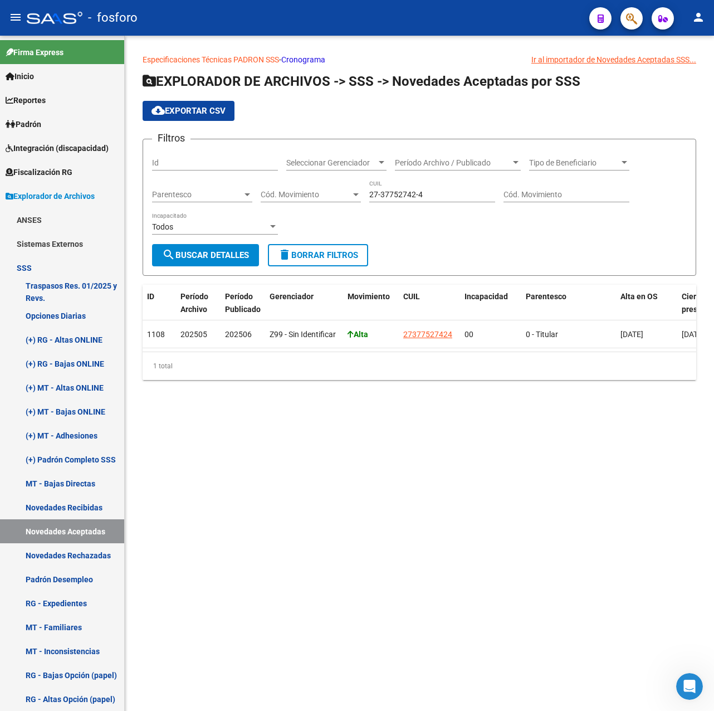
drag, startPoint x: 434, startPoint y: 188, endPoint x: 347, endPoint y: 196, distance: 87.3
click at [347, 196] on div "Filtros Id Seleccionar Gerenciador Seleccionar Gerenciador Período Archivo / Pu…" at bounding box center [419, 196] width 535 height 96
drag, startPoint x: 347, startPoint y: 196, endPoint x: 303, endPoint y: 230, distance: 56.0
click at [345, 197] on div "Filtros Id Seleccionar Gerenciador Seleccionar Gerenciador Período Archivo / Pu…" at bounding box center [419, 196] width 535 height 96
paste input "5016168-1"
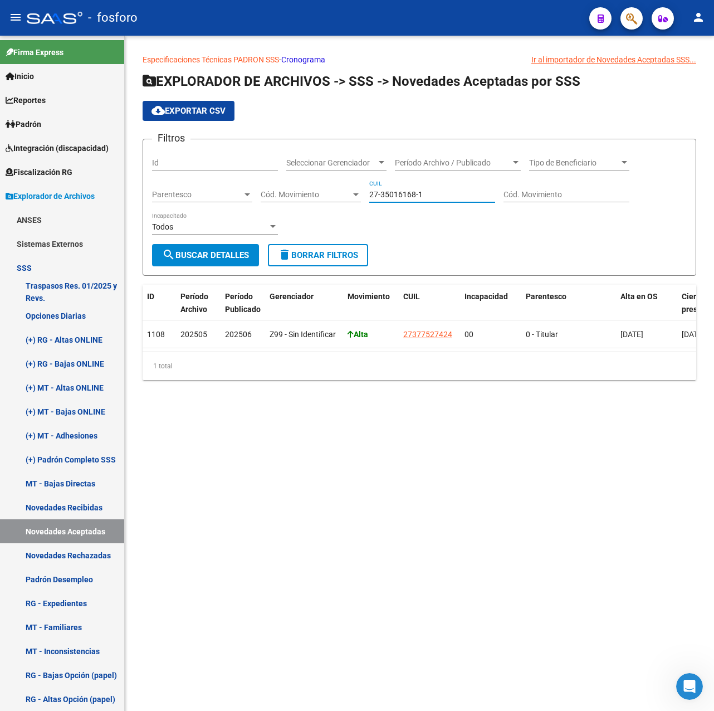
type input "27-35016168-1"
click at [224, 254] on span "search Buscar Detalles" at bounding box center [205, 255] width 87 height 10
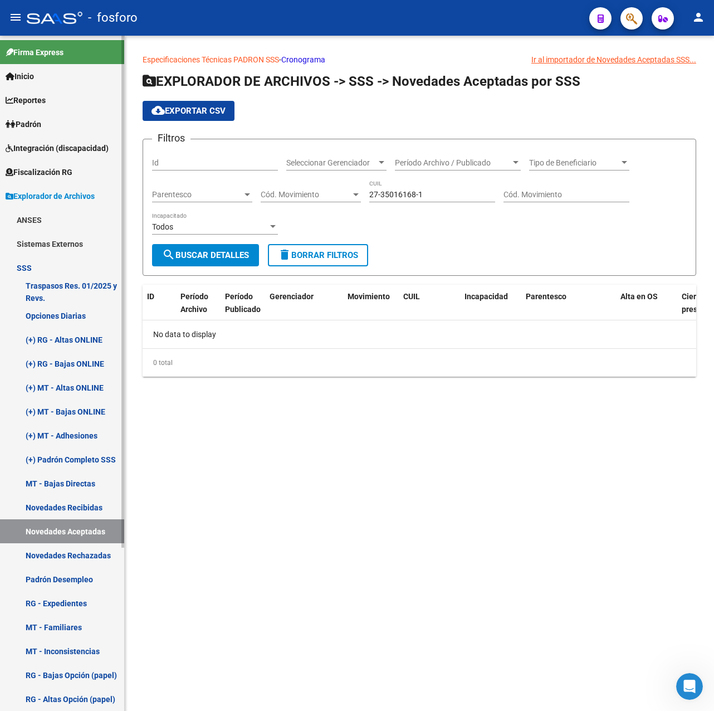
click at [90, 554] on link "Novedades Rechazadas" at bounding box center [62, 555] width 124 height 24
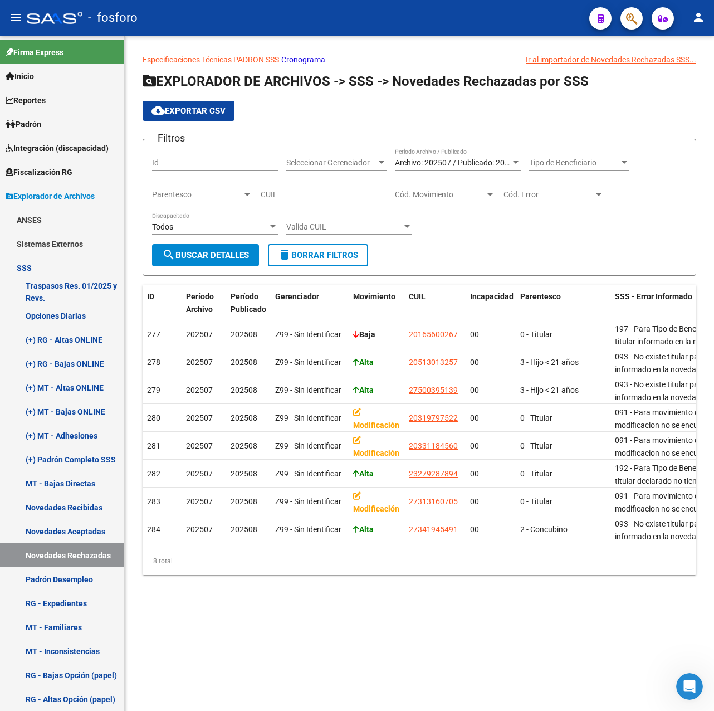
click at [434, 161] on span "Archivo: 202507 / Publicado: 202508" at bounding box center [459, 162] width 128 height 9
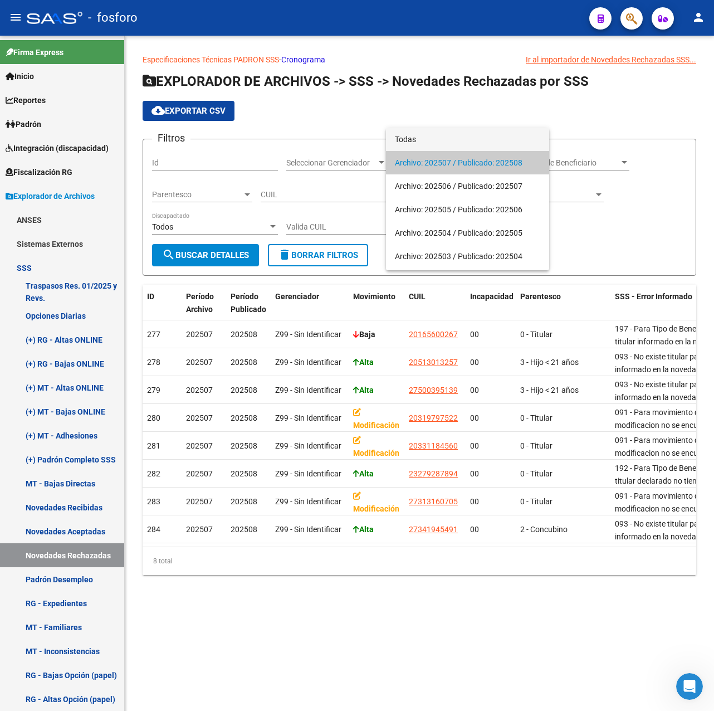
click at [417, 140] on span "Todas" at bounding box center [467, 139] width 145 height 23
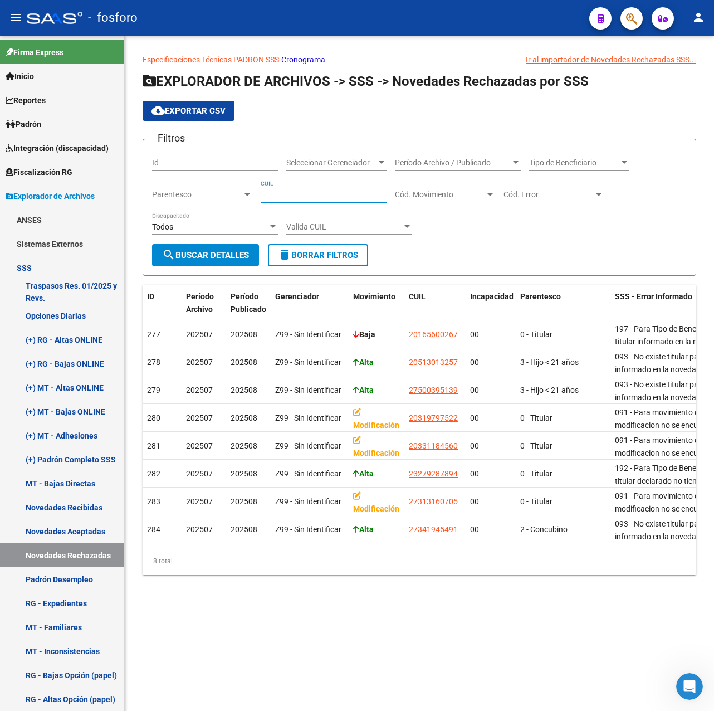
click at [316, 198] on input "CUIL" at bounding box center [324, 194] width 126 height 9
paste input "27-35016168-1"
type input "27-35016168-1"
click at [215, 259] on span "search Buscar Detalles" at bounding box center [205, 255] width 87 height 10
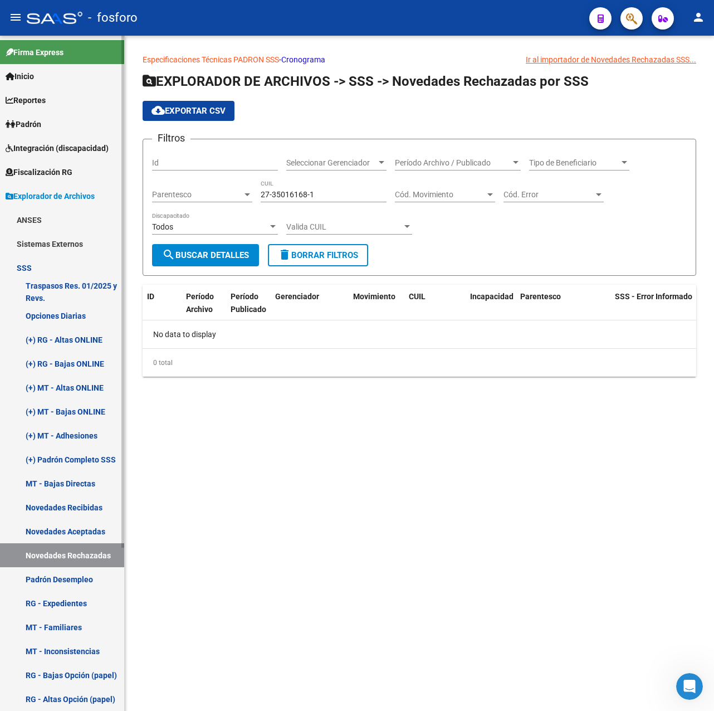
click at [74, 503] on link "Novedades Recibidas" at bounding box center [62, 507] width 124 height 24
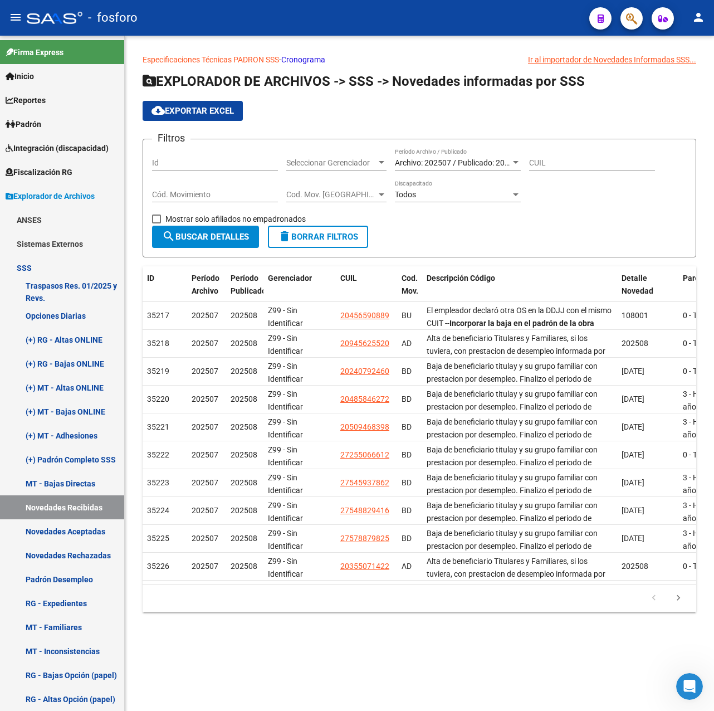
click at [423, 157] on div "Archivo: 202507 / Publicado: 202508 Período Archivo / Publicado" at bounding box center [458, 159] width 126 height 22
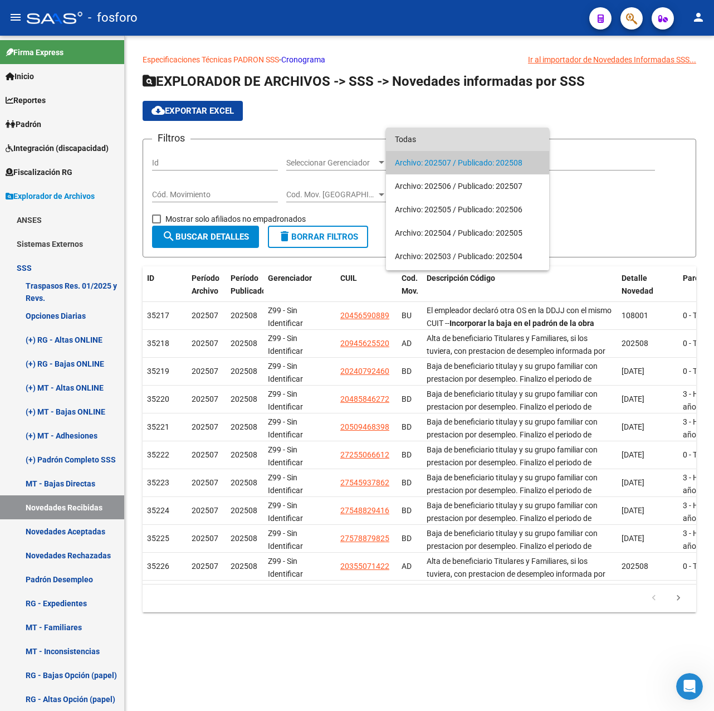
click at [419, 134] on span "Todas" at bounding box center [467, 139] width 145 height 23
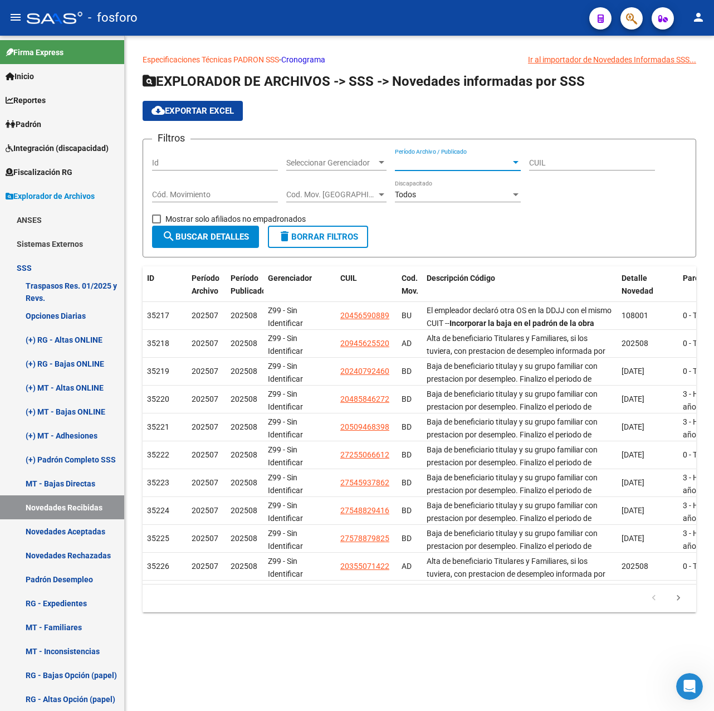
click at [547, 164] on input "CUIL" at bounding box center [592, 162] width 126 height 9
paste input "27-35016168-1"
type input "27-35016168-1"
click at [207, 246] on button "search Buscar Detalles" at bounding box center [205, 237] width 107 height 22
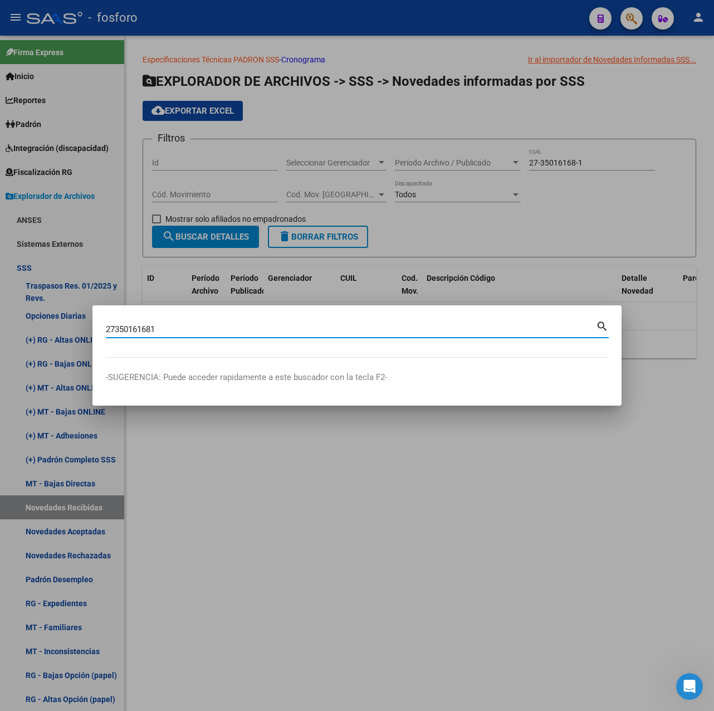
type input "27350161681"
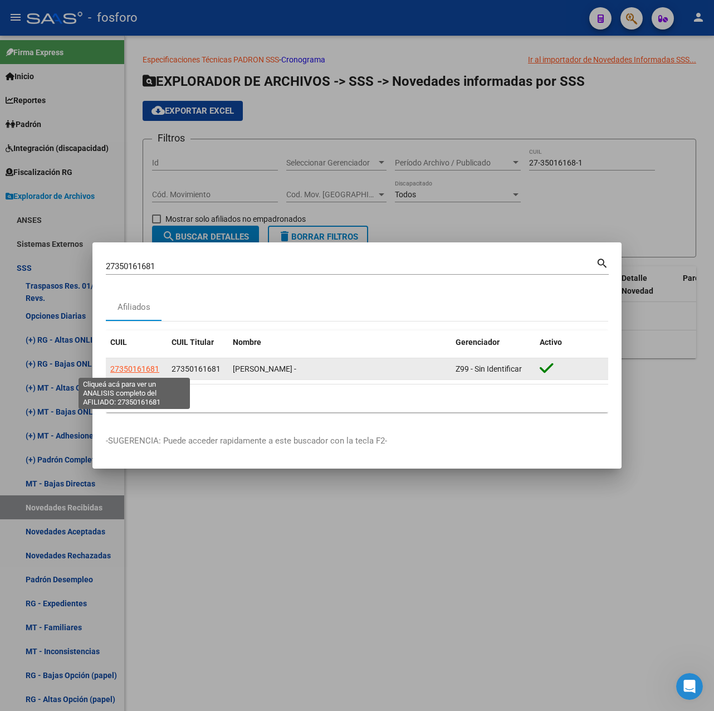
click at [145, 366] on span "27350161681" at bounding box center [134, 368] width 49 height 9
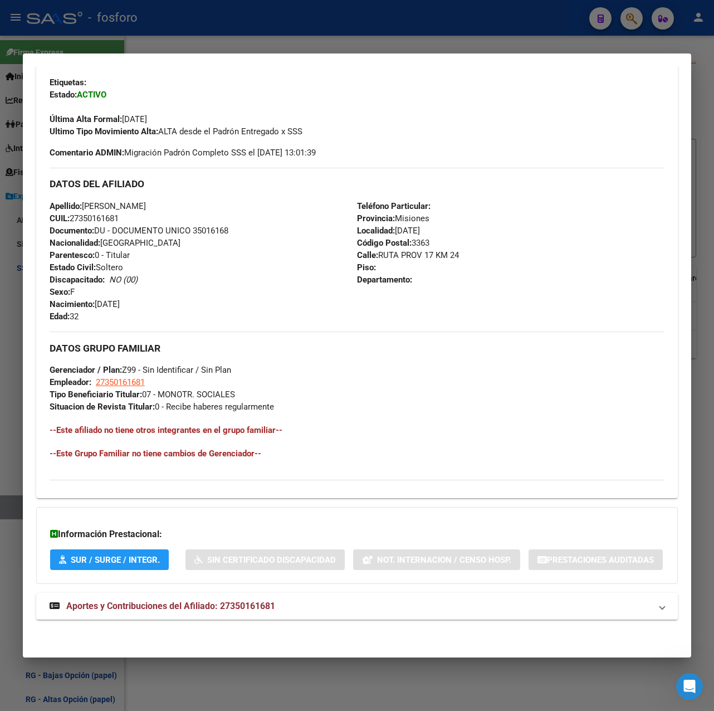
scroll to position [327, 0]
click at [200, 608] on span "Aportes y Contribuciones del Afiliado: 27350161681" at bounding box center [170, 605] width 209 height 11
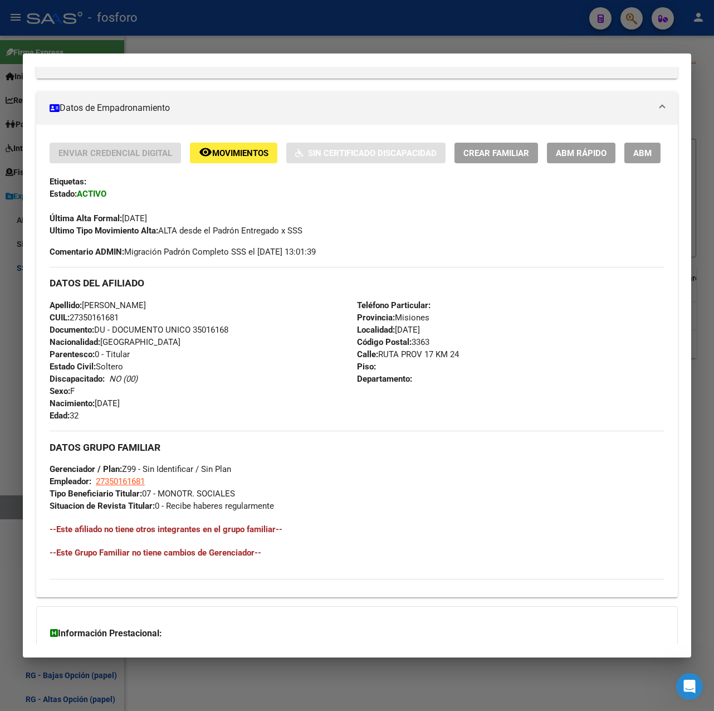
scroll to position [0, 0]
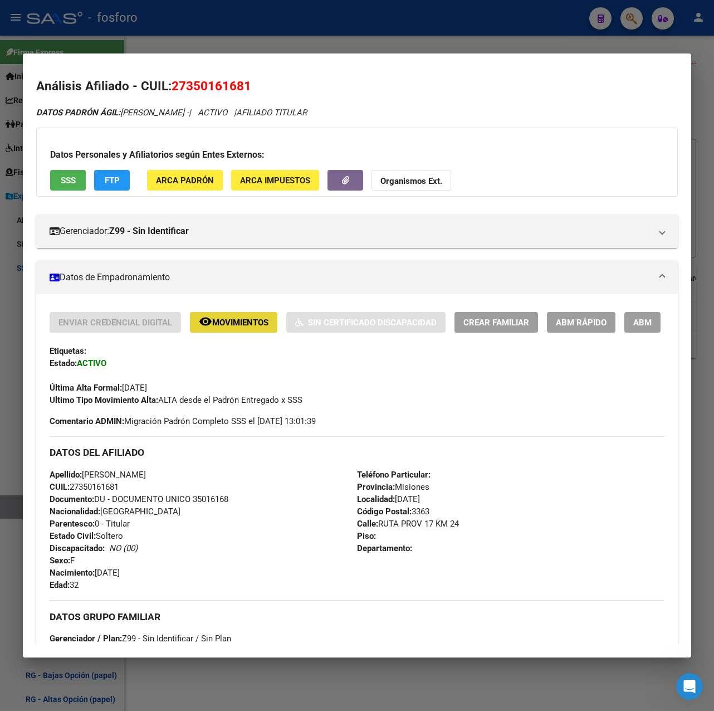
click at [242, 318] on span "Movimientos" at bounding box center [240, 322] width 56 height 10
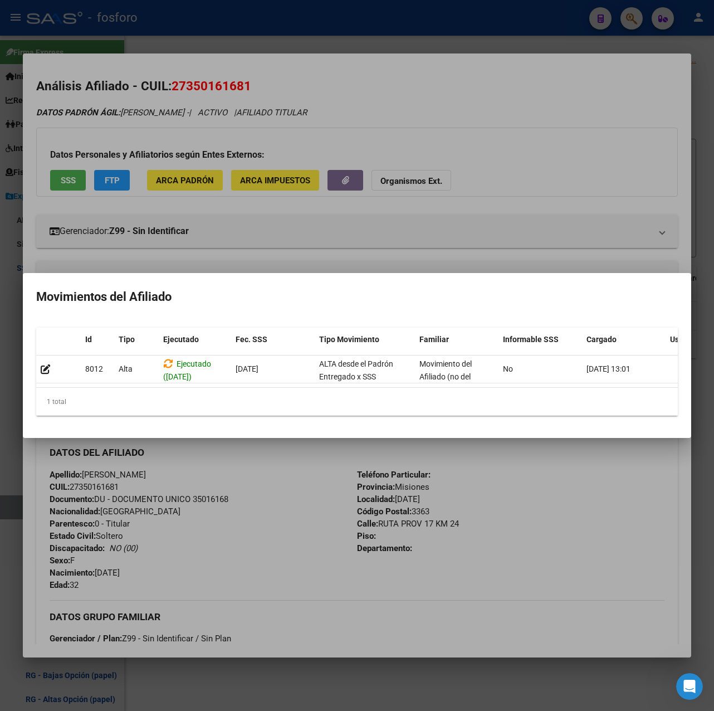
click at [282, 458] on div at bounding box center [357, 355] width 714 height 711
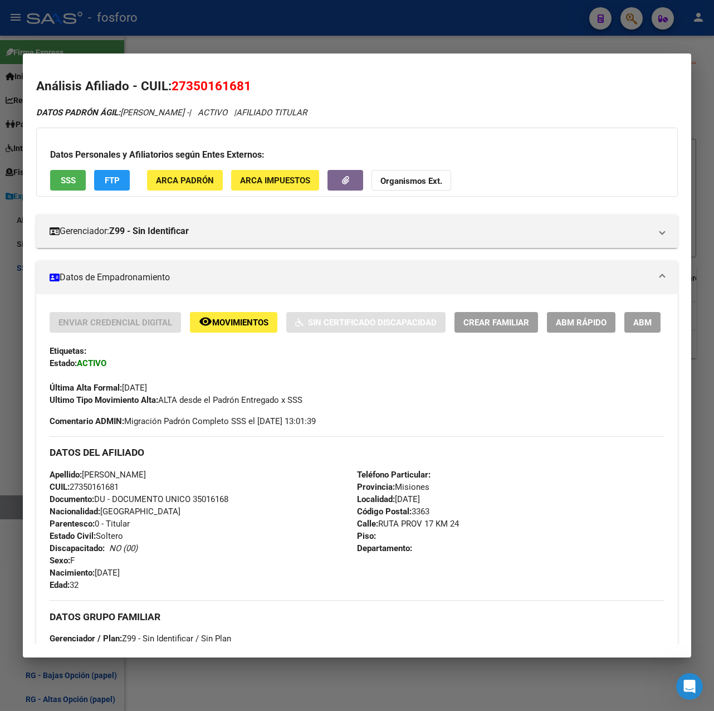
click at [585, 326] on span "ABM Rápido" at bounding box center [581, 322] width 51 height 10
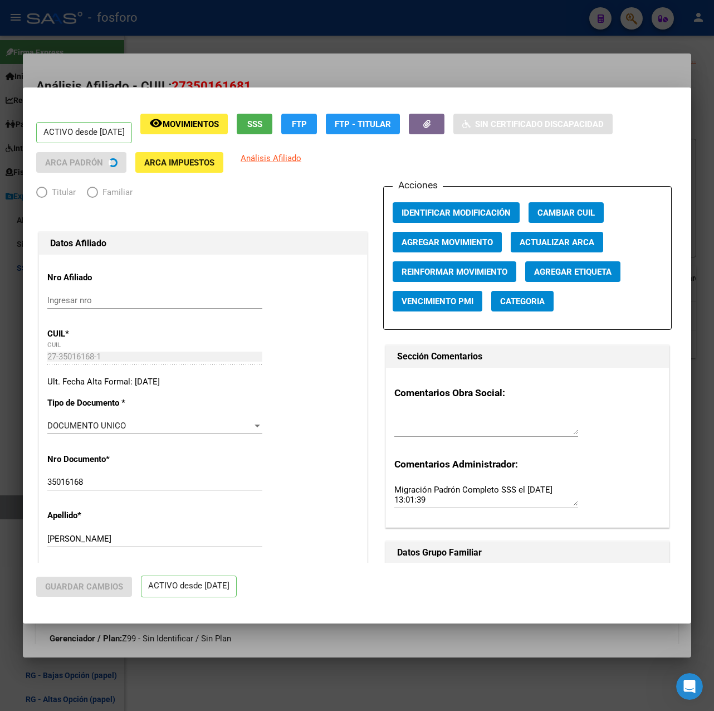
radio input "true"
type input "27-35016168-1"
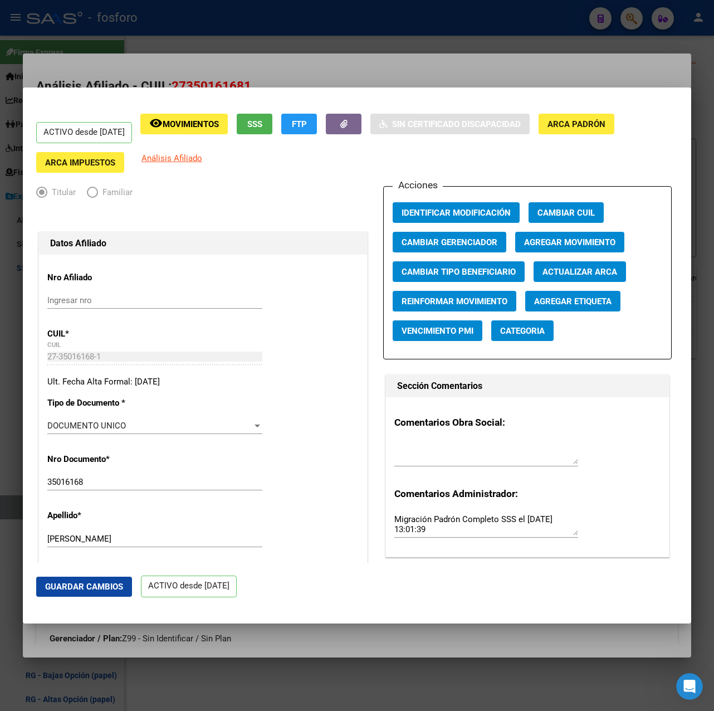
click at [540, 242] on span "Agregar Movimiento" at bounding box center [569, 242] width 91 height 10
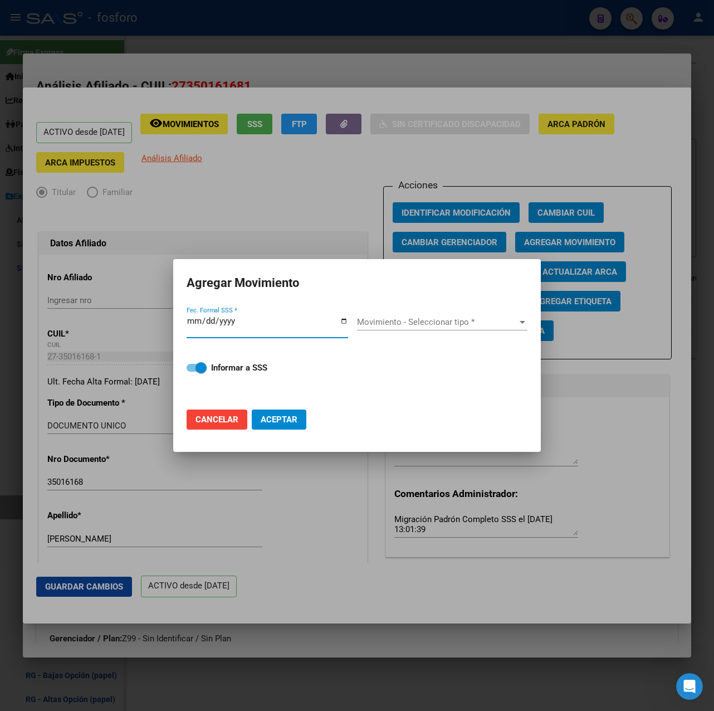
click at [204, 325] on input "Fec. Formal SSS *" at bounding box center [267, 325] width 161 height 18
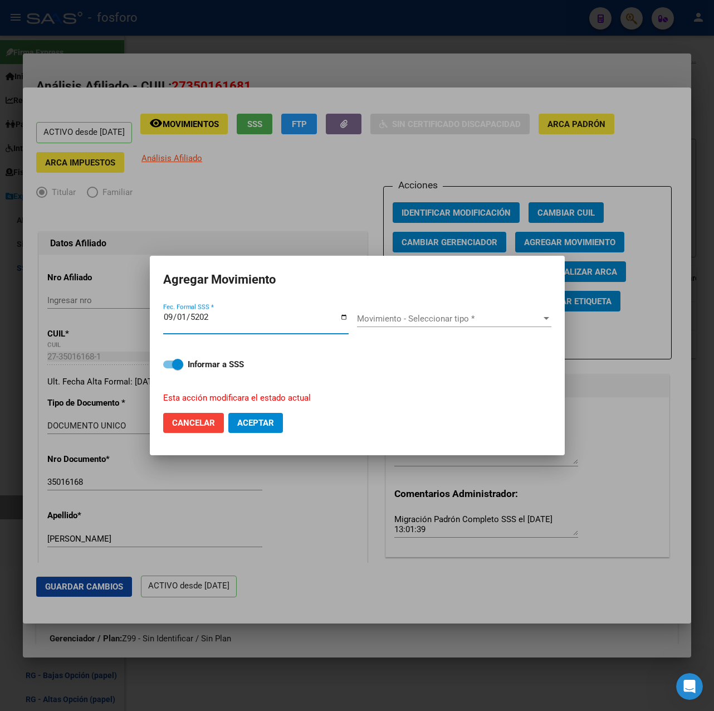
type input "[DATE]"
click at [410, 316] on span "Movimiento - Seleccionar tipo *" at bounding box center [449, 319] width 184 height 10
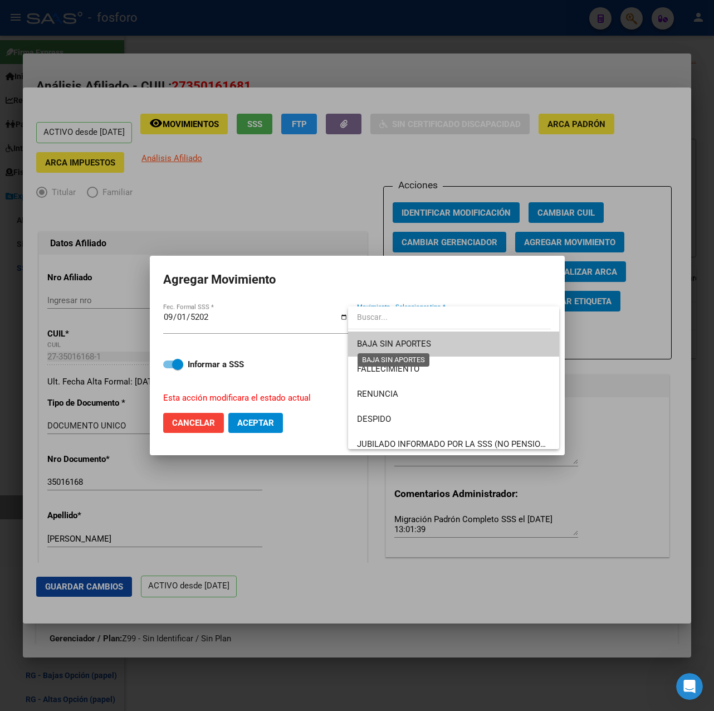
click at [411, 345] on span "BAJA SIN APORTES" at bounding box center [394, 344] width 74 height 10
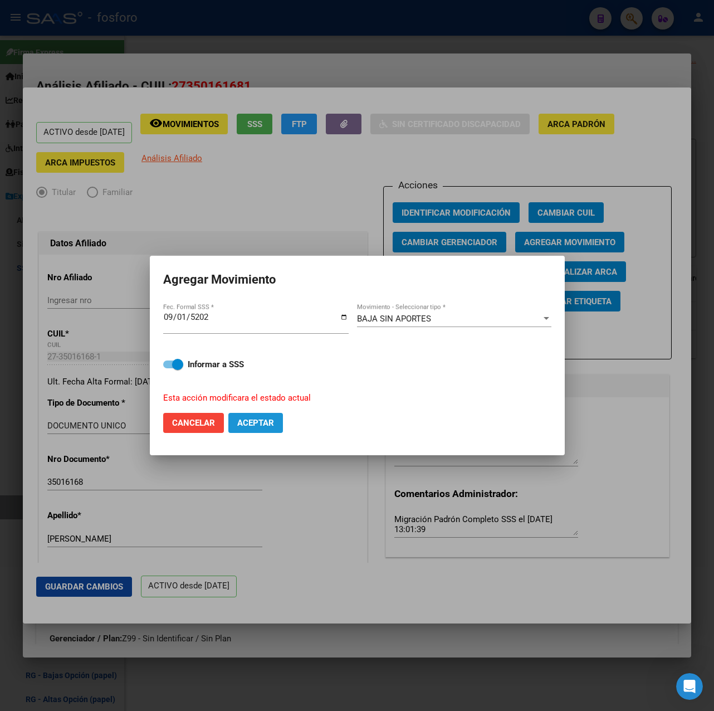
click at [264, 423] on span "Aceptar" at bounding box center [255, 423] width 37 height 10
checkbox input "false"
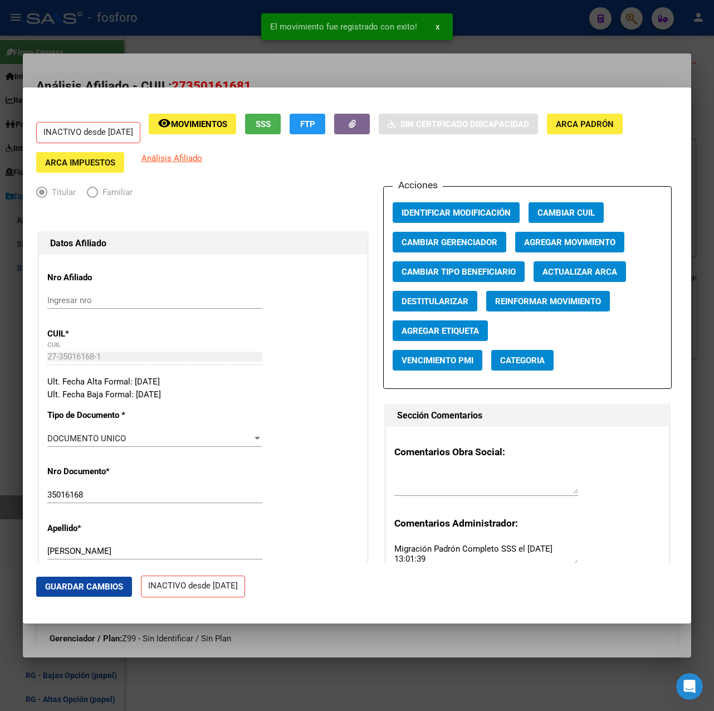
click at [307, 73] on div at bounding box center [357, 355] width 714 height 711
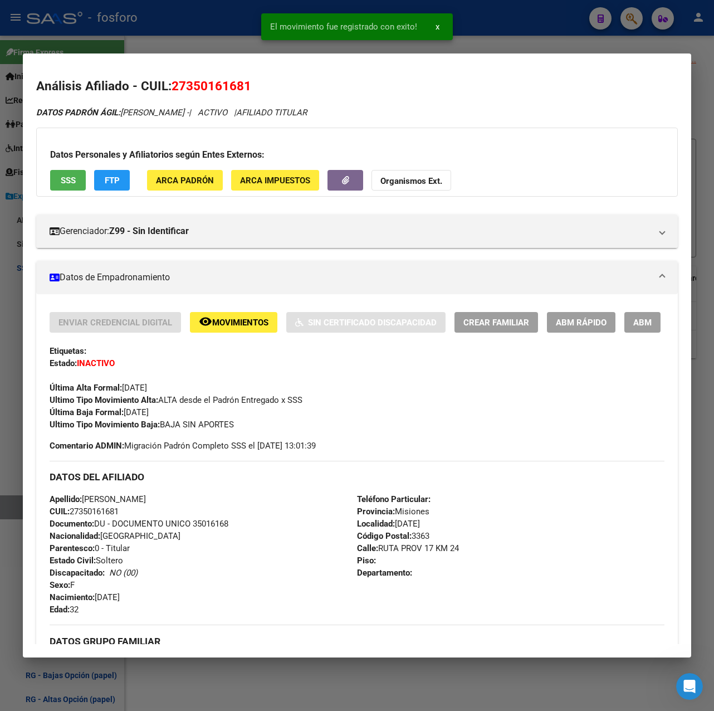
click at [433, 51] on div "El movimiento fue registrado con exito! x" at bounding box center [357, 26] width 218 height 53
click at [468, 41] on div at bounding box center [357, 355] width 714 height 711
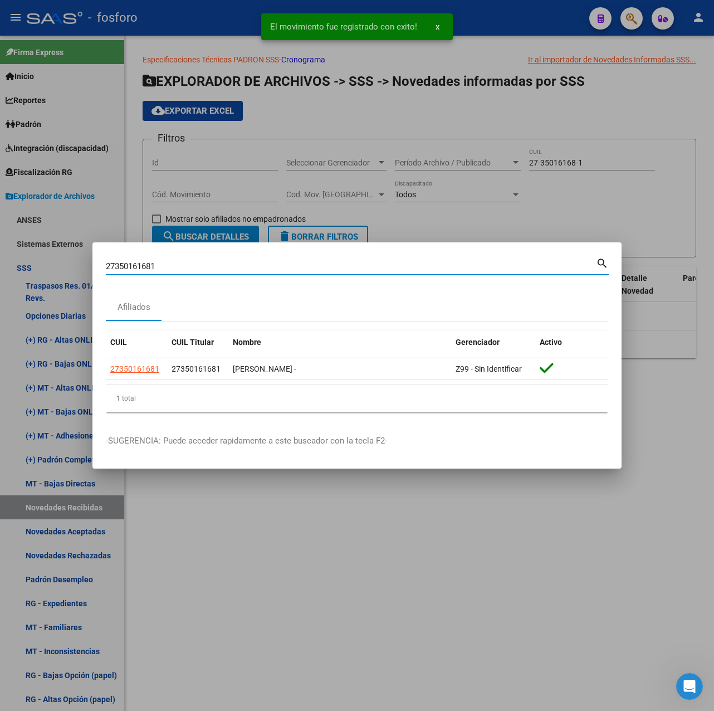
drag, startPoint x: 177, startPoint y: 265, endPoint x: -3, endPoint y: 278, distance: 179.8
click at [0, 278] on html "menu - fosforo person Firma Express Inicio Calendario SSS Instructivos Contacto…" at bounding box center [357, 355] width 714 height 711
paste input "3264951704"
type input "23264951704"
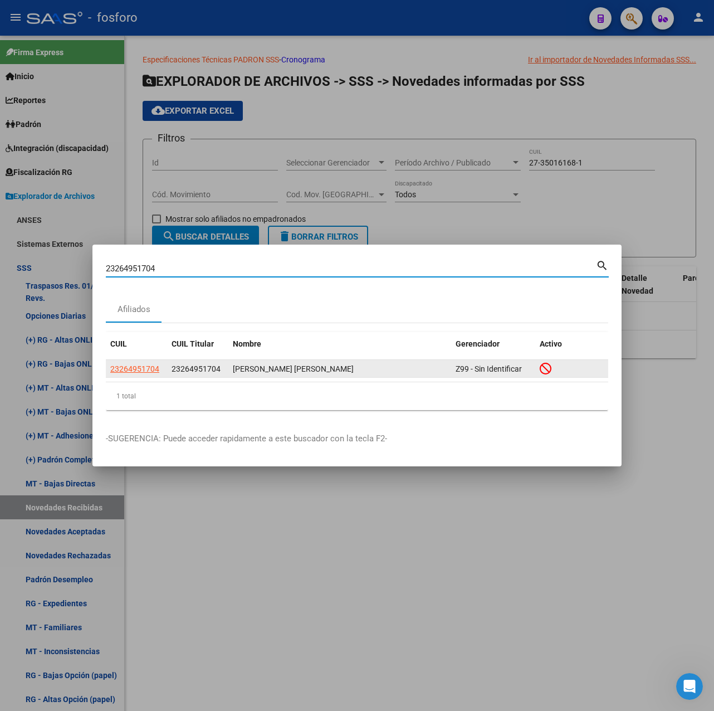
click at [143, 375] on datatable-body-cell "23264951704" at bounding box center [136, 368] width 61 height 17
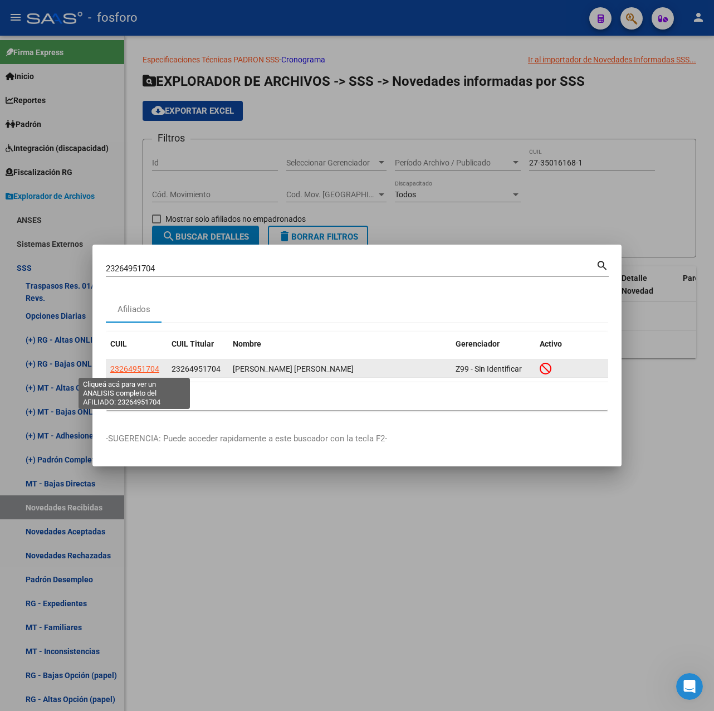
click at [143, 364] on span "23264951704" at bounding box center [134, 368] width 49 height 9
type textarea "23264951704"
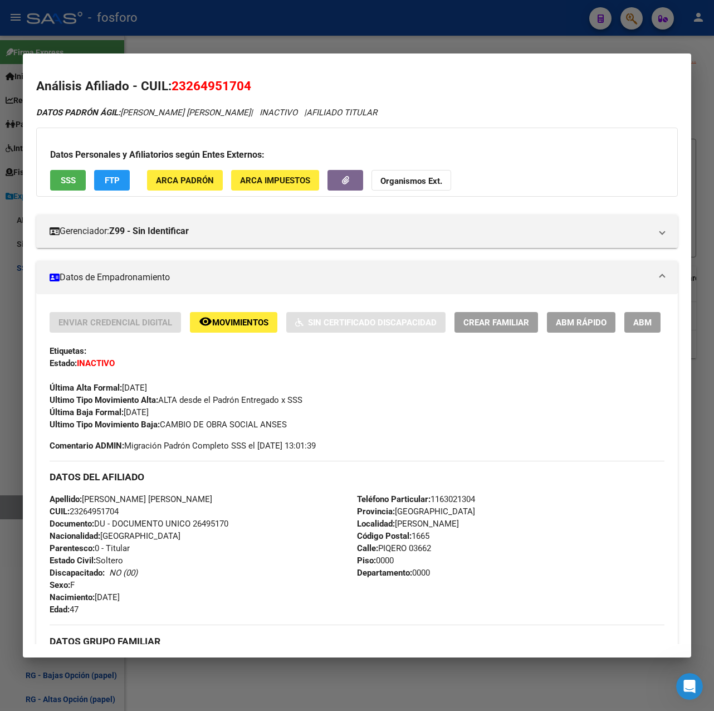
click at [591, 322] on span "ABM Rápido" at bounding box center [581, 322] width 51 height 10
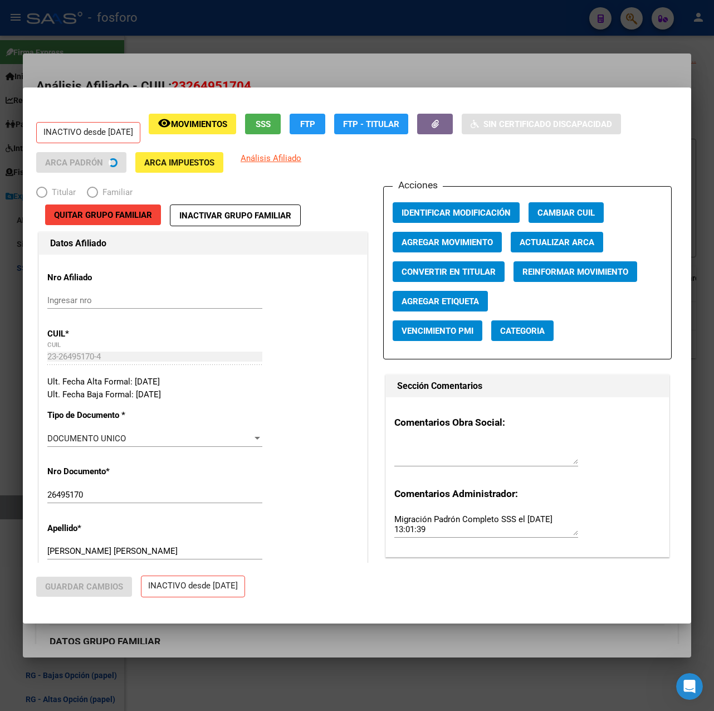
radio input "true"
type input "23-26495170-4"
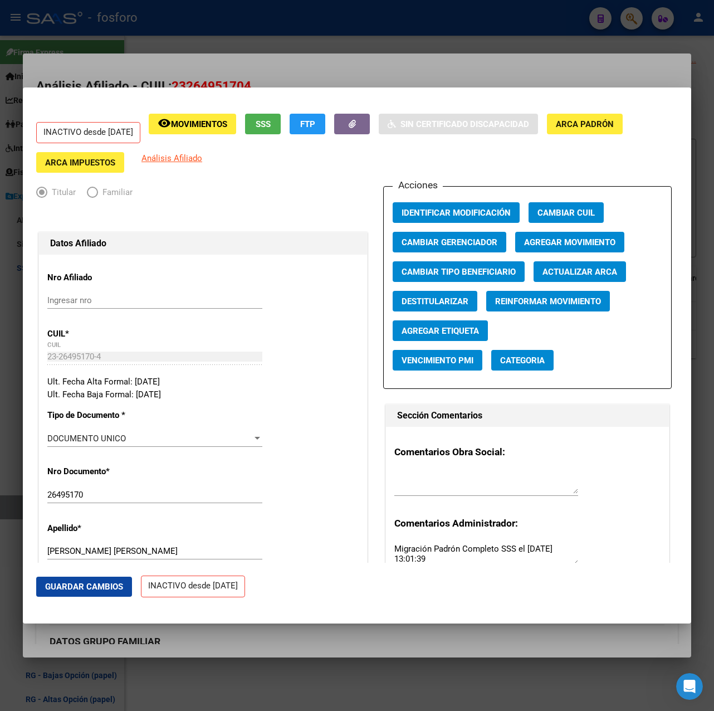
click at [491, 65] on div at bounding box center [357, 355] width 714 height 711
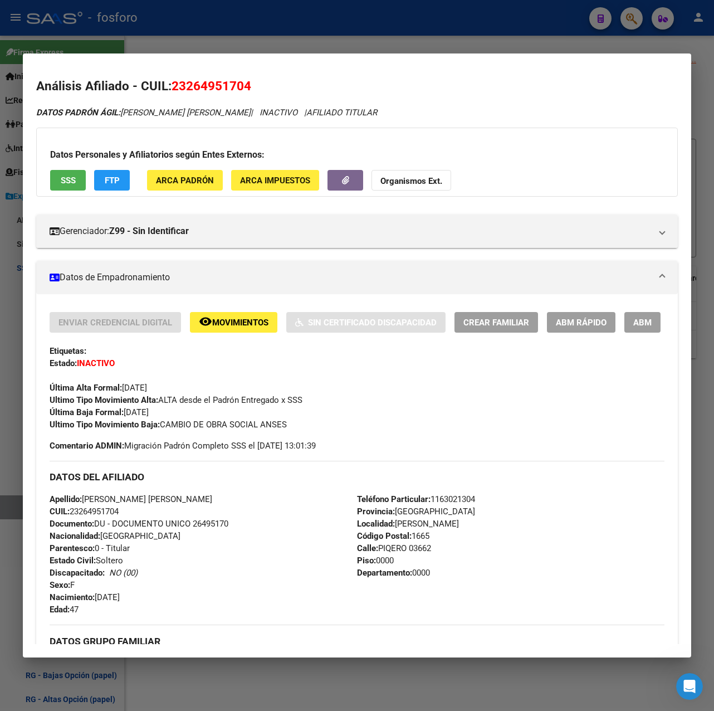
scroll to position [351, 0]
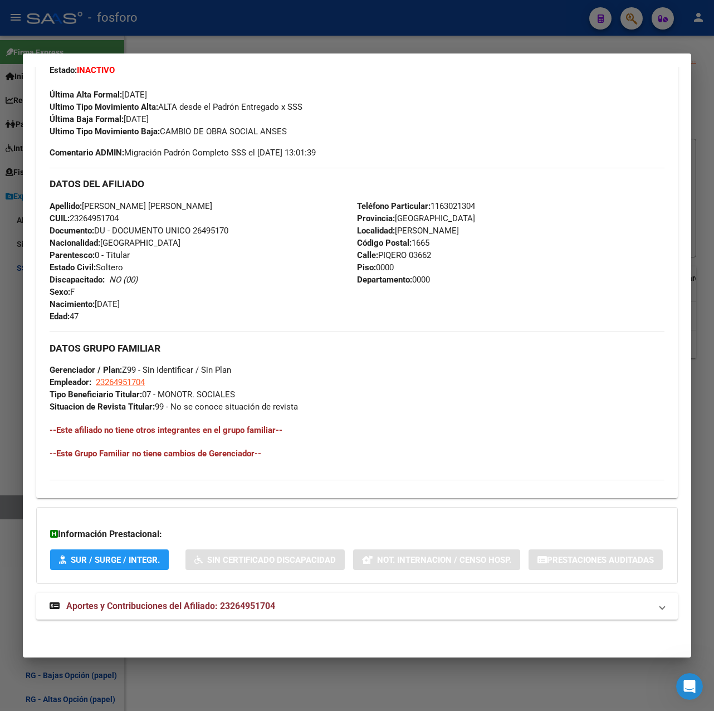
click at [199, 596] on mat-expansion-panel-header "Aportes y Contribuciones del Afiliado: 23264951704" at bounding box center [356, 605] width 641 height 27
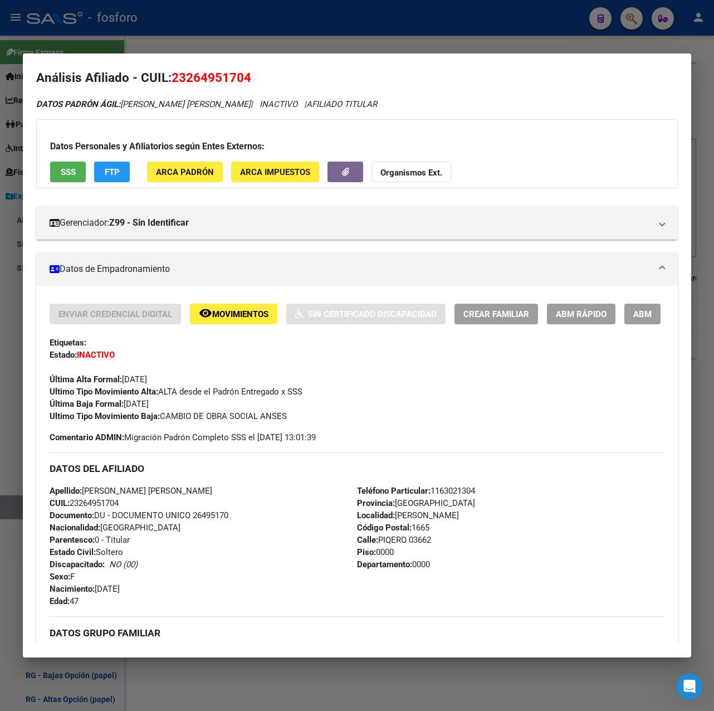
scroll to position [0, 0]
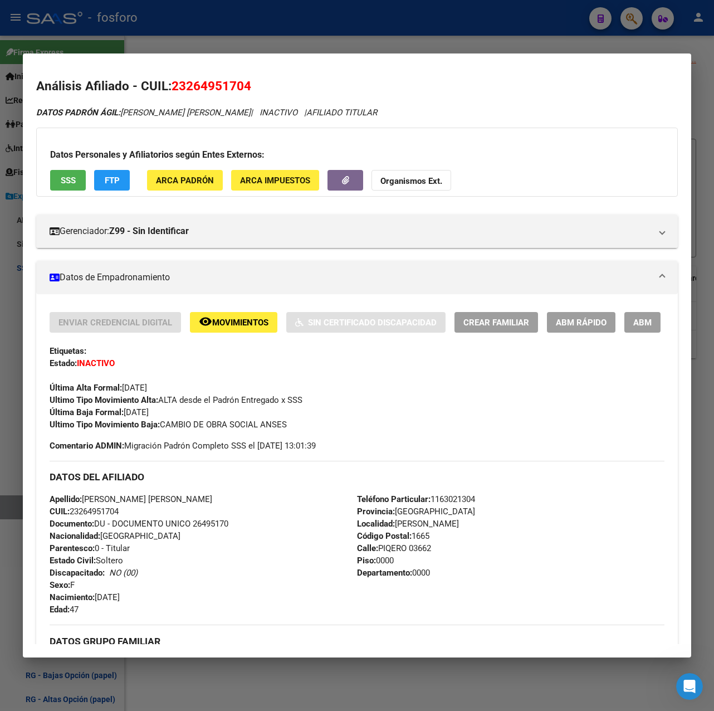
click at [580, 322] on span "ABM Rápido" at bounding box center [581, 322] width 51 height 10
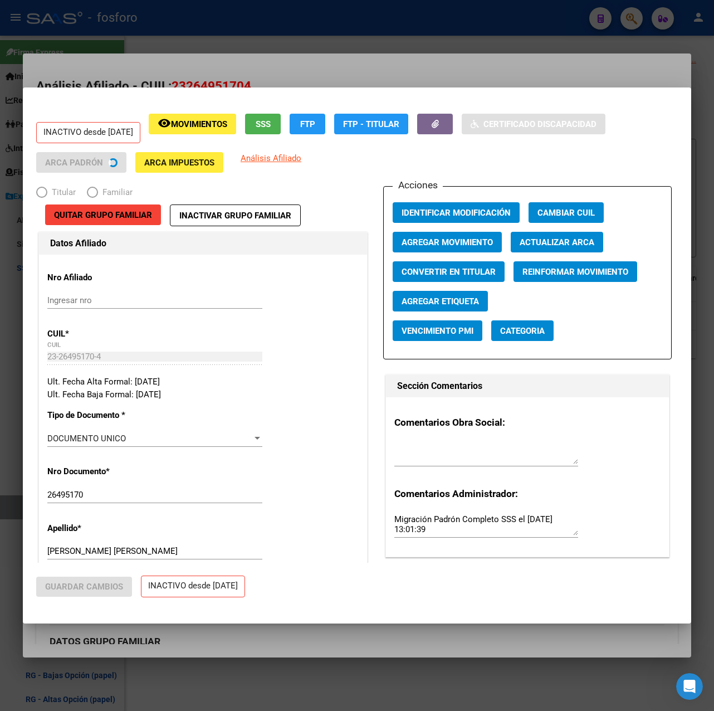
radio input "true"
type input "23-26495170-4"
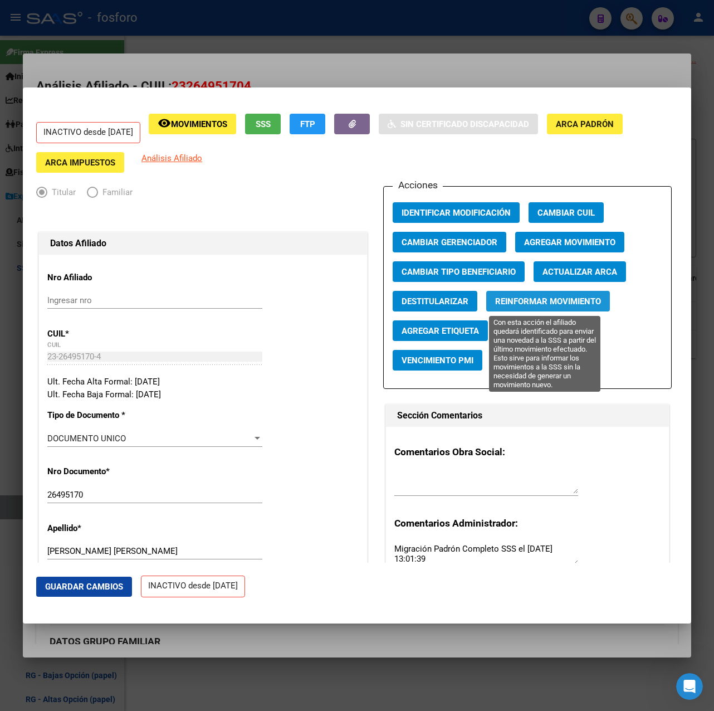
click at [550, 302] on span "Reinformar Movimiento" at bounding box center [548, 301] width 106 height 10
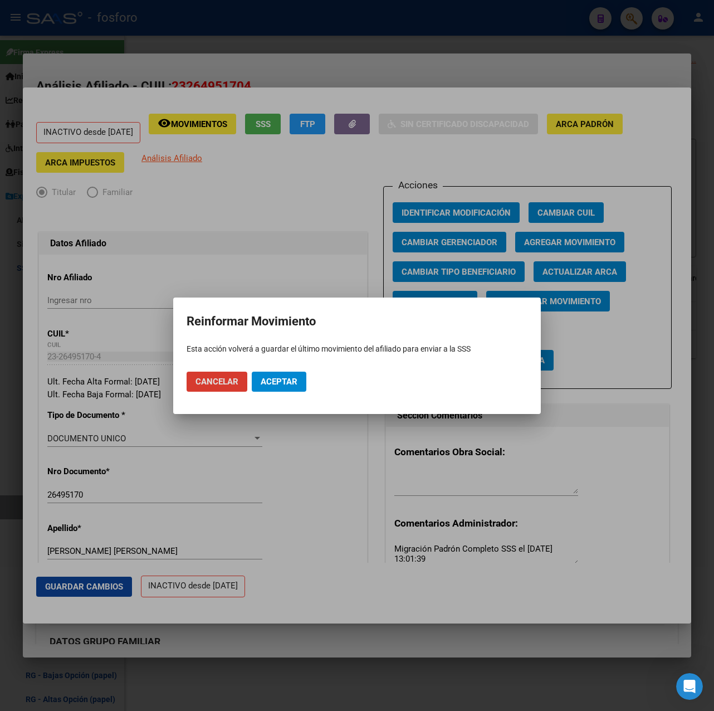
click at [283, 381] on span "Aceptar" at bounding box center [279, 381] width 37 height 10
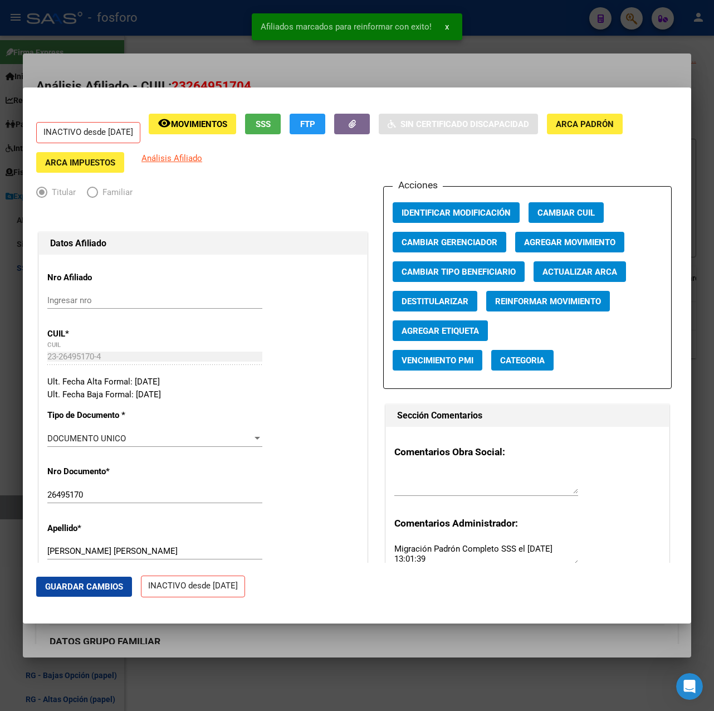
click at [520, 58] on div at bounding box center [357, 355] width 714 height 711
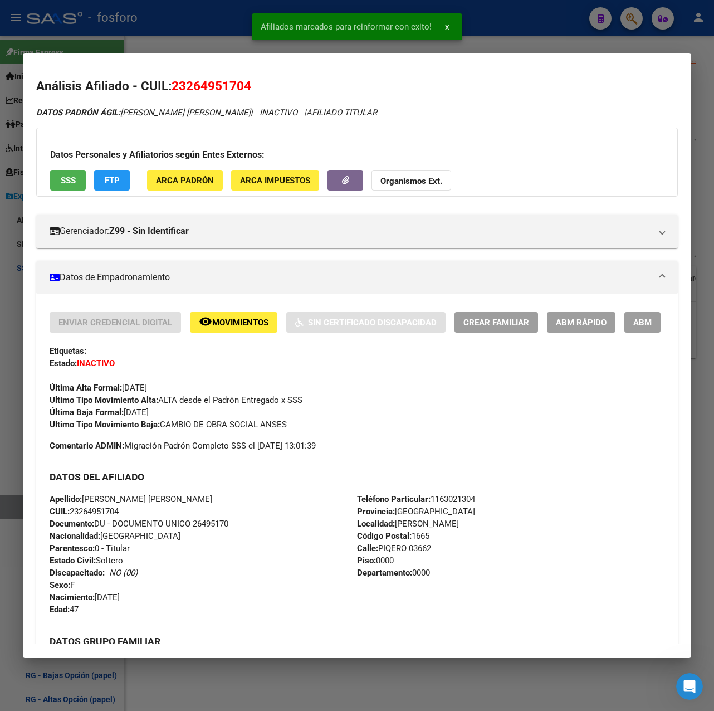
click at [526, 14] on div at bounding box center [357, 355] width 714 height 711
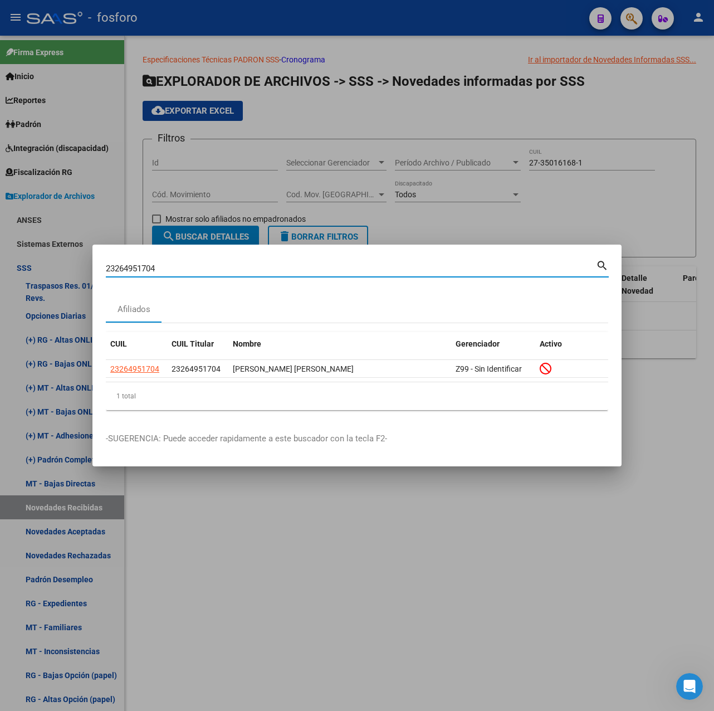
drag, startPoint x: 216, startPoint y: 266, endPoint x: 6, endPoint y: 268, distance: 209.9
click at [6, 268] on div "23264951704 Buscar (apellido, dni, cuil, nro traspaso, cuit, obra social) searc…" at bounding box center [357, 355] width 714 height 711
paste input "0430500261"
type input "20430500261"
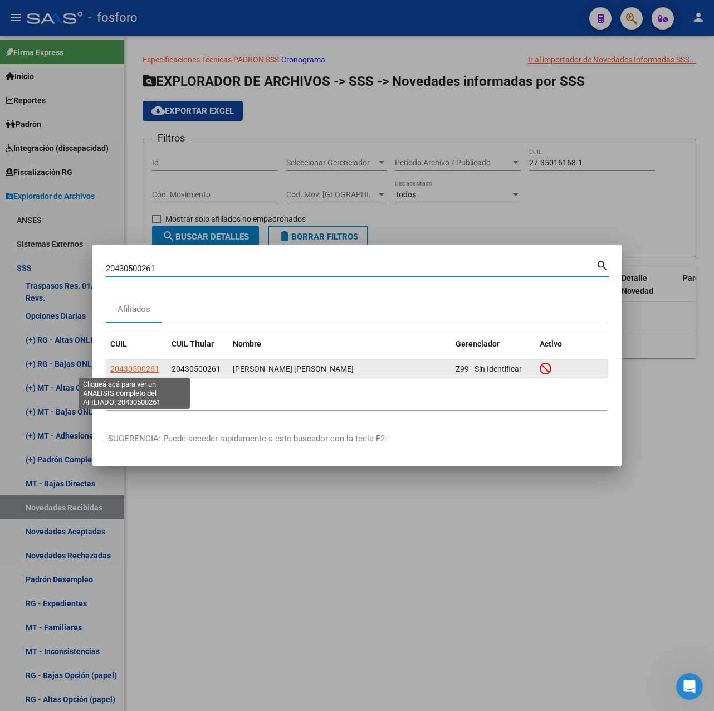
click at [134, 366] on span "20430500261" at bounding box center [134, 368] width 49 height 9
type textarea "20430500261"
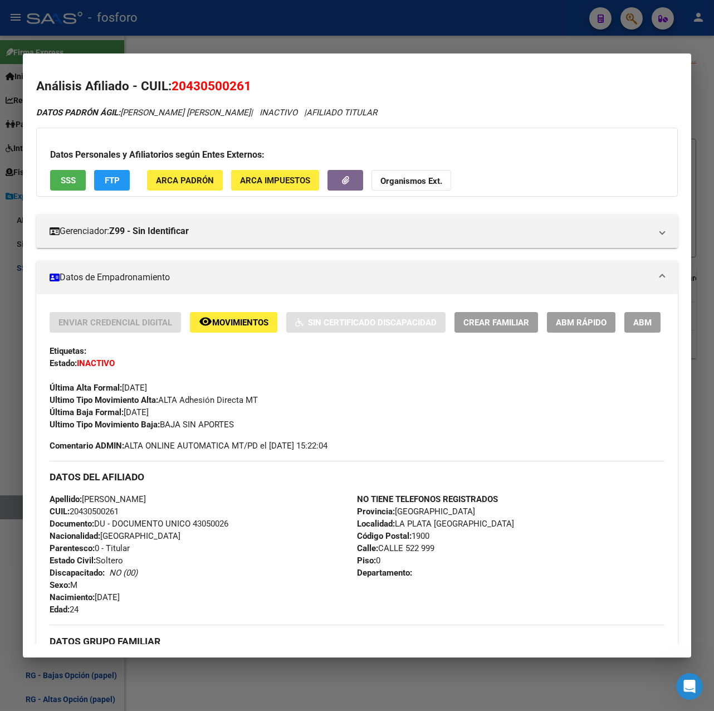
scroll to position [351, 0]
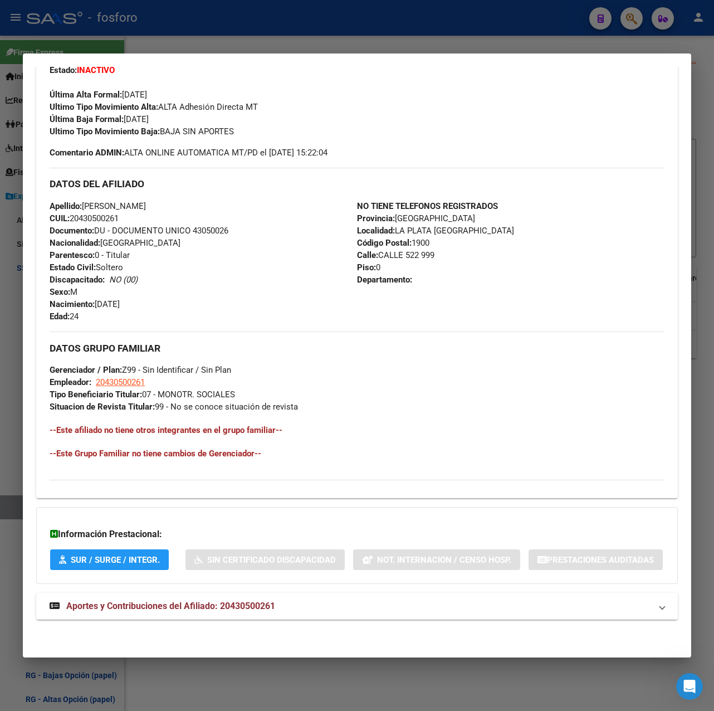
click at [193, 614] on mat-expansion-panel-header "Aportes y Contribuciones del Afiliado: 20430500261" at bounding box center [356, 605] width 641 height 27
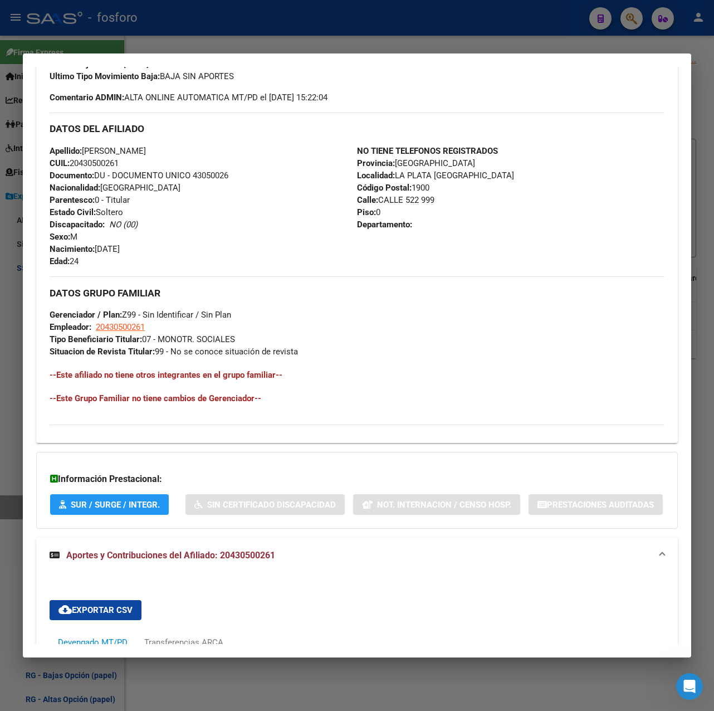
scroll to position [80, 0]
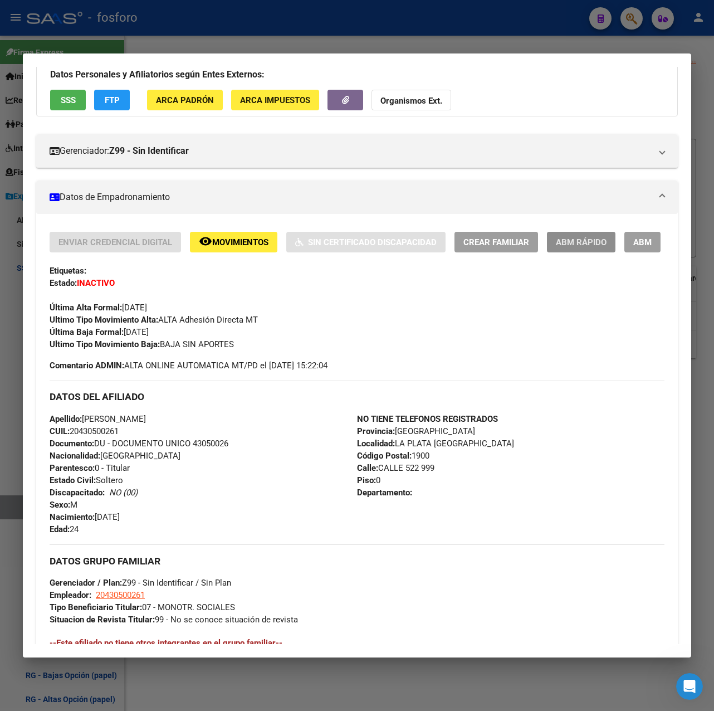
click at [571, 242] on span "ABM Rápido" at bounding box center [581, 242] width 51 height 10
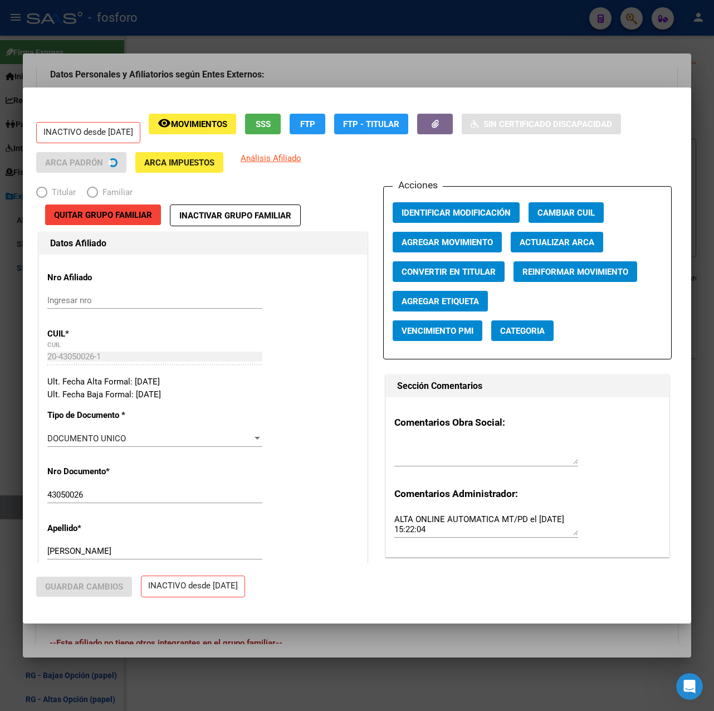
radio input "true"
type input "20-43050026-1"
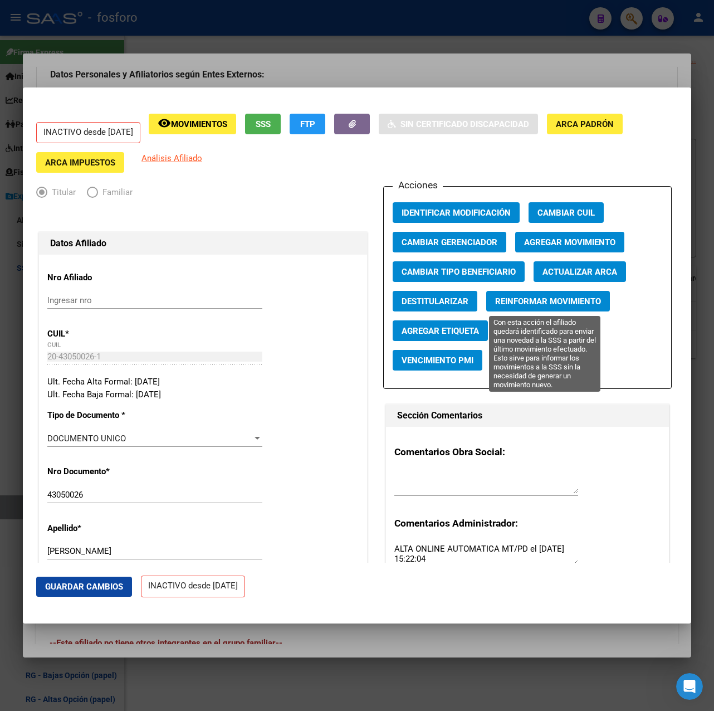
click at [528, 300] on span "Reinformar Movimiento" at bounding box center [548, 301] width 106 height 10
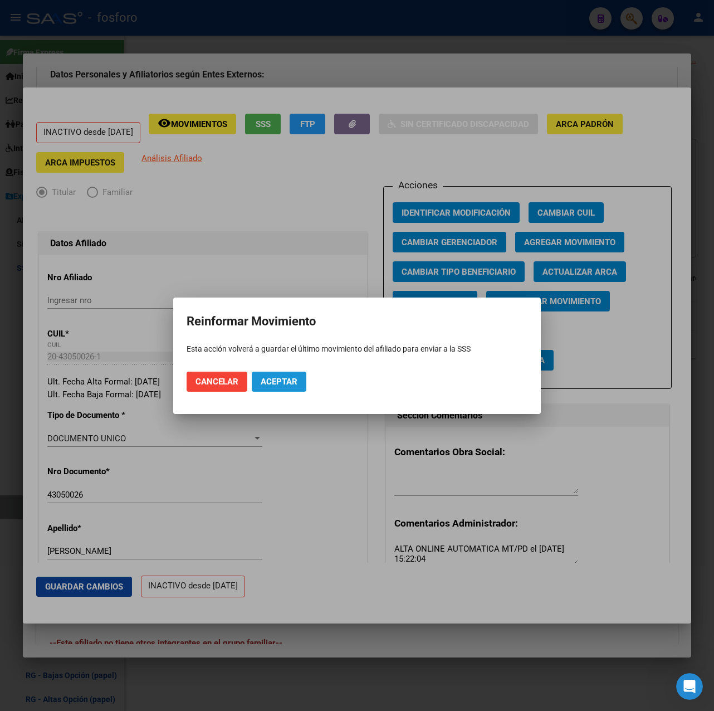
click at [290, 383] on span "Aceptar" at bounding box center [279, 381] width 37 height 10
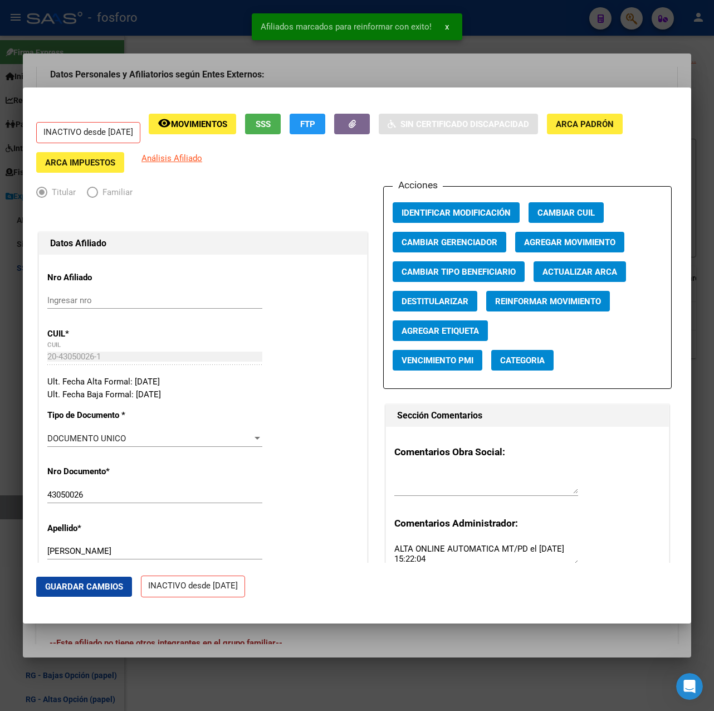
click at [541, 32] on div at bounding box center [357, 355] width 714 height 711
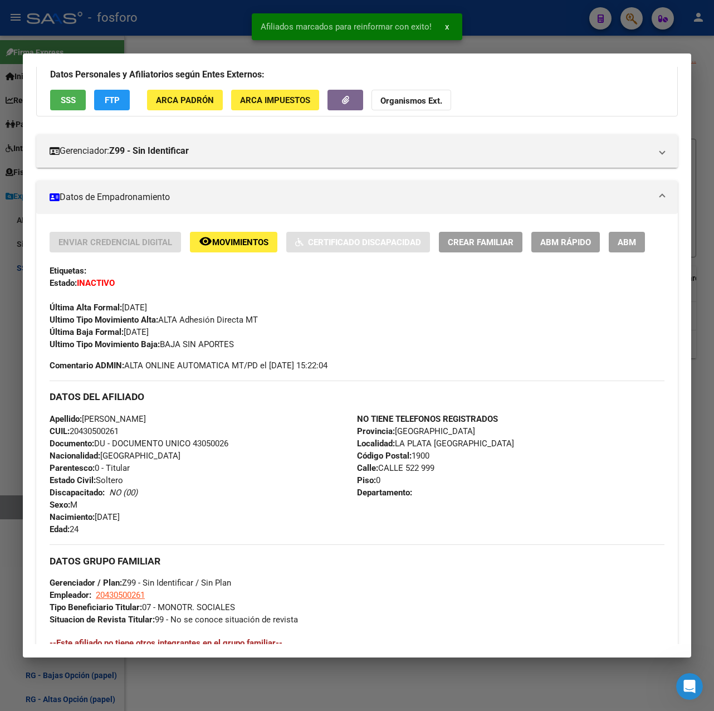
click at [551, 45] on div at bounding box center [357, 355] width 714 height 711
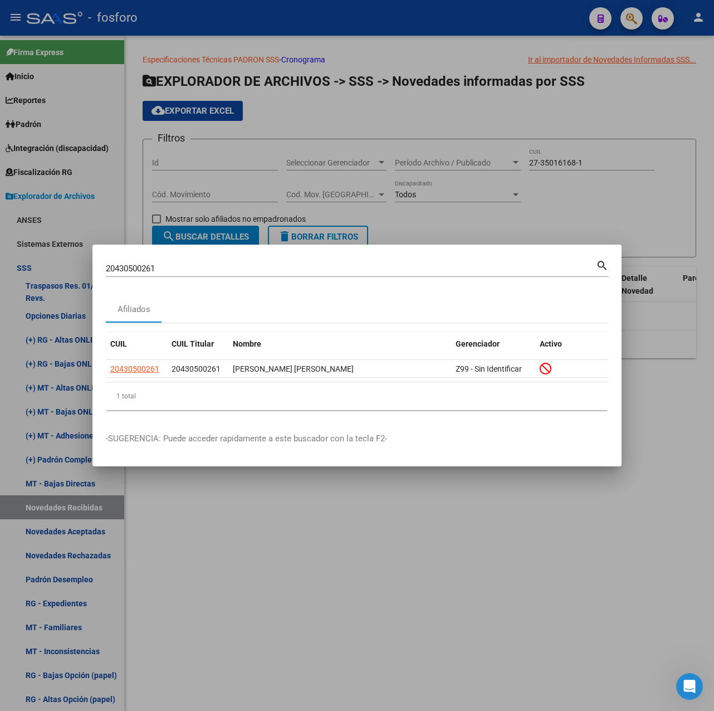
click at [296, 537] on div at bounding box center [357, 355] width 714 height 711
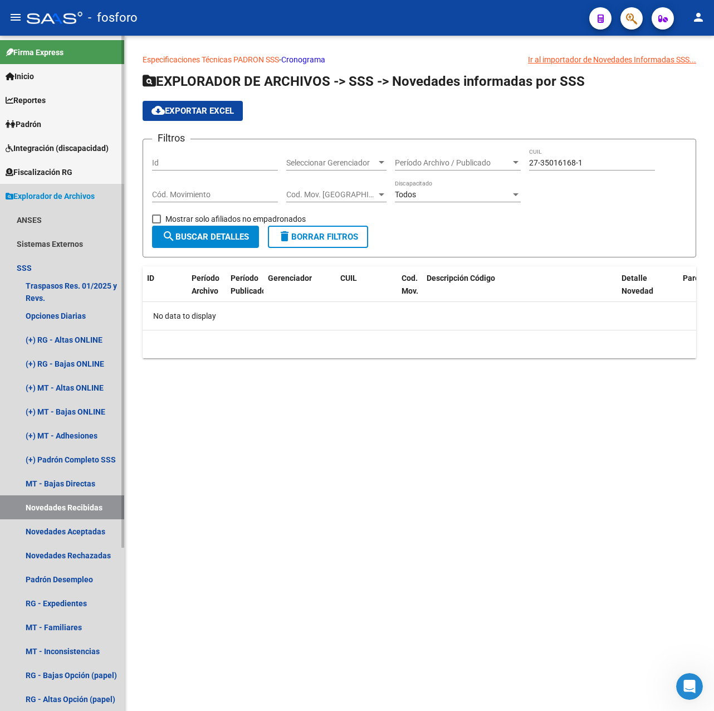
click at [37, 195] on span "Explorador de Archivos" at bounding box center [50, 196] width 89 height 12
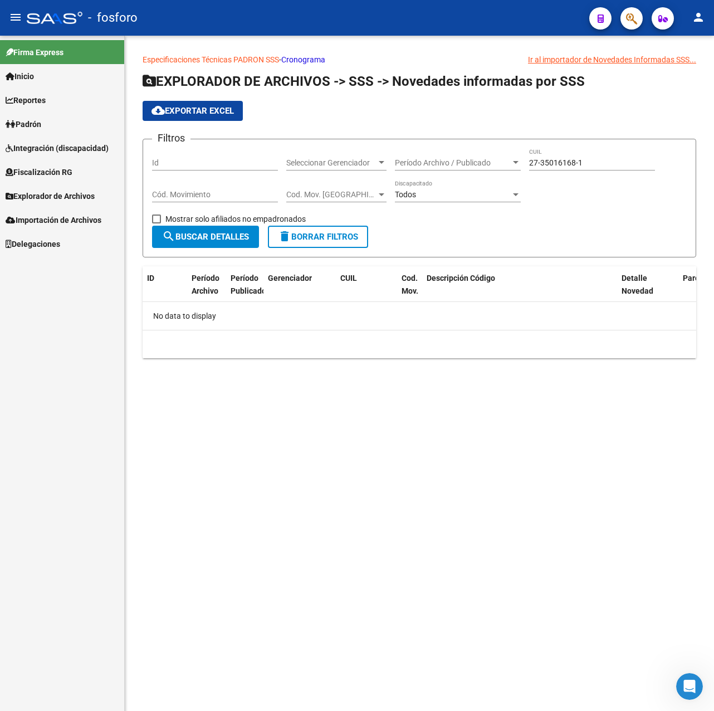
click at [44, 101] on span "Reportes" at bounding box center [26, 100] width 40 height 12
click at [39, 123] on span "Padrón" at bounding box center [24, 124] width 36 height 12
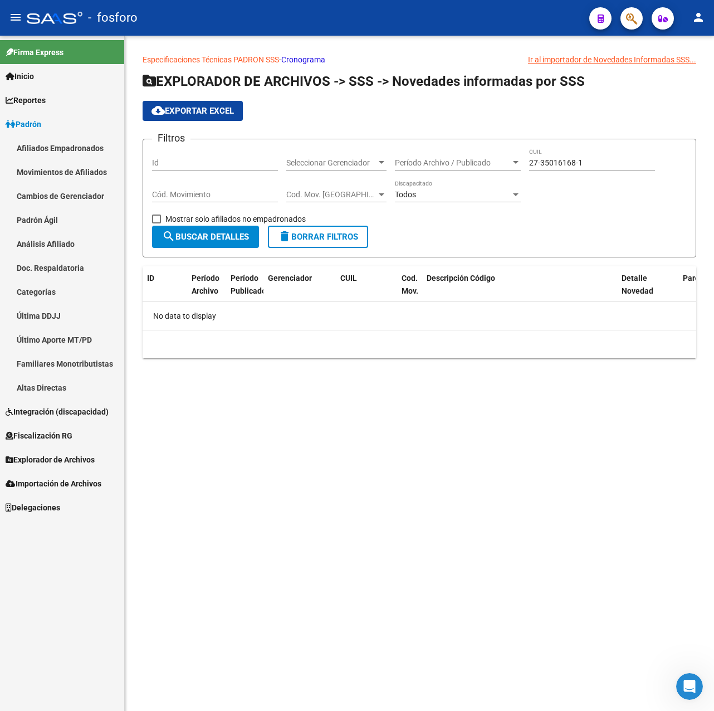
click at [48, 315] on link "Última DDJJ" at bounding box center [62, 315] width 124 height 24
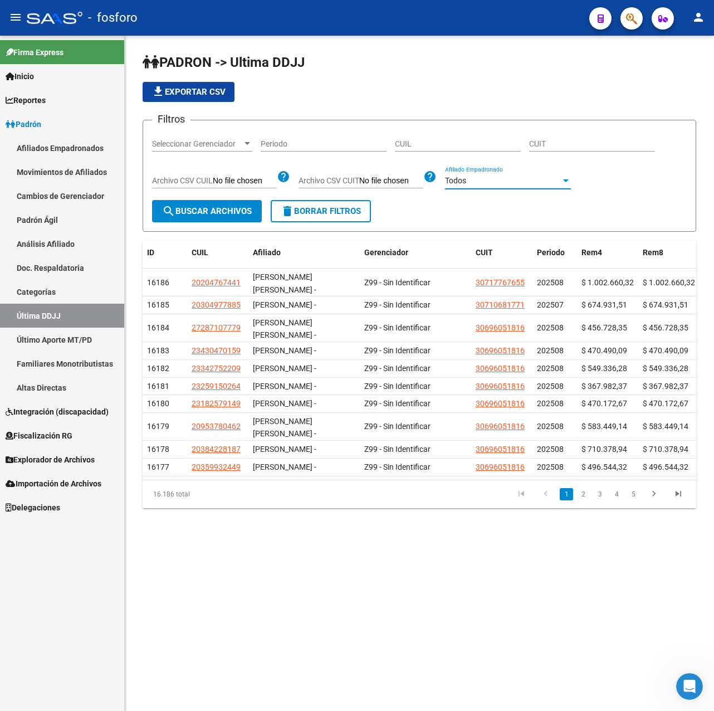
click at [504, 183] on div "Todos" at bounding box center [503, 180] width 116 height 9
click at [363, 140] on div at bounding box center [357, 355] width 714 height 711
click at [329, 144] on input "Periodo" at bounding box center [324, 143] width 126 height 9
click at [230, 210] on span "search Buscar Archivos" at bounding box center [207, 211] width 90 height 10
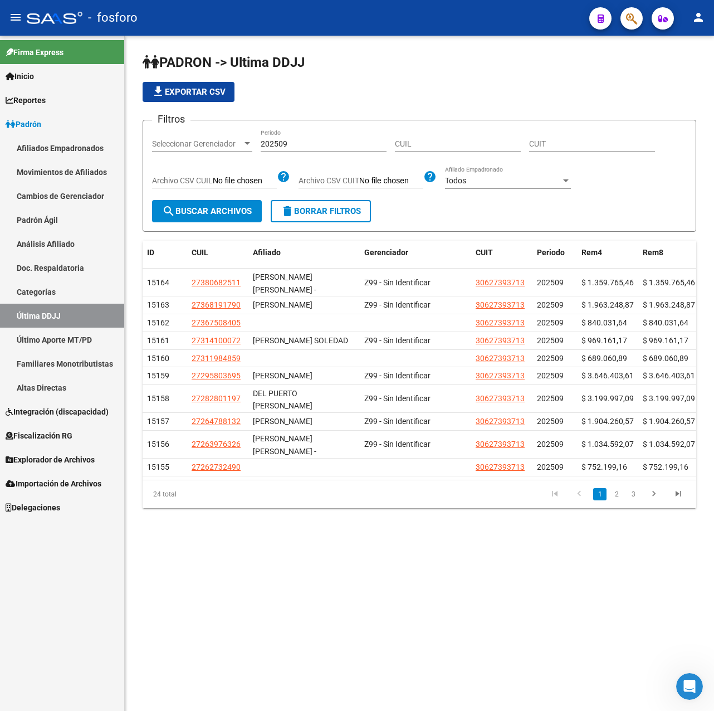
click at [209, 91] on span "file_download Exportar CSV" at bounding box center [188, 92] width 74 height 10
click at [334, 540] on div "PADRON -> Ultima DDJJ file_download Exportar CSV Filtros Seleccionar Gerenciado…" at bounding box center [419, 290] width 589 height 508
drag, startPoint x: 282, startPoint y: 140, endPoint x: 296, endPoint y: 141, distance: 13.4
click at [296, 141] on input "202509" at bounding box center [324, 143] width 126 height 9
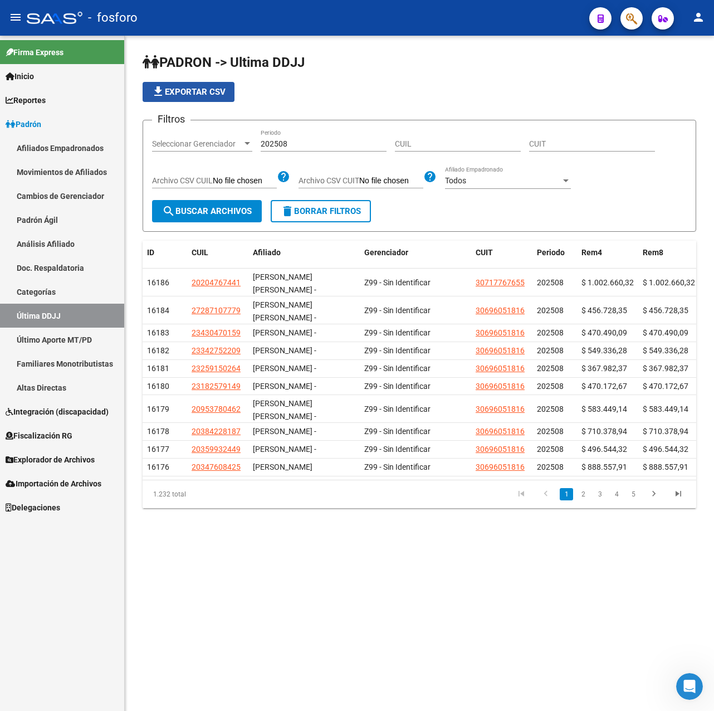
click at [211, 93] on span "file_download Exportar CSV" at bounding box center [188, 92] width 74 height 10
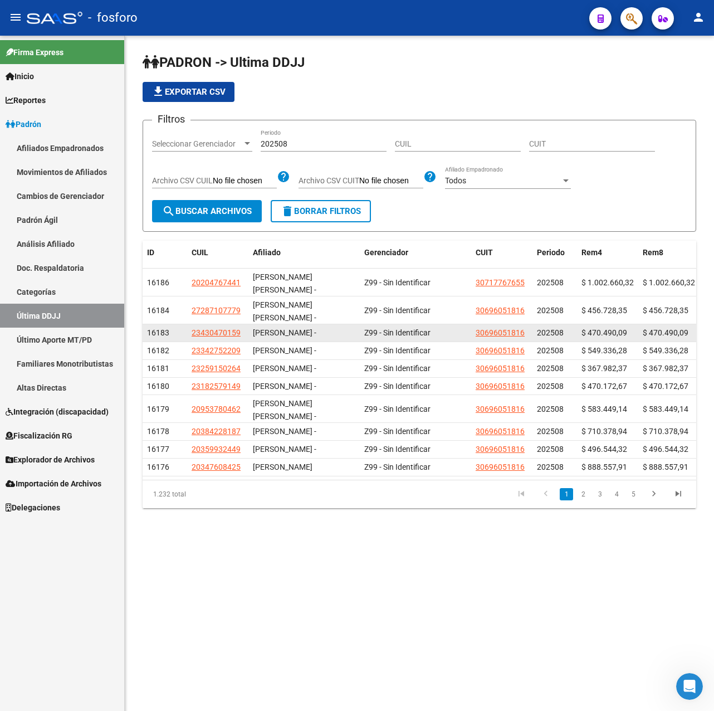
drag, startPoint x: 235, startPoint y: 569, endPoint x: 253, endPoint y: 336, distance: 233.5
click at [235, 543] on div "PADRON -> Ultima DDJJ file_download Exportar CSV Filtros Seleccionar Gerenciado…" at bounding box center [419, 290] width 589 height 508
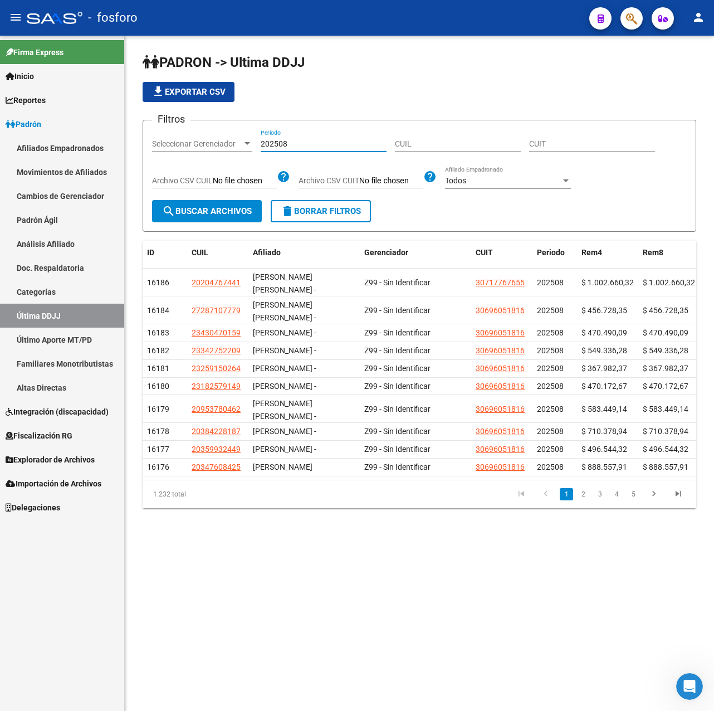
click at [287, 144] on input "202508" at bounding box center [324, 143] width 126 height 9
click at [228, 209] on span "search Buscar Archivos" at bounding box center [207, 211] width 90 height 10
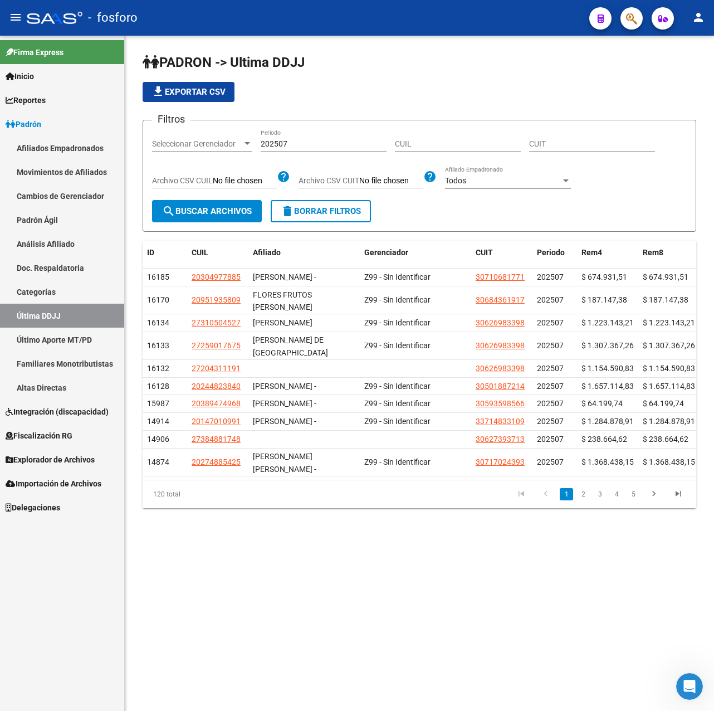
click at [209, 92] on span "file_download Exportar CSV" at bounding box center [188, 92] width 74 height 10
drag, startPoint x: 184, startPoint y: 151, endPoint x: 197, endPoint y: 151, distance: 12.8
click at [184, 151] on div "Seleccionar Gerenciador Seleccionar Gerenciador" at bounding box center [202, 145] width 100 height 32
click at [289, 144] on input "202507" at bounding box center [324, 143] width 126 height 9
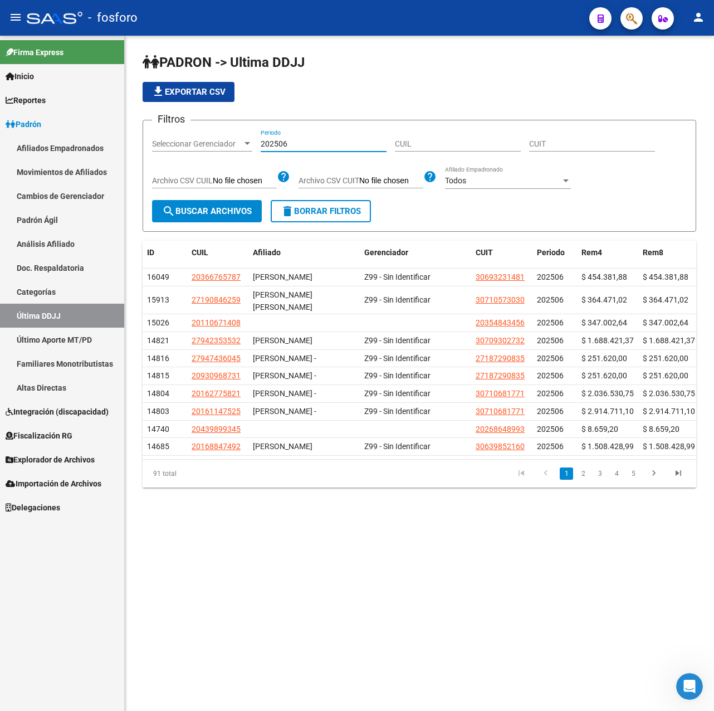
click at [204, 90] on span "file_download Exportar CSV" at bounding box center [188, 92] width 74 height 10
click at [189, 574] on mat-sidenav-content "PADRON -> Ultima DDJJ file_download Exportar CSV Filtros Seleccionar Gerenciado…" at bounding box center [419, 373] width 589 height 675
click at [284, 148] on input "202506" at bounding box center [324, 143] width 126 height 9
type input "202505"
click at [225, 218] on button "search Buscar Archivos" at bounding box center [207, 211] width 110 height 22
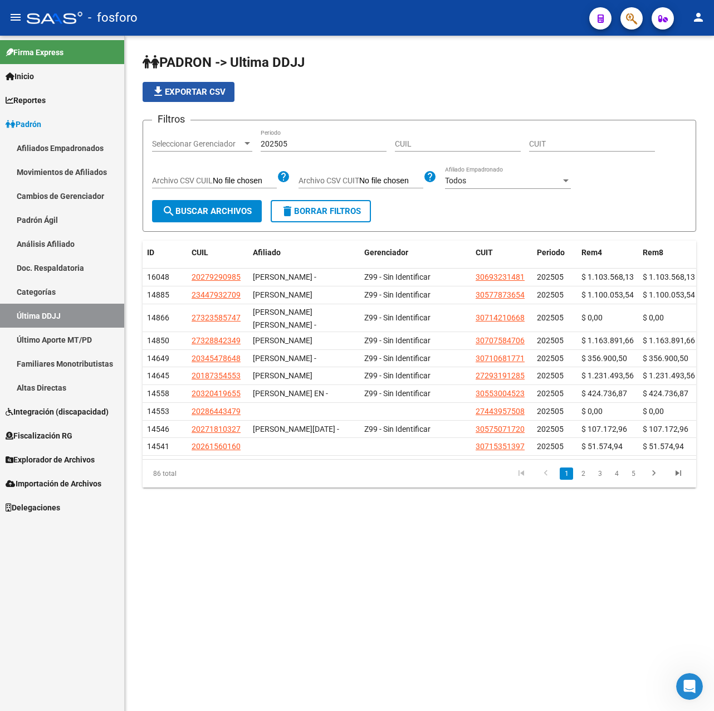
click at [193, 97] on button "file_download Exportar CSV" at bounding box center [189, 92] width 92 height 20
click at [208, 581] on mat-sidenav-content "PADRON -> Ultima DDJJ file_download Exportar CSV Filtros Seleccionar Gerenciado…" at bounding box center [419, 373] width 589 height 675
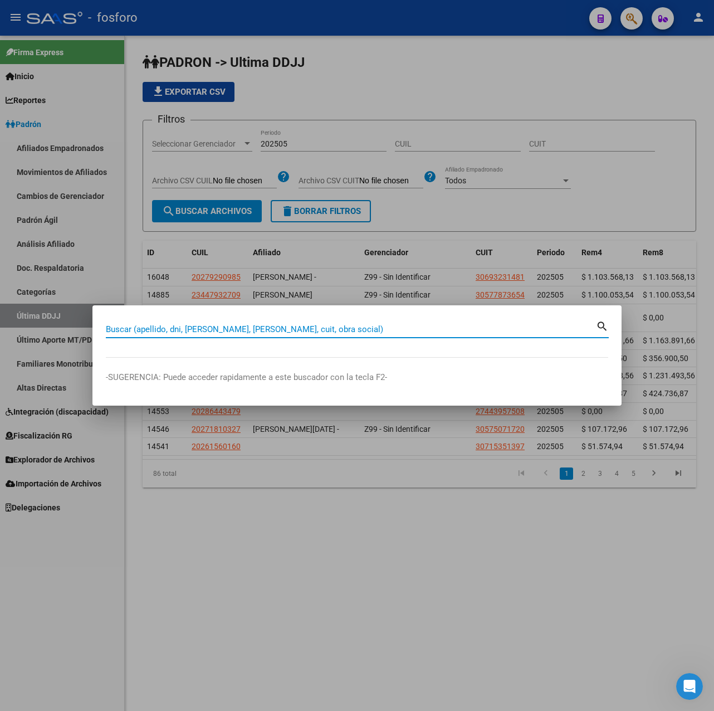
paste input "27166857312"
type input "27166857312"
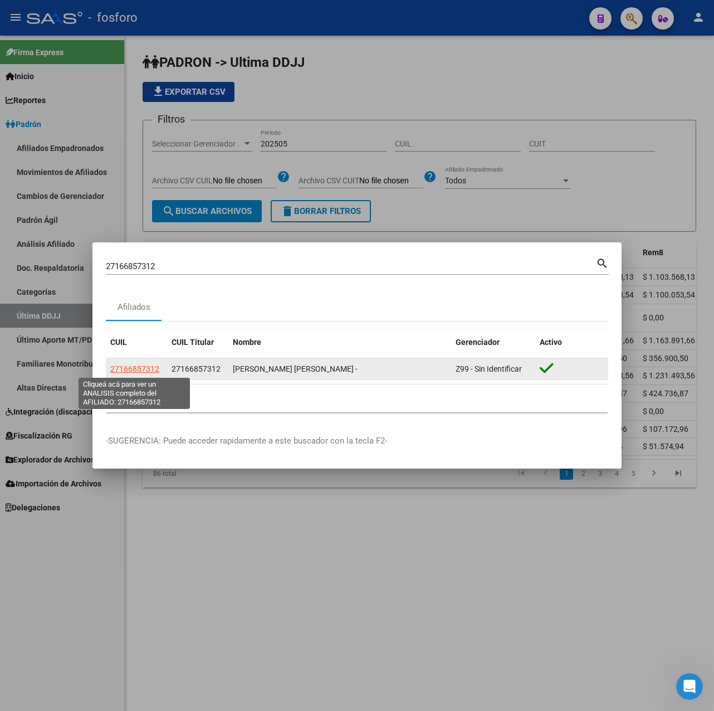
click at [134, 364] on span "27166857312" at bounding box center [134, 368] width 49 height 9
type textarea "27166857312"
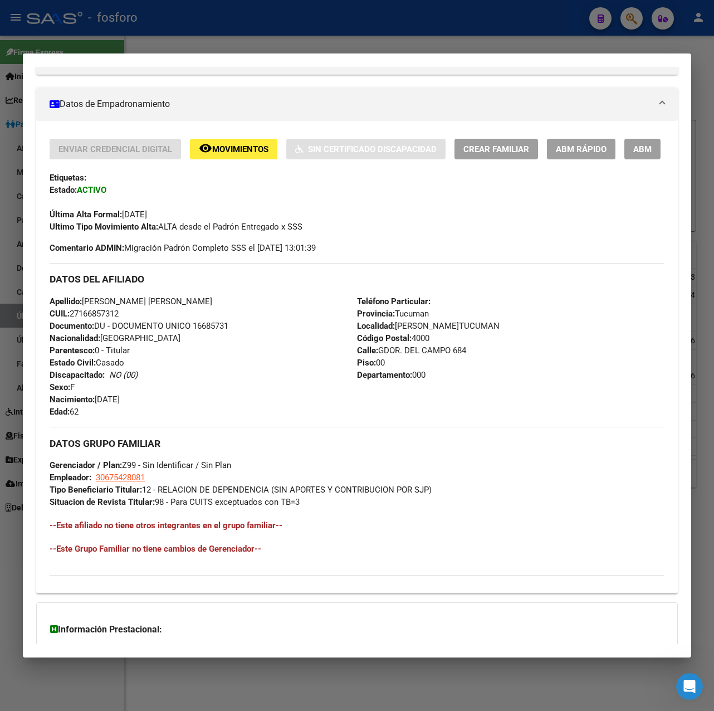
scroll to position [327, 0]
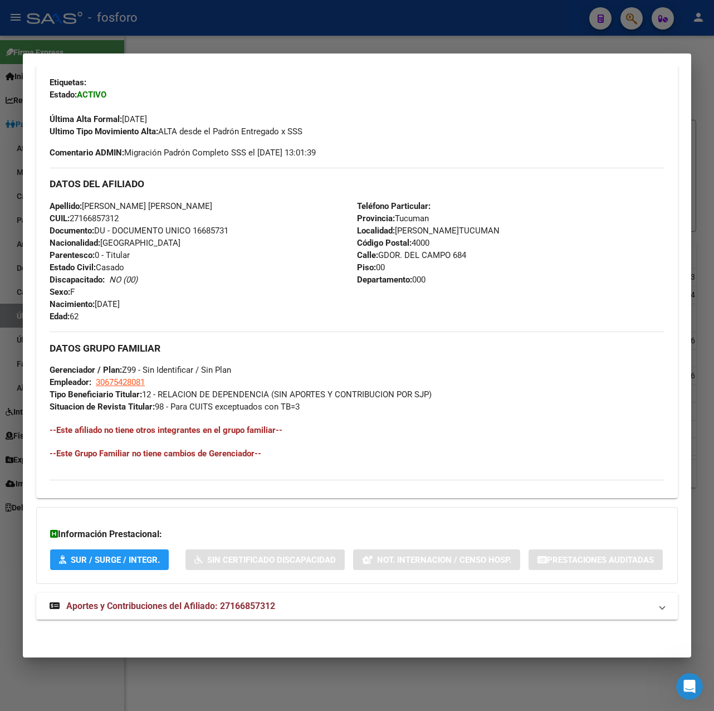
click at [202, 609] on span "Aportes y Contribuciones del Afiliado: 27166857312" at bounding box center [170, 605] width 209 height 11
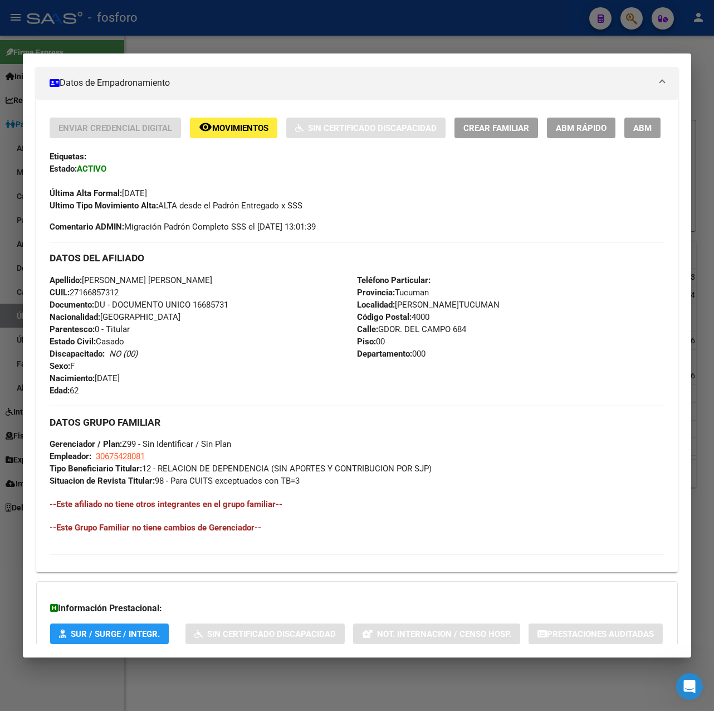
scroll to position [0, 0]
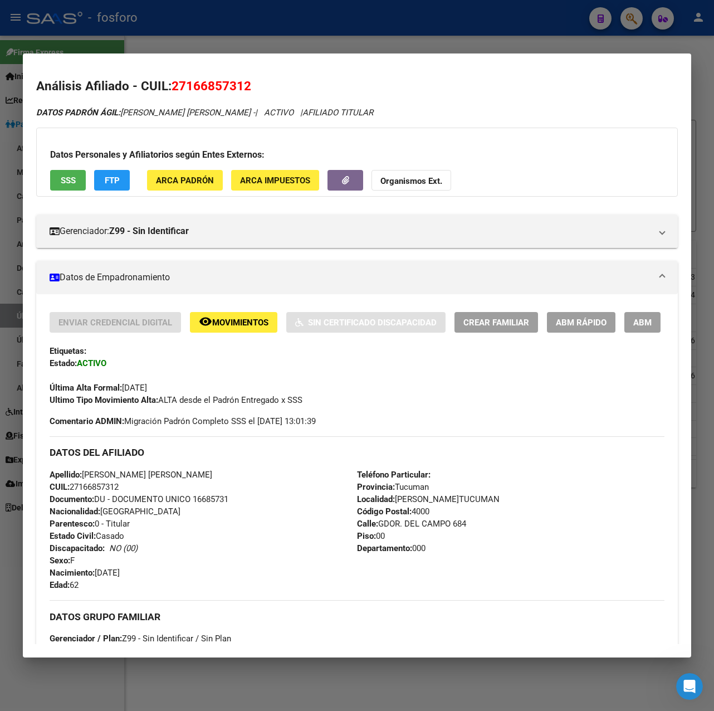
click at [295, 26] on div at bounding box center [357, 355] width 714 height 711
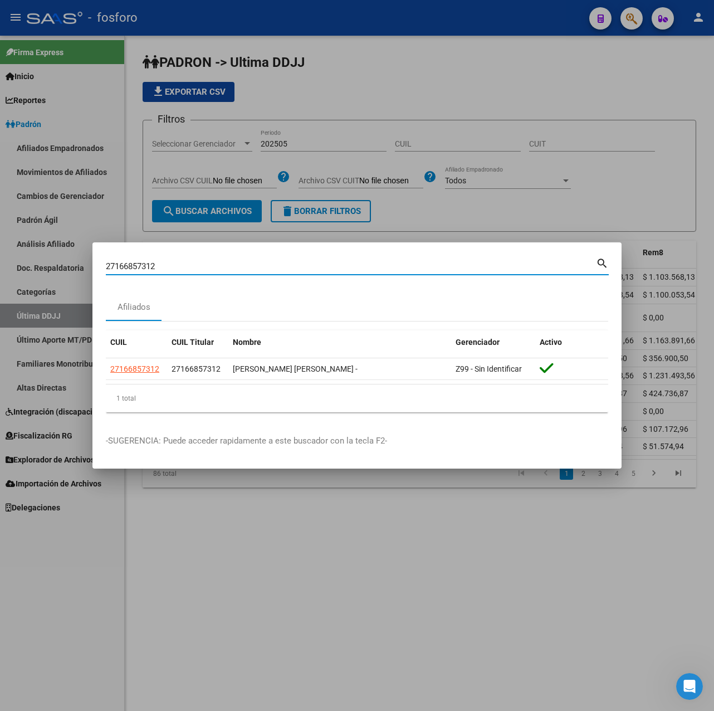
drag, startPoint x: 79, startPoint y: 264, endPoint x: 35, endPoint y: 264, distance: 43.4
click at [35, 264] on div "27166857312 Buscar (apellido, dni, cuil, nro traspaso, cuit, obra social) searc…" at bounding box center [357, 355] width 714 height 711
paste input "3371818189"
type input "23371818189"
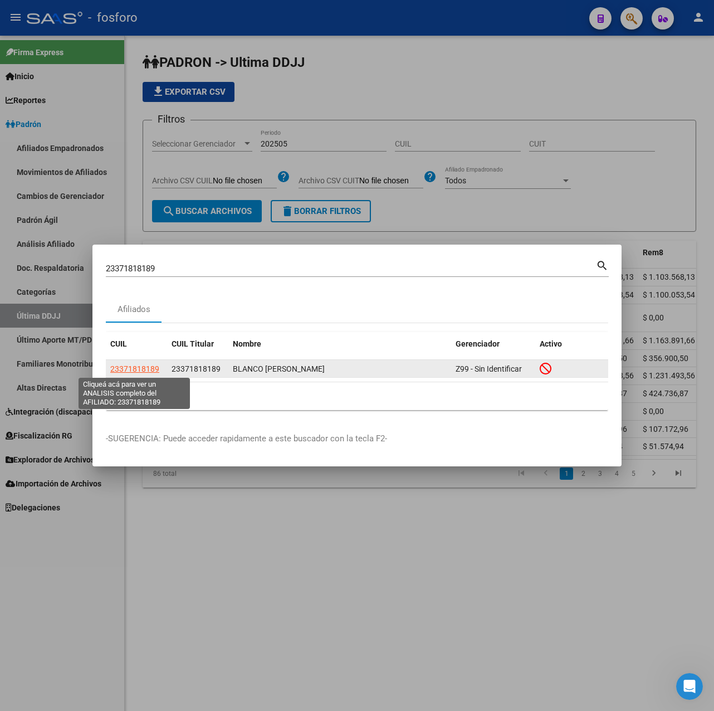
click at [139, 372] on span "23371818189" at bounding box center [134, 368] width 49 height 9
type textarea "23371818189"
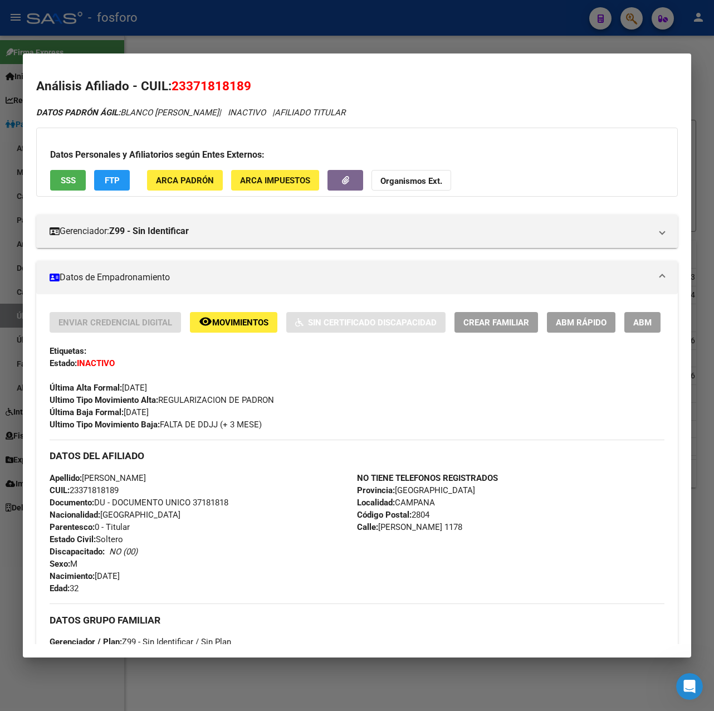
click at [236, 321] on span "Movimientos" at bounding box center [240, 322] width 56 height 10
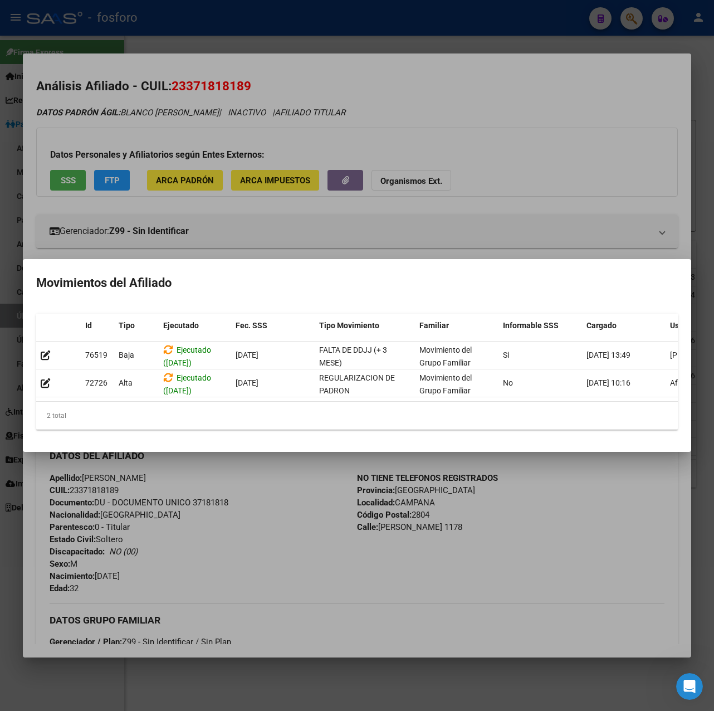
click at [216, 468] on div at bounding box center [357, 355] width 714 height 711
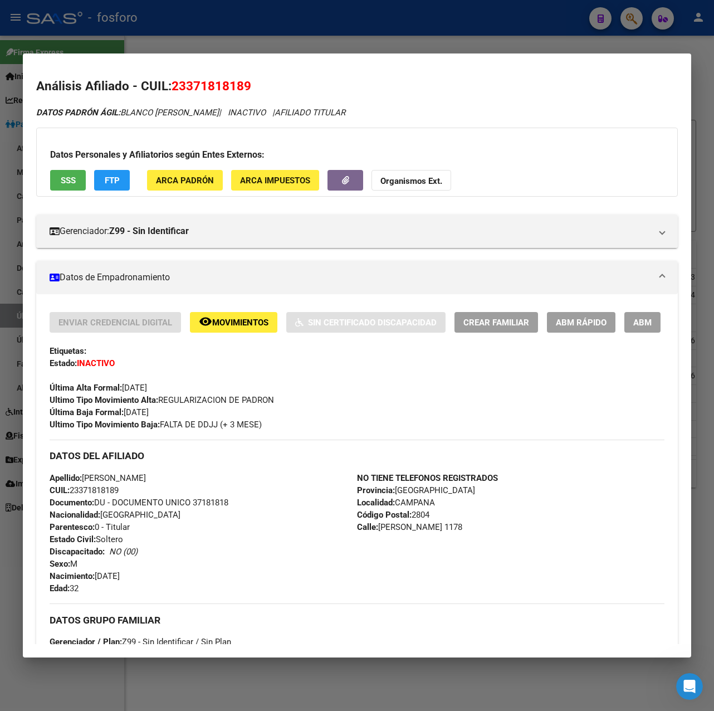
click at [344, 49] on div at bounding box center [357, 355] width 714 height 711
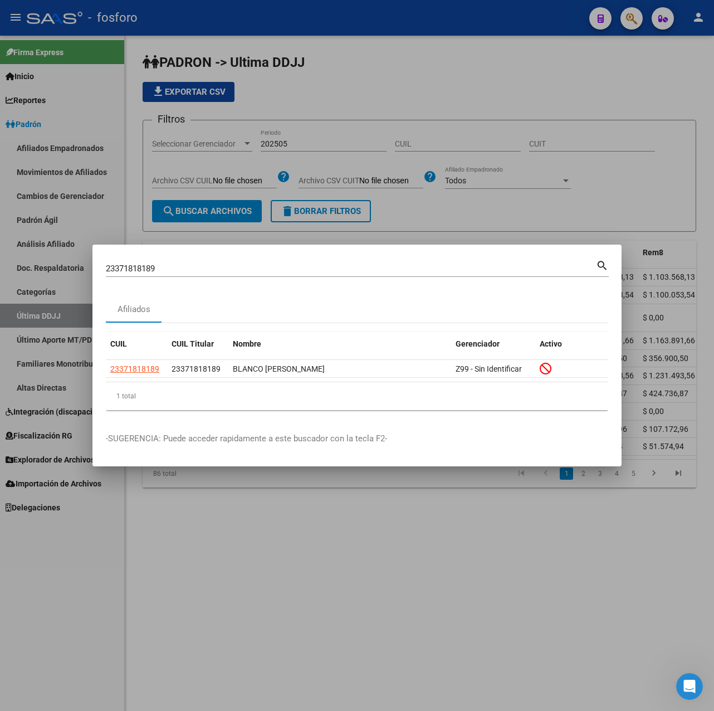
click at [253, 567] on div at bounding box center [357, 355] width 714 height 711
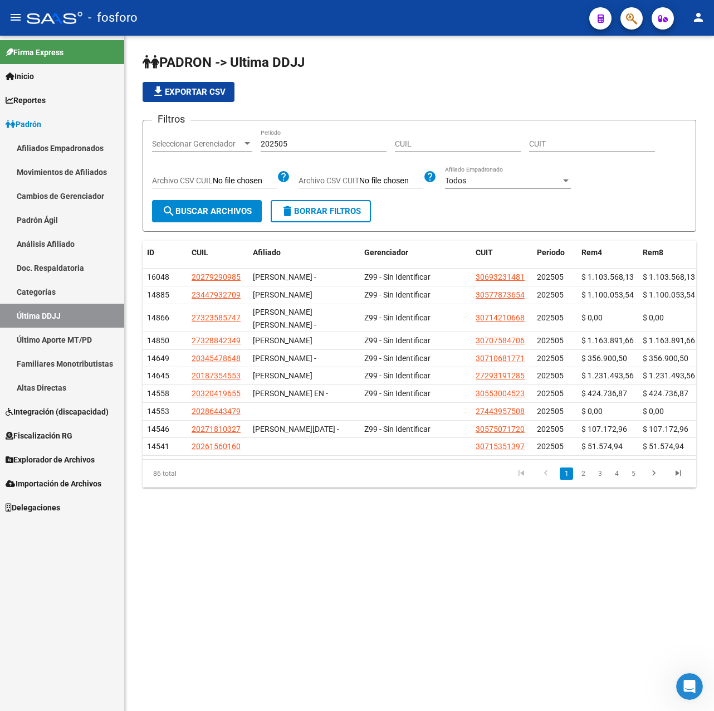
click at [74, 460] on span "Explorador de Archivos" at bounding box center [50, 459] width 89 height 12
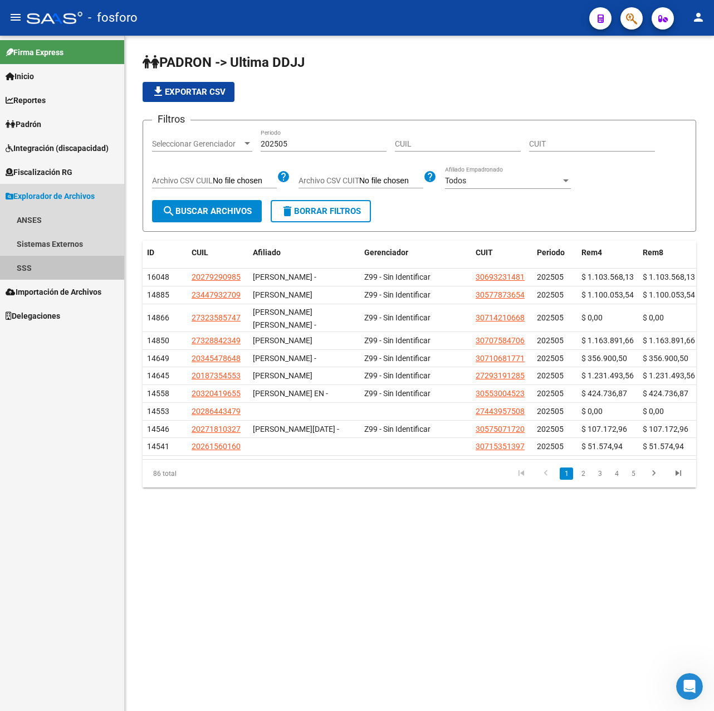
click at [40, 263] on link "SSS" at bounding box center [62, 268] width 124 height 24
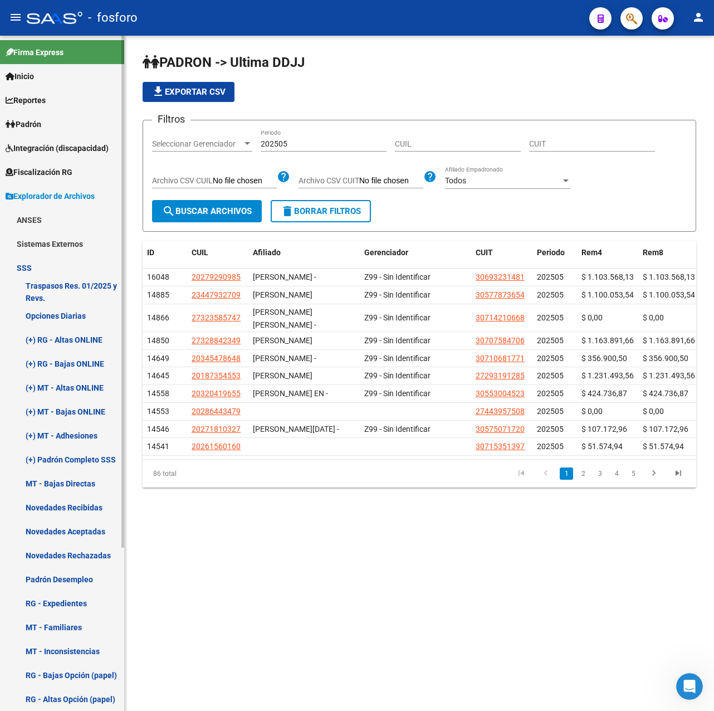
click at [70, 506] on link "Novedades Recibidas" at bounding box center [62, 507] width 124 height 24
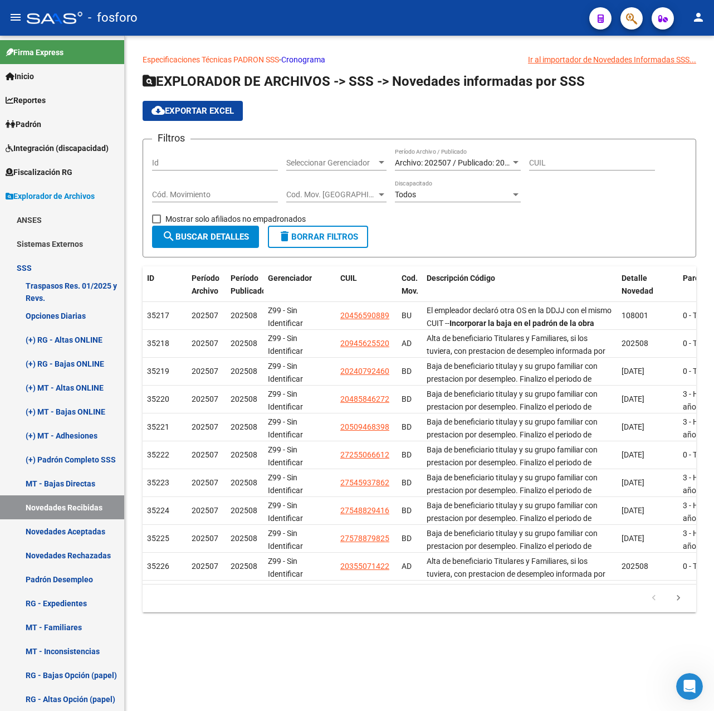
click at [435, 164] on span "Archivo: 202507 / Publicado: 202508" at bounding box center [459, 162] width 128 height 9
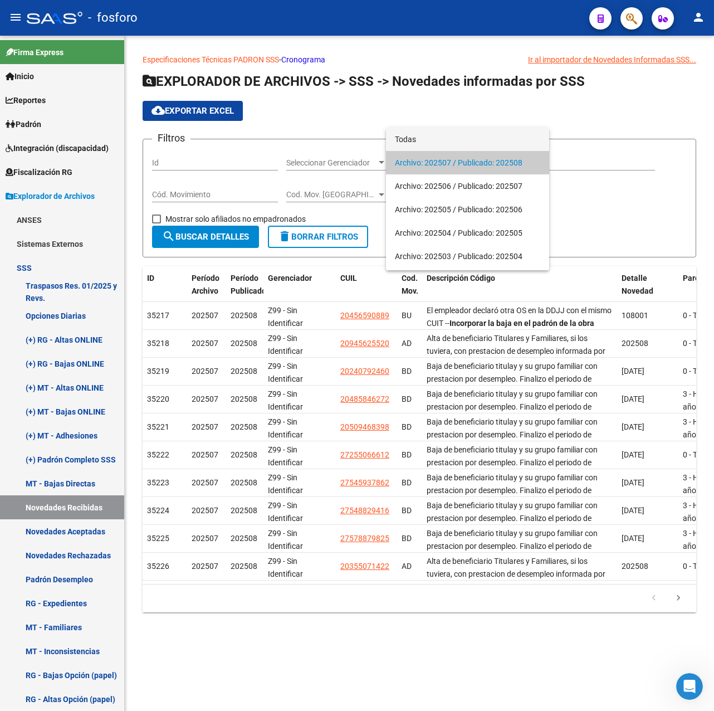
click at [408, 138] on span "Todas" at bounding box center [467, 139] width 145 height 23
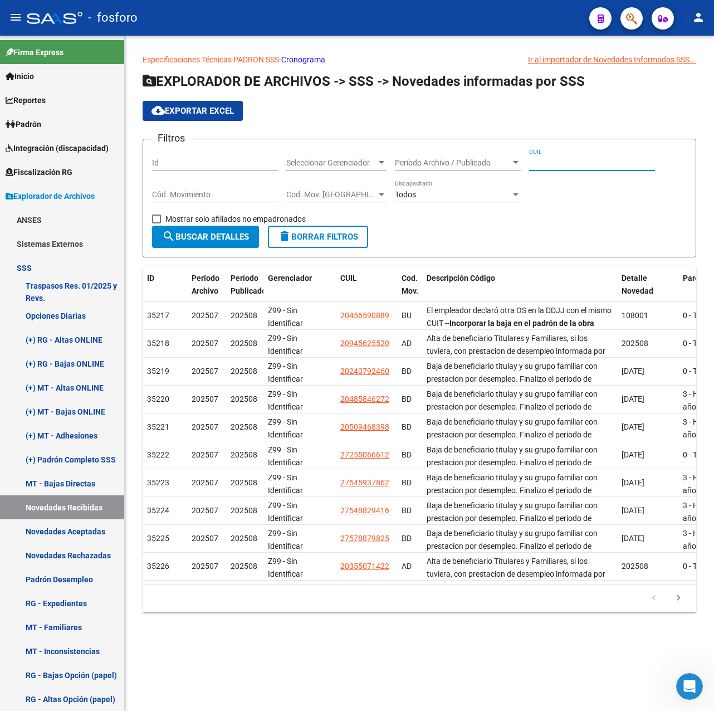
click at [570, 163] on input "CUIL" at bounding box center [592, 162] width 126 height 9
paste input "23-37181818-9"
type input "23-37181818-9"
click at [238, 235] on span "search Buscar Detalles" at bounding box center [205, 237] width 87 height 10
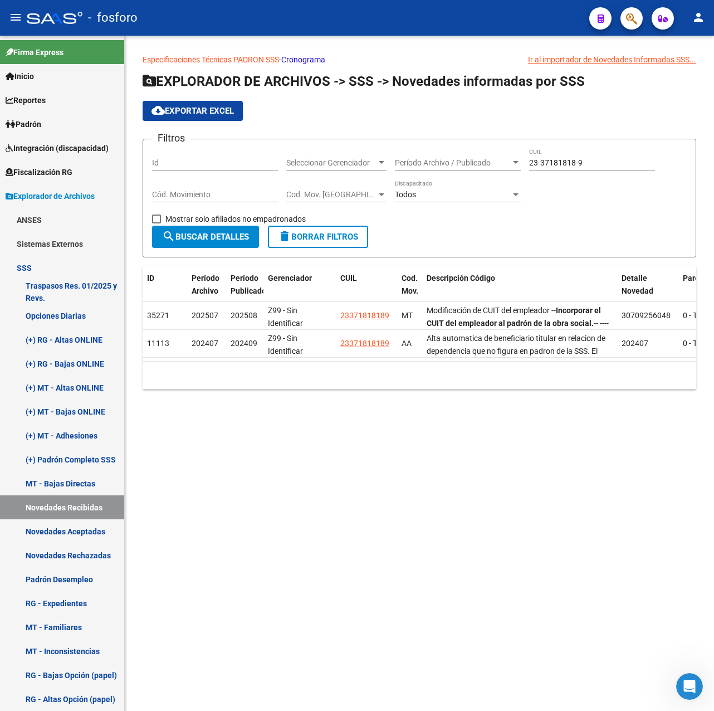
click at [291, 506] on mat-sidenav-content "Especificaciones Técnicas PADRON SSS - Cronograma Ir al importador [PERSON_NAME…" at bounding box center [419, 373] width 589 height 675
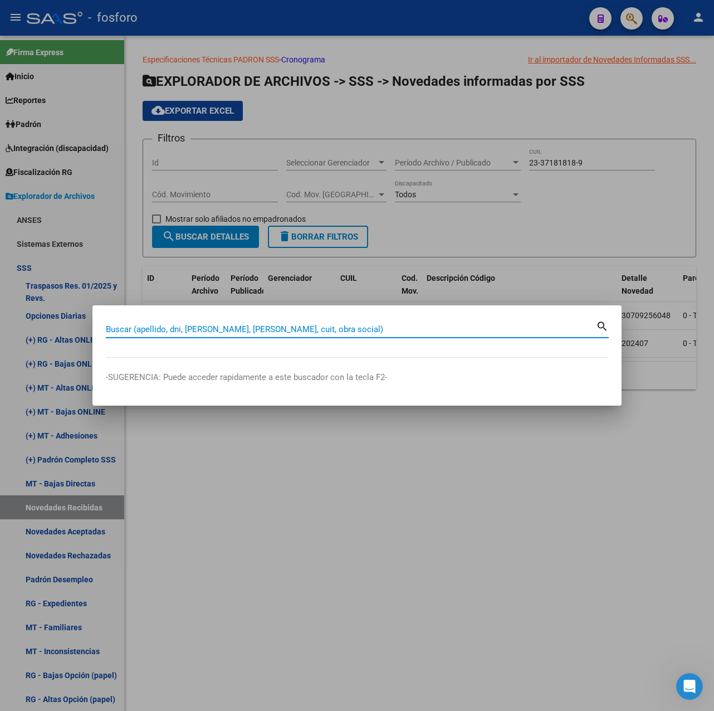
paste input "23371818189"
type input "23371818189"
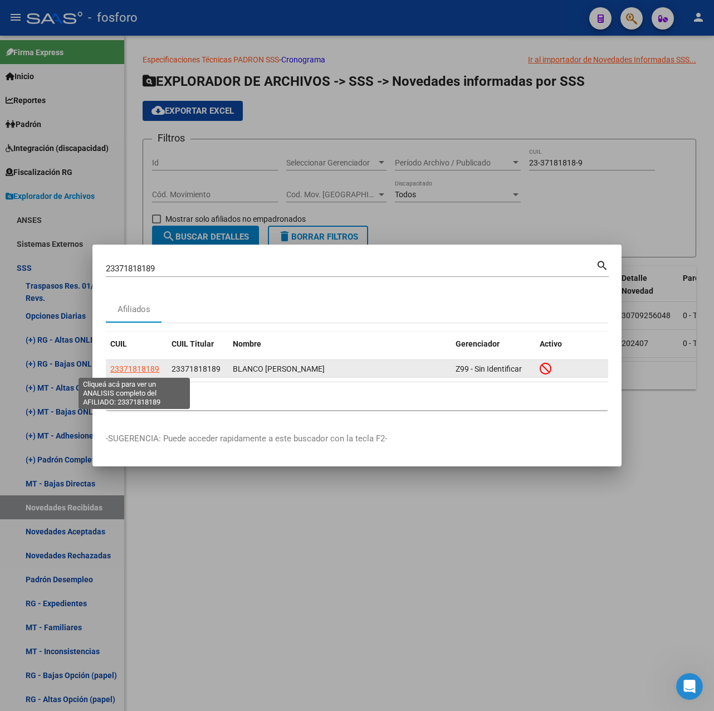
click at [148, 371] on span "23371818189" at bounding box center [134, 368] width 49 height 9
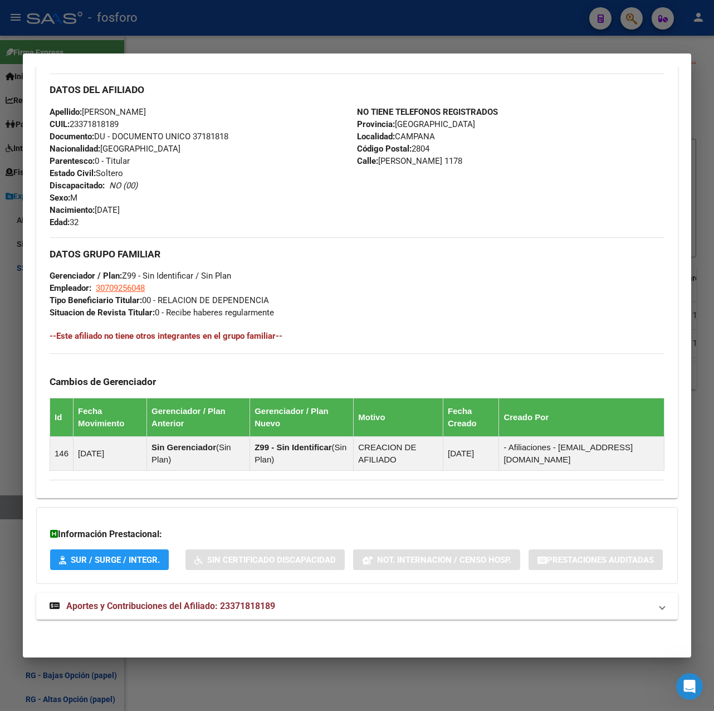
scroll to position [424, 0]
click at [252, 621] on div "DATOS PADRÓN ÁGIL: BLANCO [PERSON_NAME] | INACTIVO | AFILIADO TITULAR Datos Per…" at bounding box center [356, 187] width 641 height 892
click at [252, 610] on span "Aportes y Contribuciones del Afiliado: 23371818189" at bounding box center [170, 605] width 209 height 11
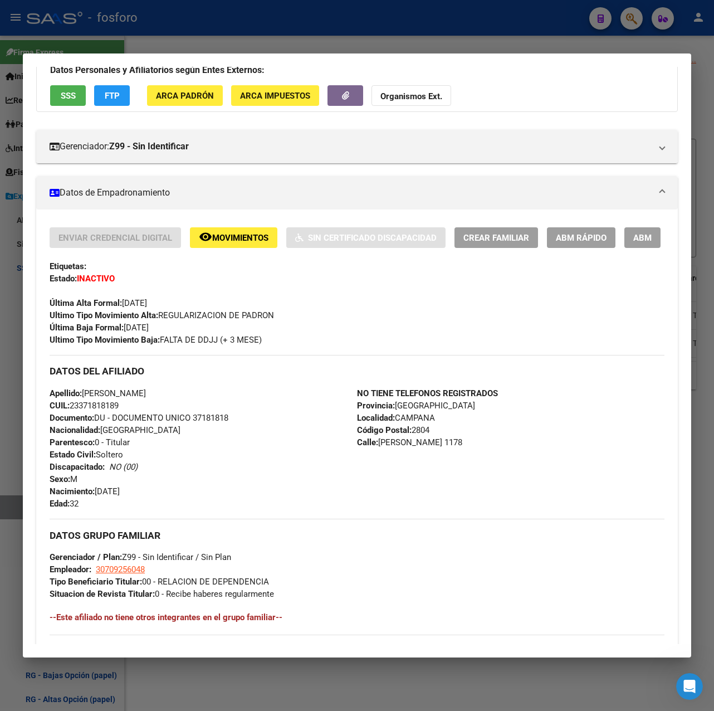
scroll to position [0, 0]
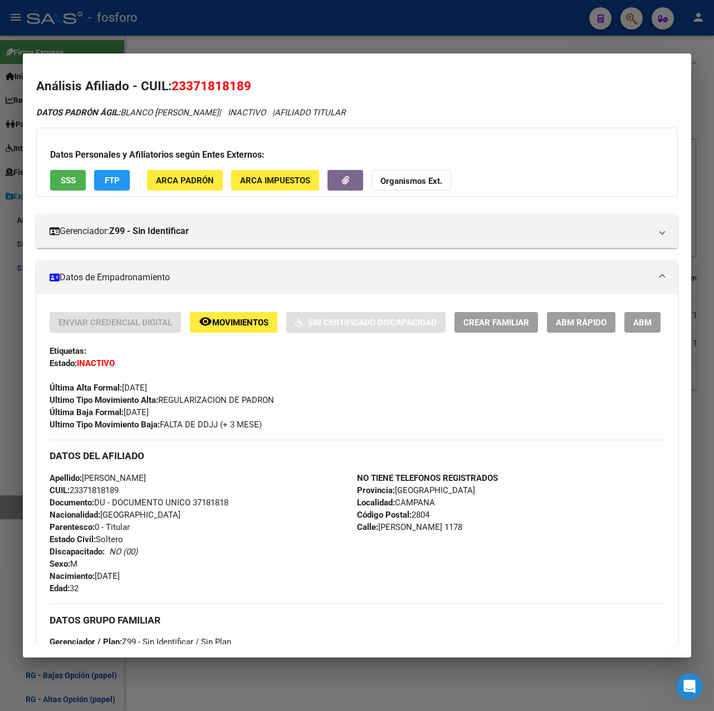
click at [499, 38] on div at bounding box center [357, 355] width 714 height 711
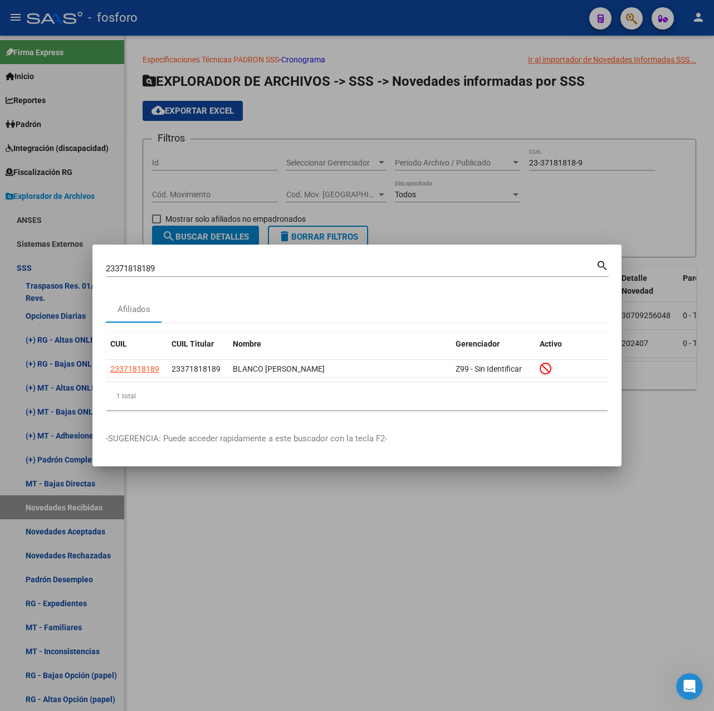
click at [302, 566] on div at bounding box center [357, 355] width 714 height 711
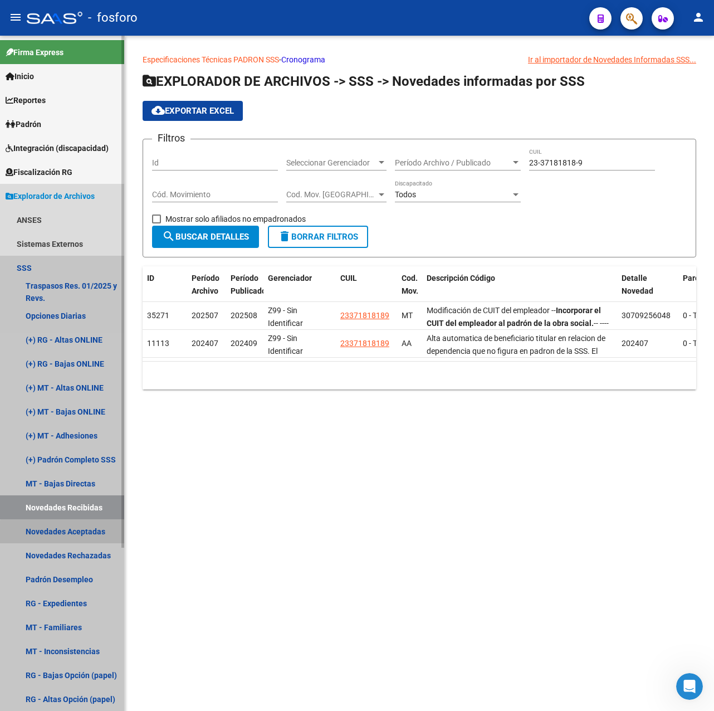
click at [71, 538] on link "Novedades Aceptadas" at bounding box center [62, 531] width 124 height 24
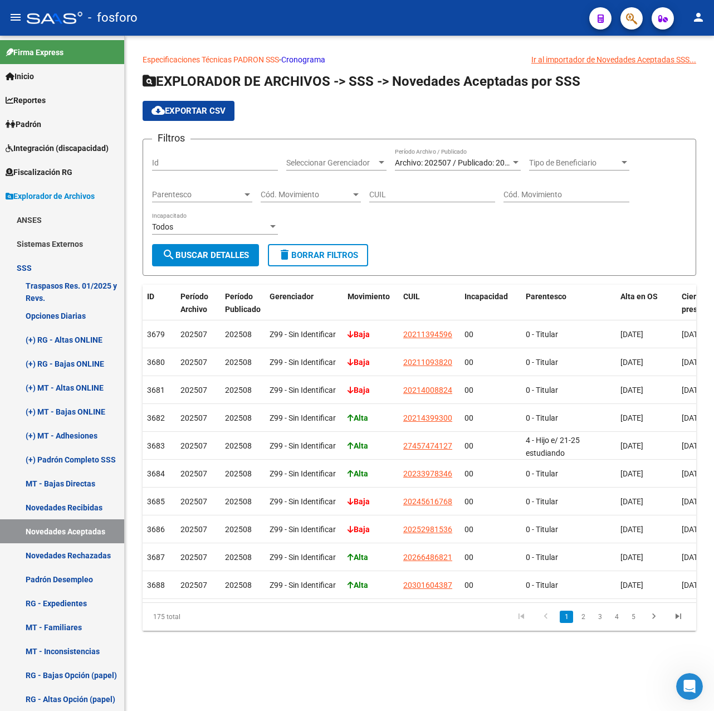
click at [449, 161] on span "Archivo: 202507 / Publicado: 202508" at bounding box center [459, 162] width 128 height 9
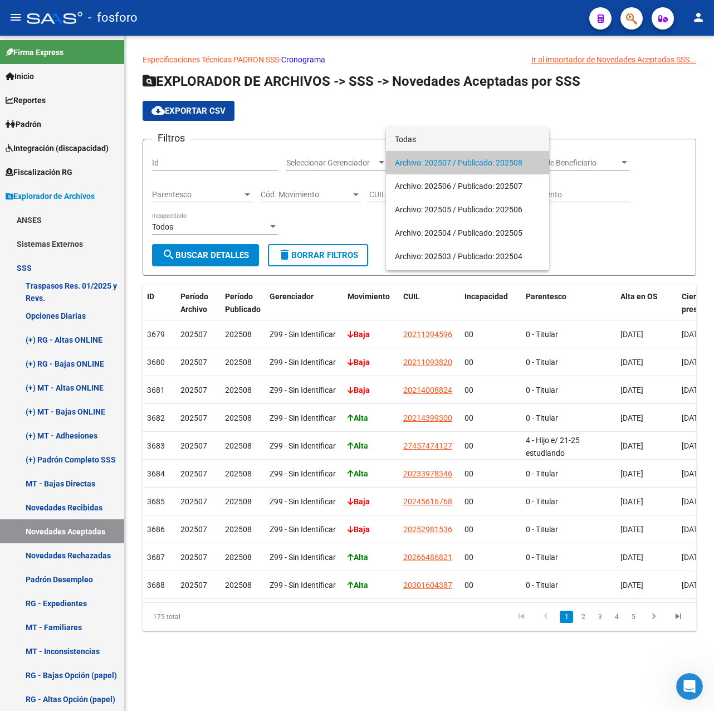
click at [423, 136] on span "Todas" at bounding box center [467, 139] width 145 height 23
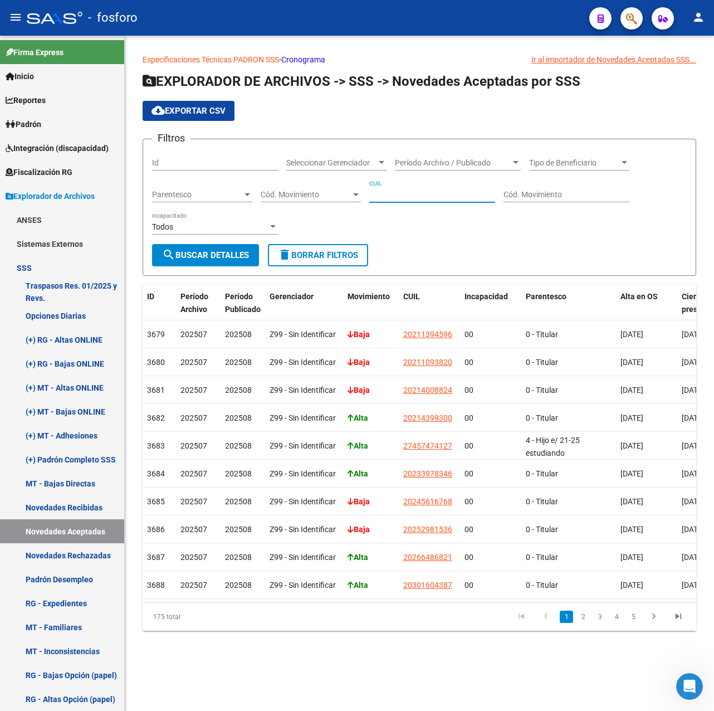
click at [401, 197] on input "CUIL" at bounding box center [432, 194] width 126 height 9
paste input "23-37181818-9"
type input "23-37181818-9"
click at [224, 247] on button "search Buscar Detalles" at bounding box center [205, 255] width 107 height 22
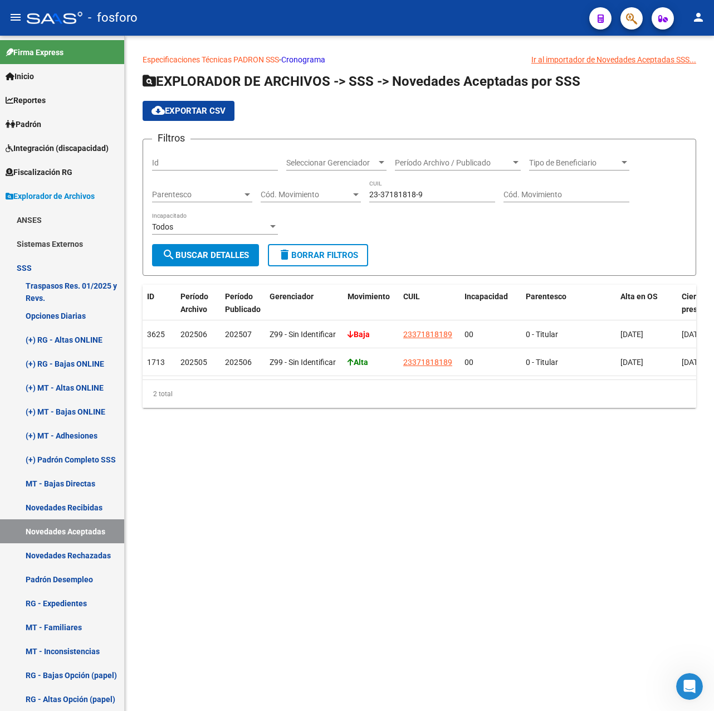
click at [277, 525] on mat-sidenav-content "Especificaciones Técnicas PADRON SSS - Cronograma Ir al importador [PERSON_NAME…" at bounding box center [419, 373] width 589 height 675
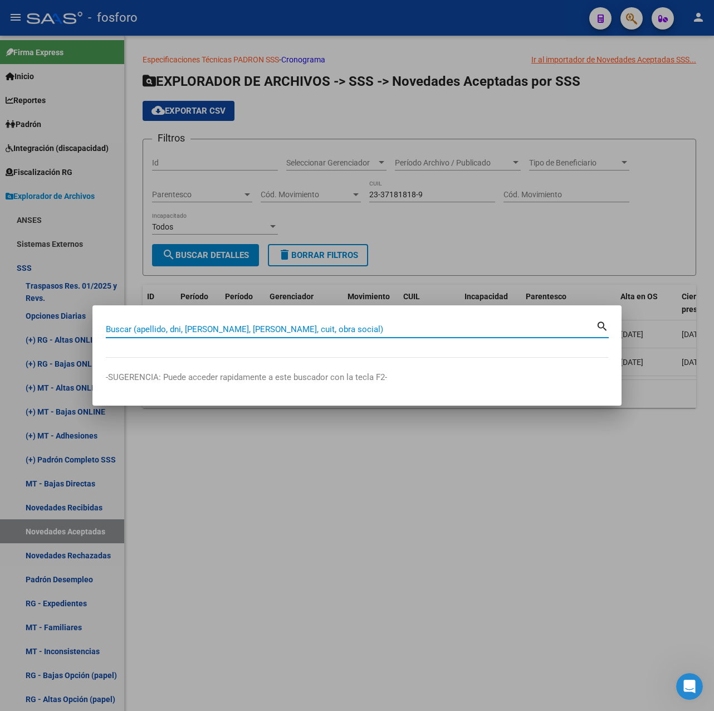
paste input "27424575106"
type input "27424575106"
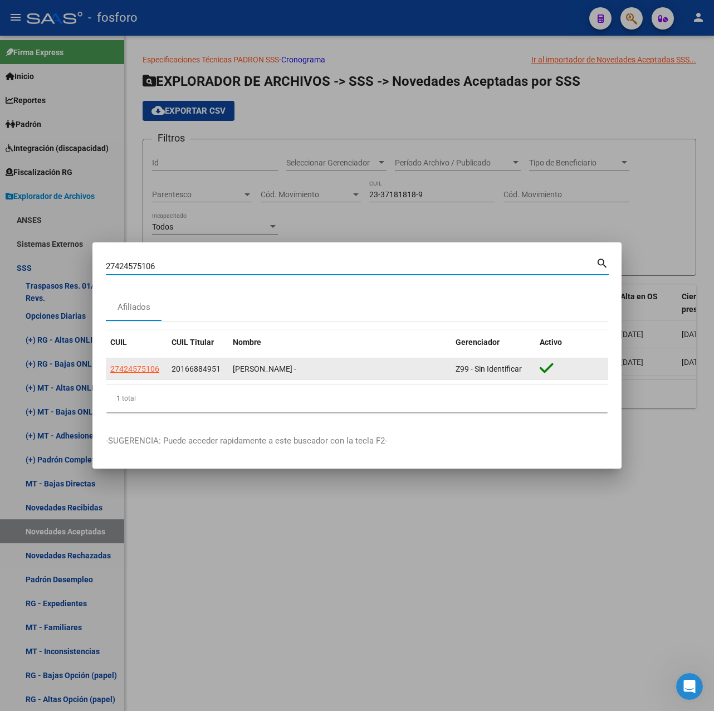
click at [146, 370] on span "27424575106" at bounding box center [134, 368] width 49 height 9
type textarea "27424575106"
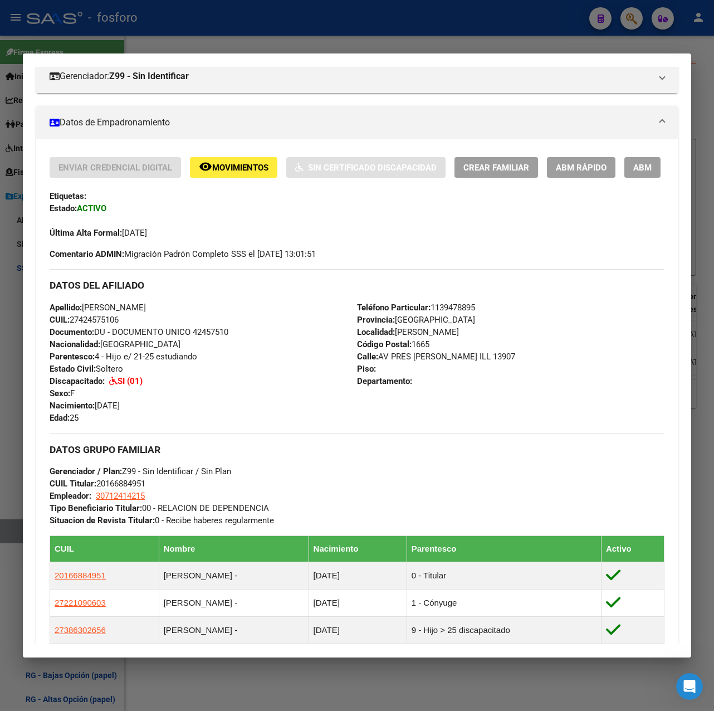
scroll to position [445, 0]
